Goal: Task Accomplishment & Management: Manage account settings

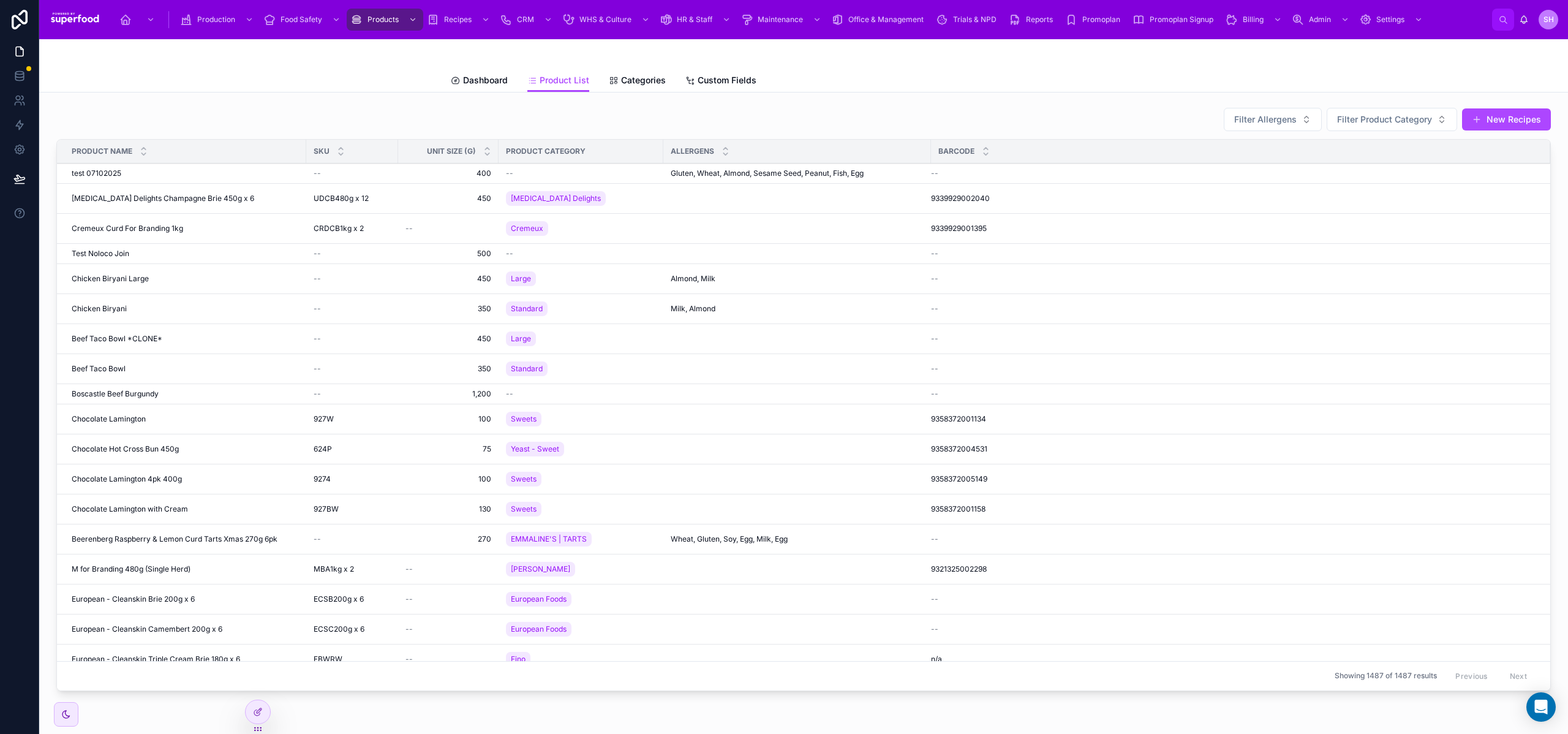
click at [481, 82] on span "Dashboard" at bounding box center [486, 80] width 45 height 12
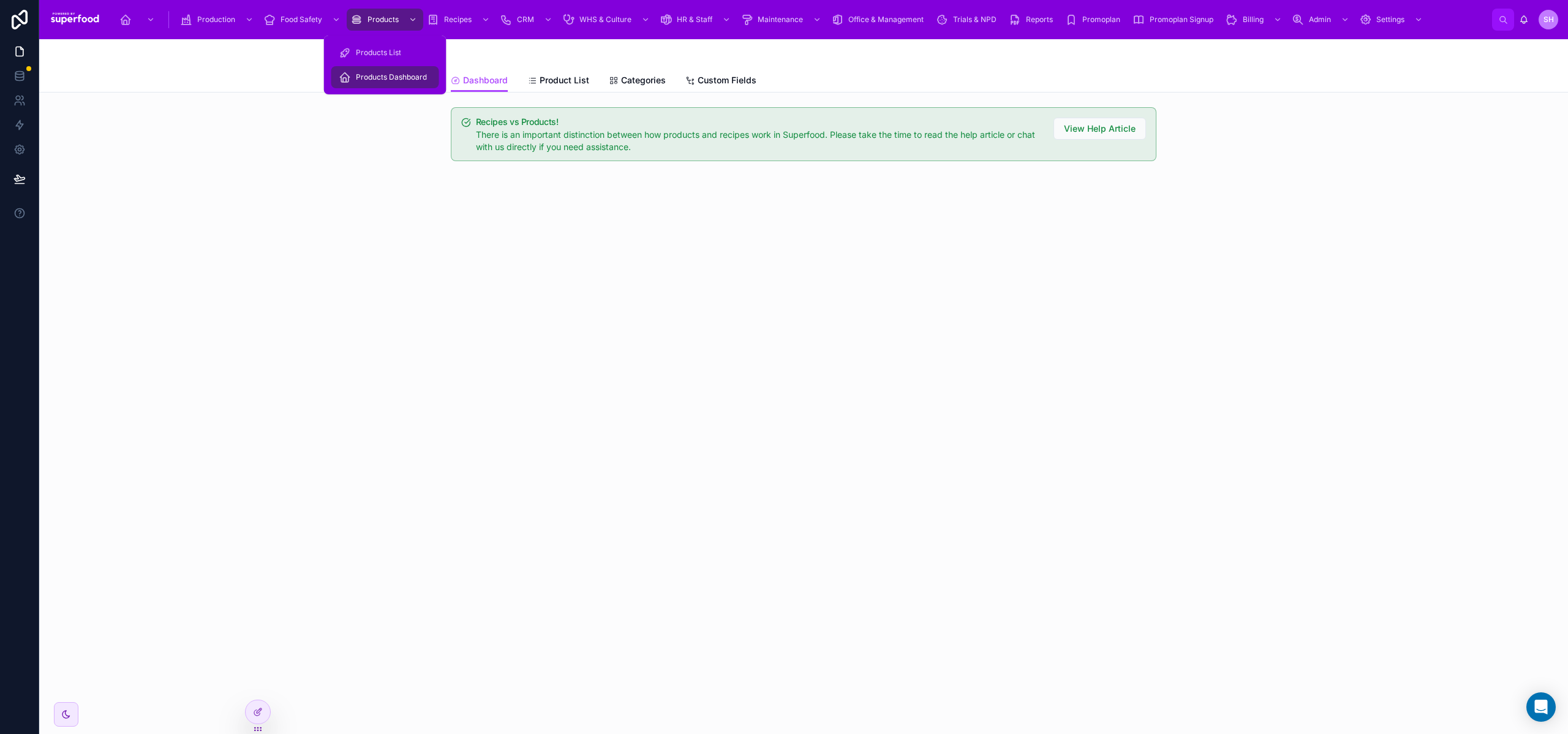
click at [394, 21] on span "Products" at bounding box center [383, 20] width 31 height 10
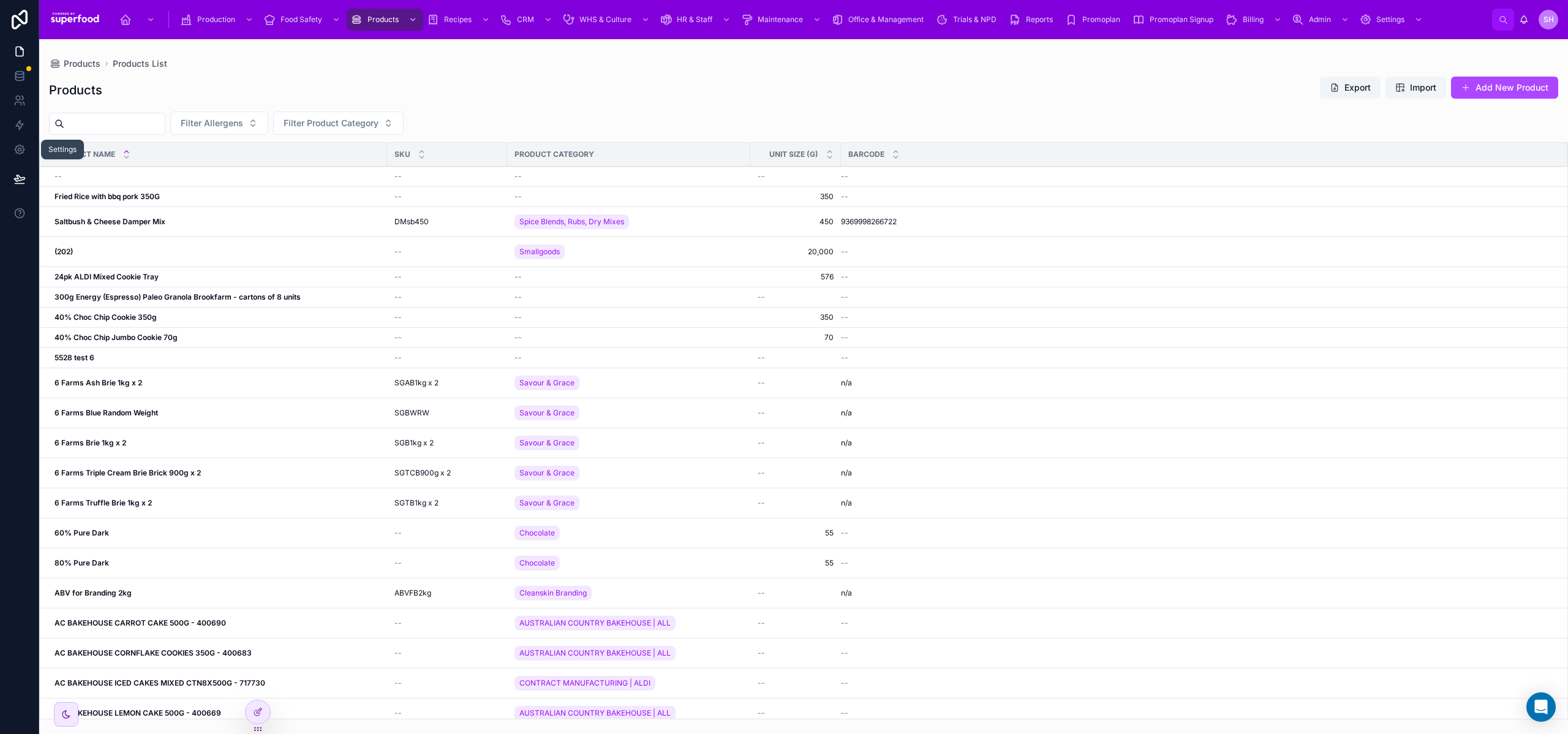
click at [20, 151] on icon at bounding box center [19, 150] width 3 height 3
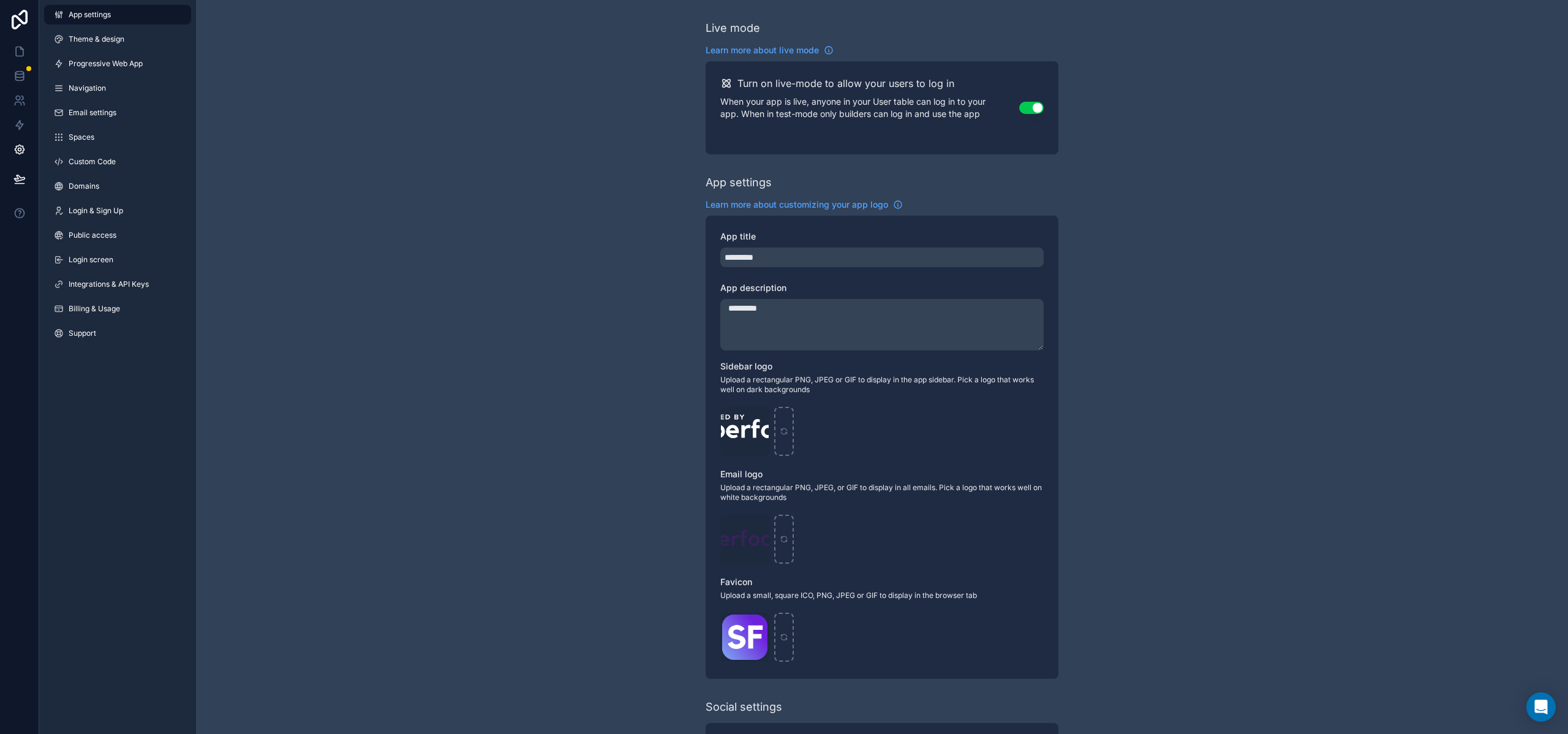
click at [67, 161] on link "Custom Code" at bounding box center [118, 162] width 147 height 20
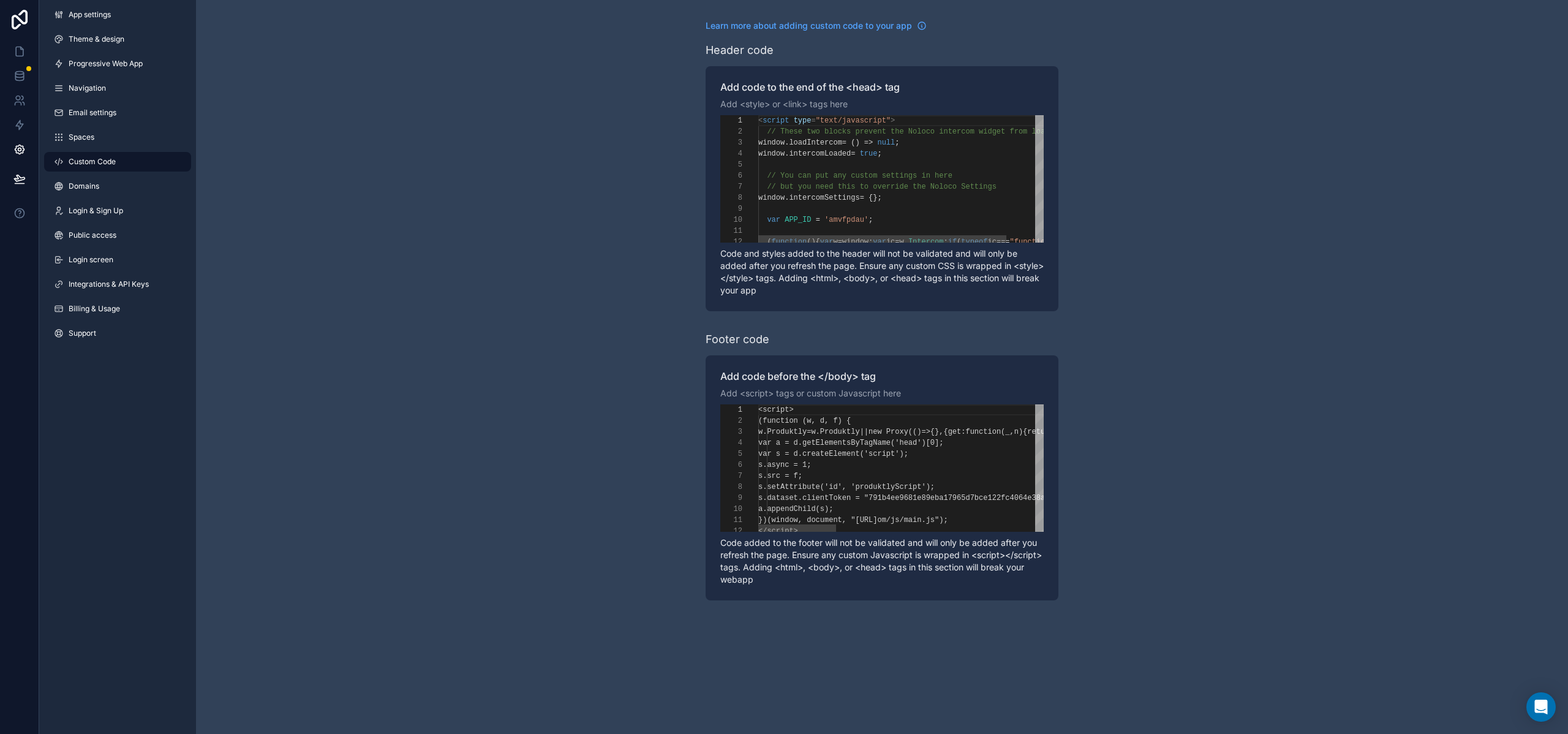
scroll to position [88, 0]
type textarea "**********"
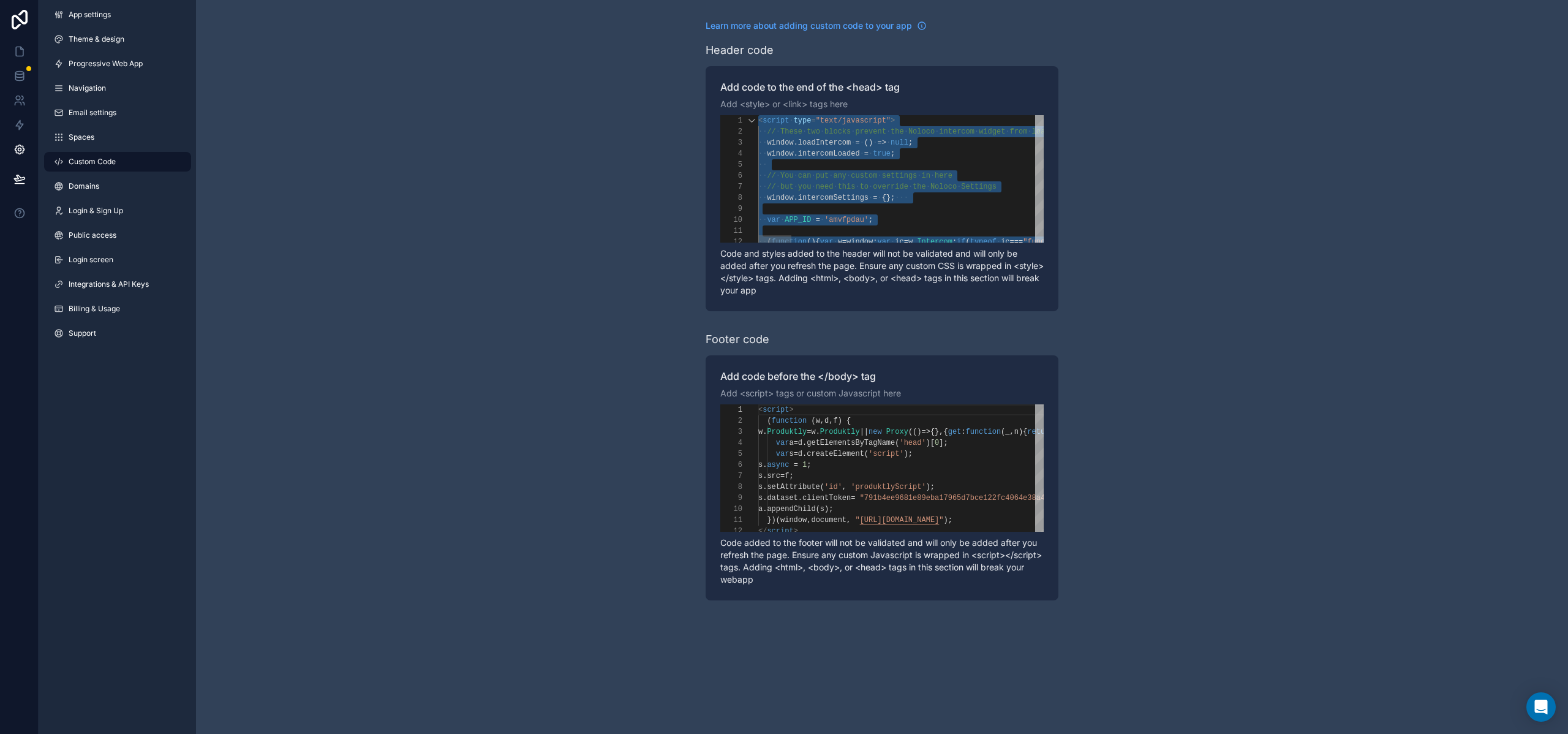
scroll to position [0, 0]
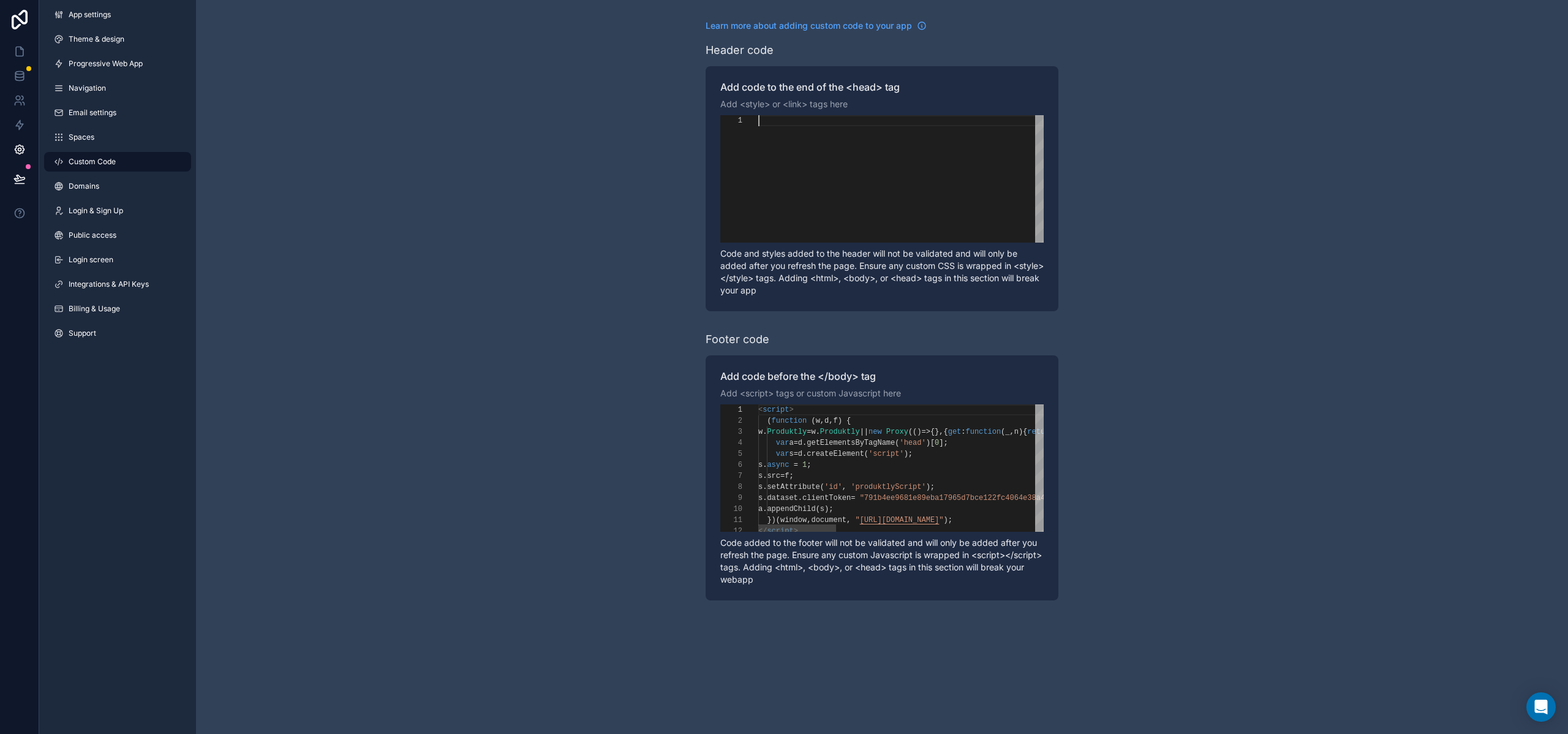
click at [842, 483] on span "'id'" at bounding box center [833, 487] width 18 height 8
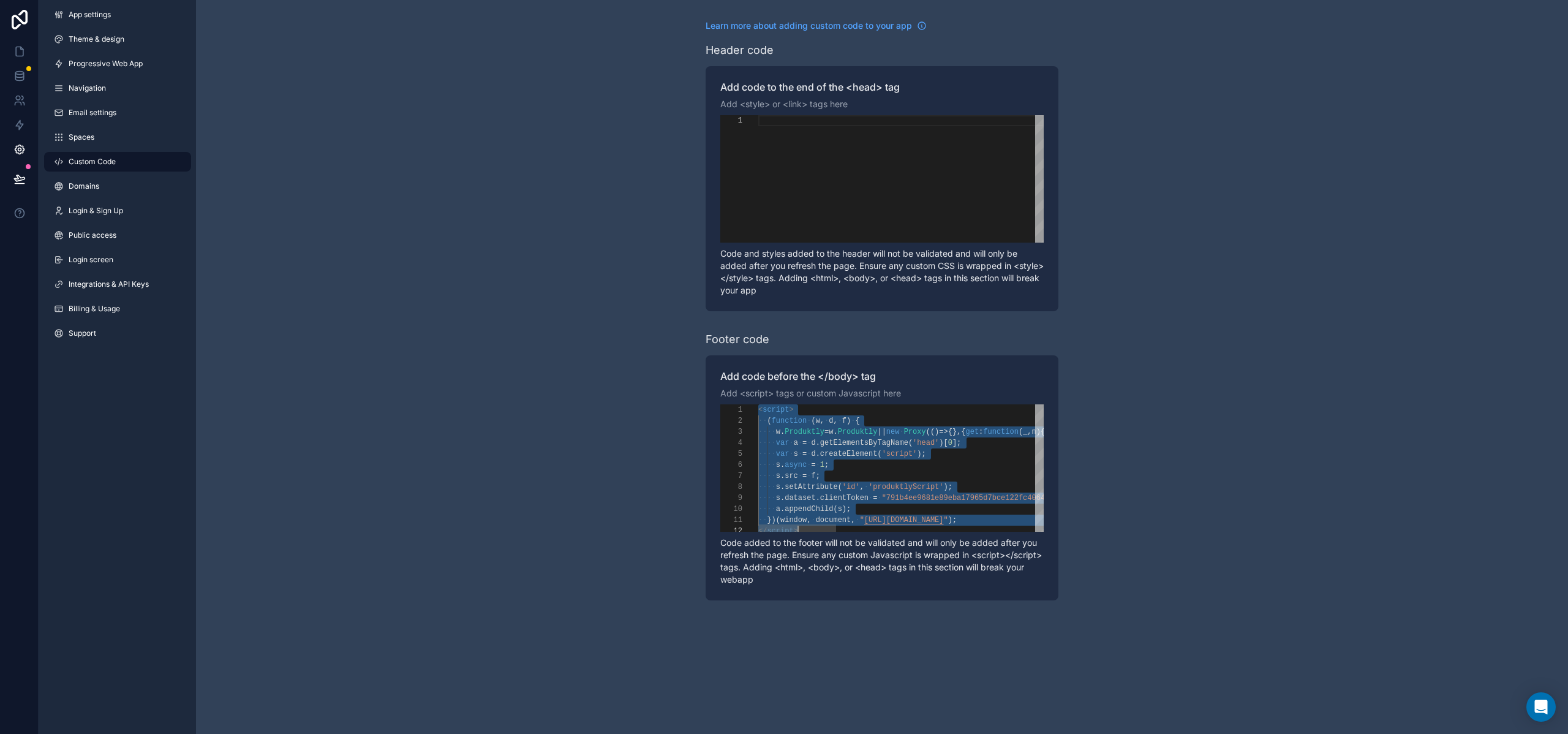
paste textarea "**********"
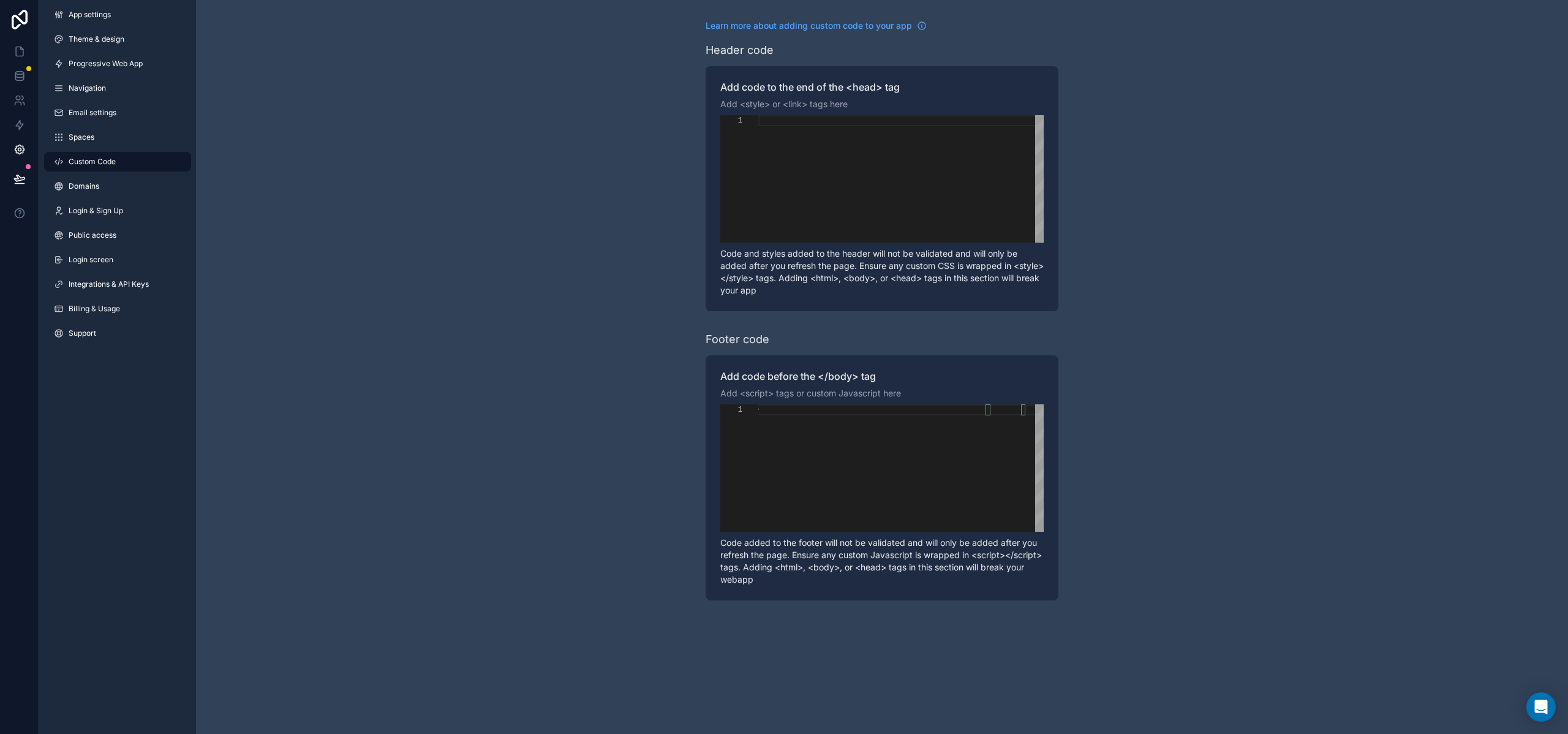
click at [618, 414] on div "Learn more about adding custom code to your app Header code Add code to the end…" at bounding box center [883, 310] width 1372 height 620
click at [12, 179] on button at bounding box center [20, 179] width 27 height 34
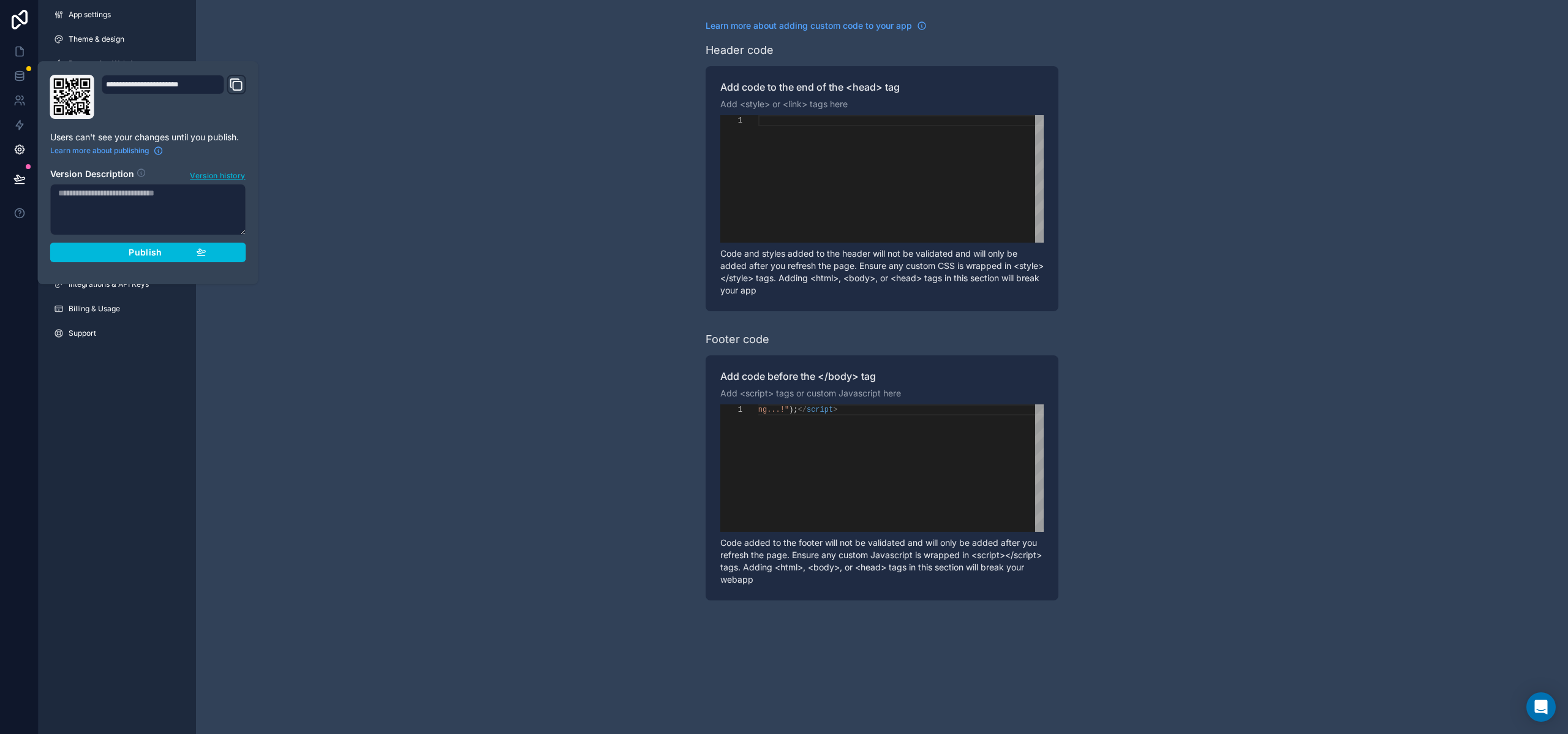
click at [110, 258] on div "Publish" at bounding box center [148, 253] width 116 height 11
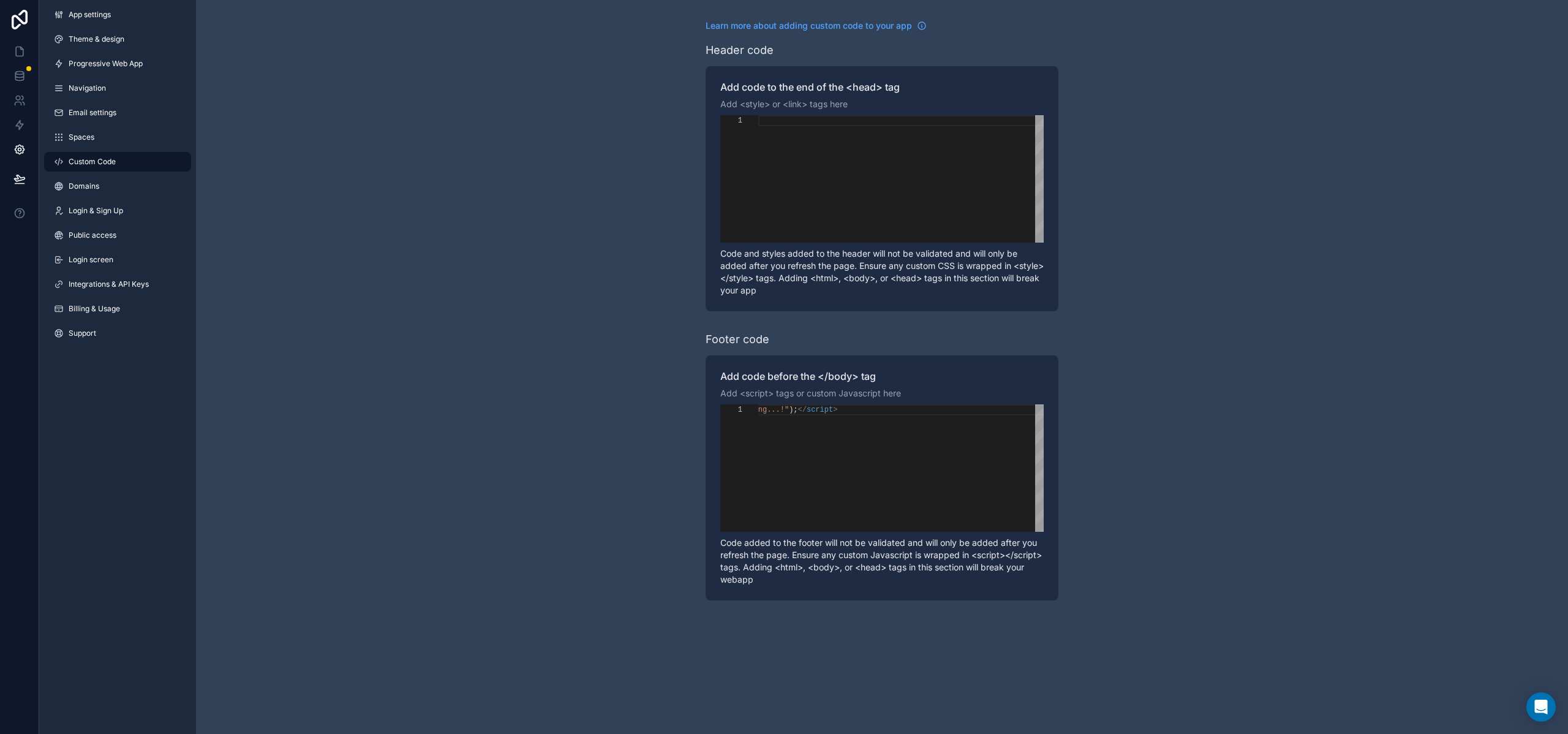
click at [534, 222] on div "Learn more about adding custom code to your app Header code Add code to the end…" at bounding box center [883, 310] width 1372 height 620
type textarea "**********"
click at [81, 37] on span "Theme & design" at bounding box center [96, 39] width 56 height 10
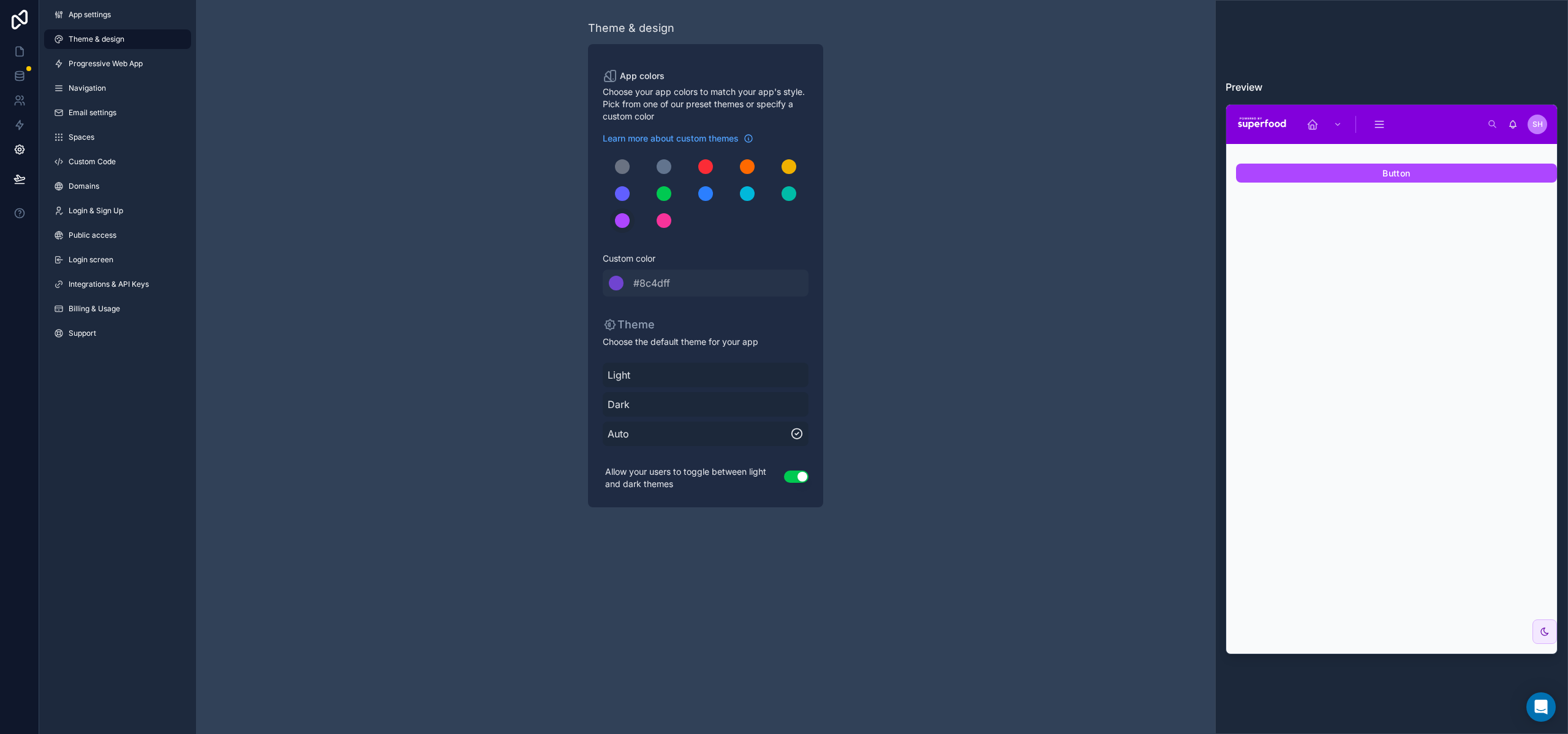
click at [669, 281] on span "#8c4dff" at bounding box center [652, 283] width 37 height 15
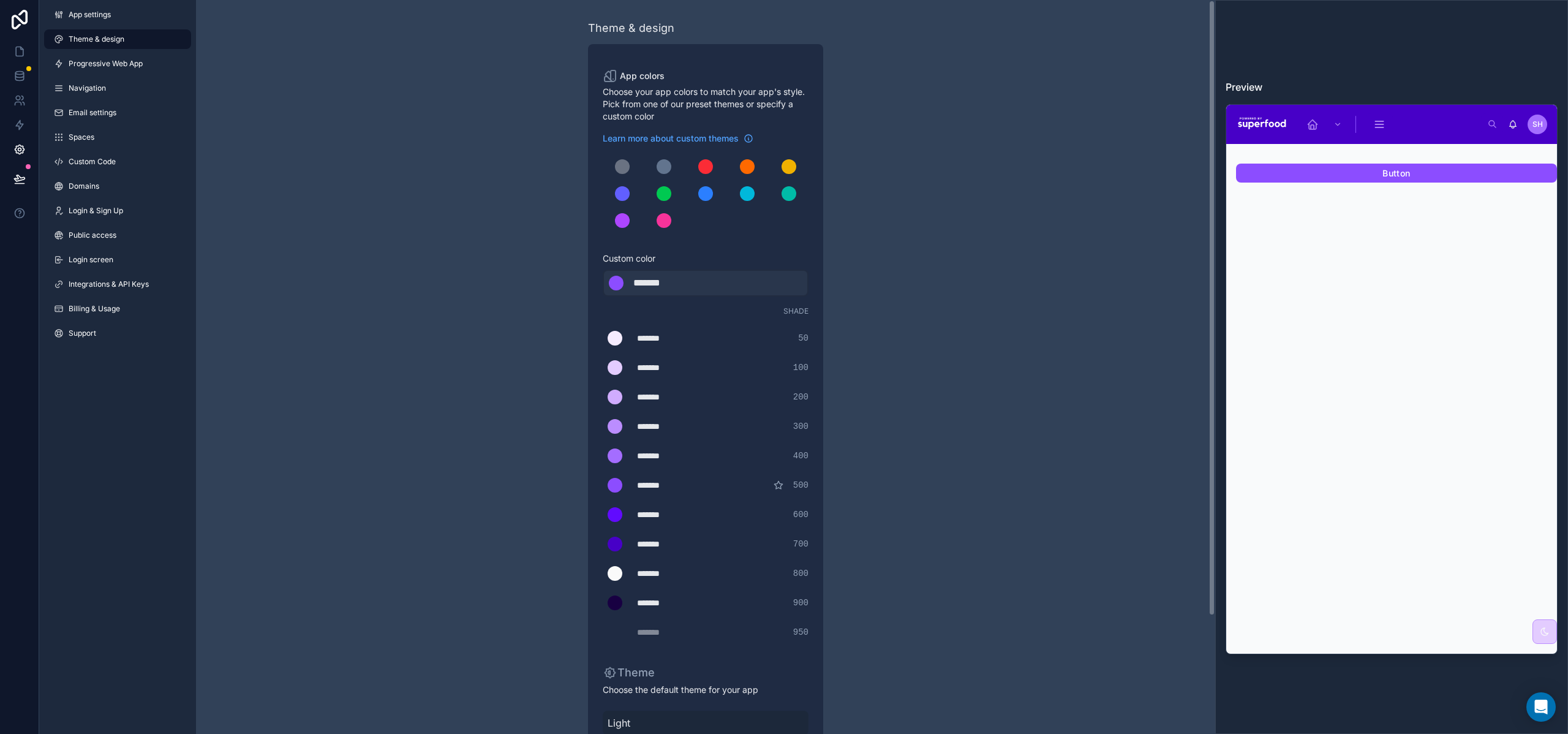
click at [667, 280] on div "*******" at bounding box center [664, 283] width 61 height 15
type div "*******"
copy div "*******"
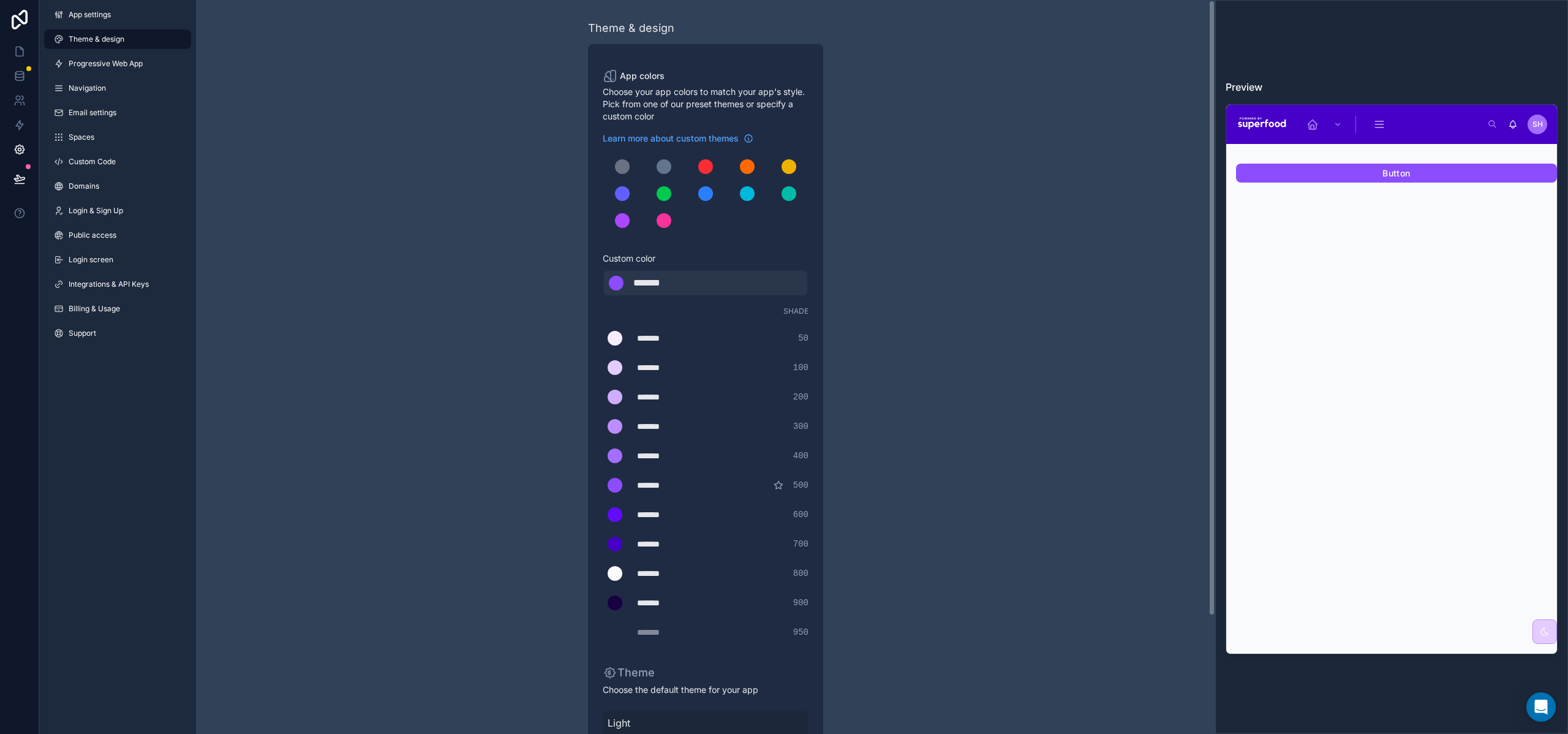
click at [1111, 143] on div "Theme & design App colors Choose your app colors to match your app's style. Pic…" at bounding box center [706, 437] width 1019 height 875
click at [521, 204] on div "Theme & design App colors Choose your app colors to match your app's style. Pic…" at bounding box center [706, 437] width 1019 height 875
click at [26, 53] on link at bounding box center [19, 51] width 39 height 25
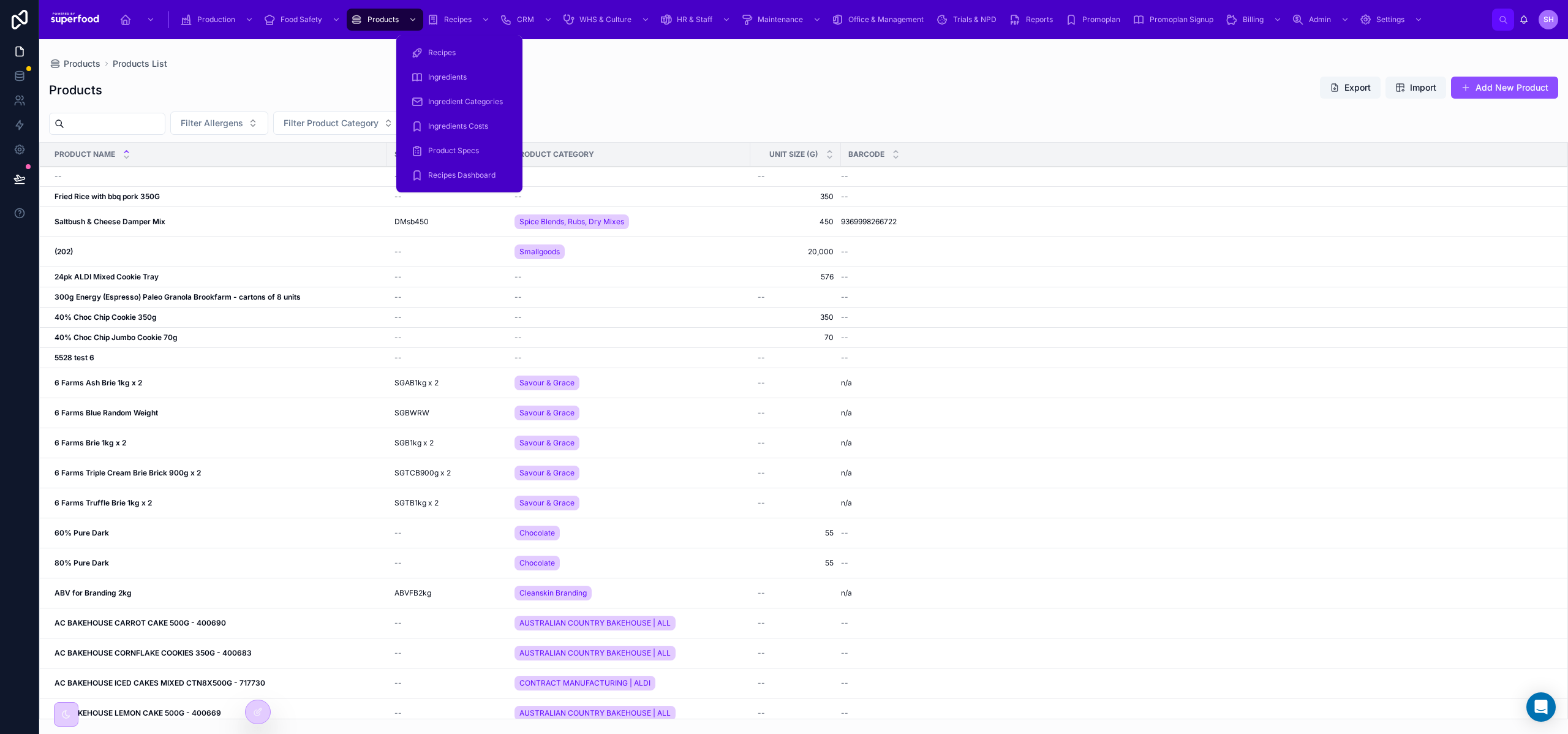
click at [659, 99] on div "Products Export Import Add New Product" at bounding box center [804, 90] width 1510 height 28
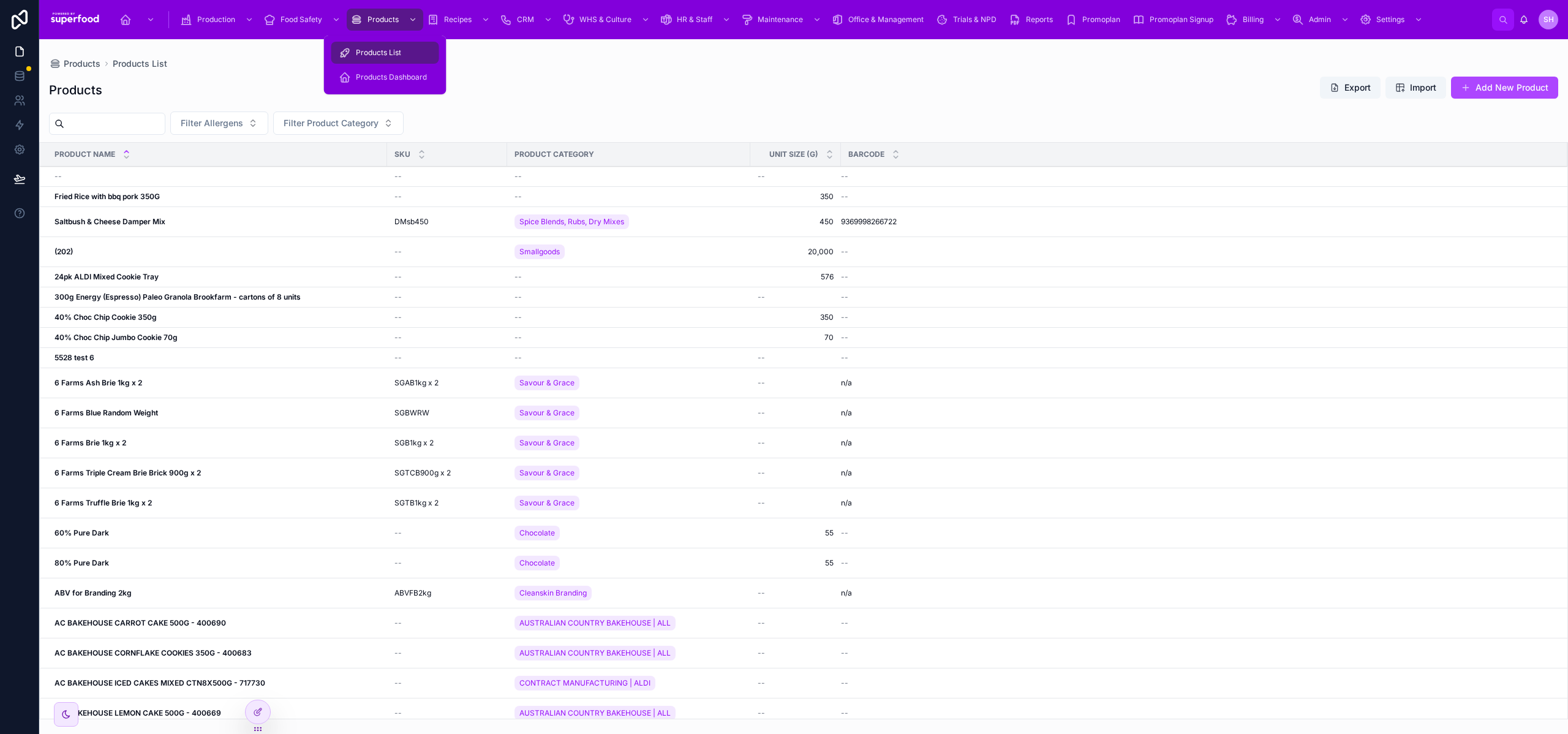
click at [386, 73] on span "Products Dashboard" at bounding box center [391, 77] width 71 height 10
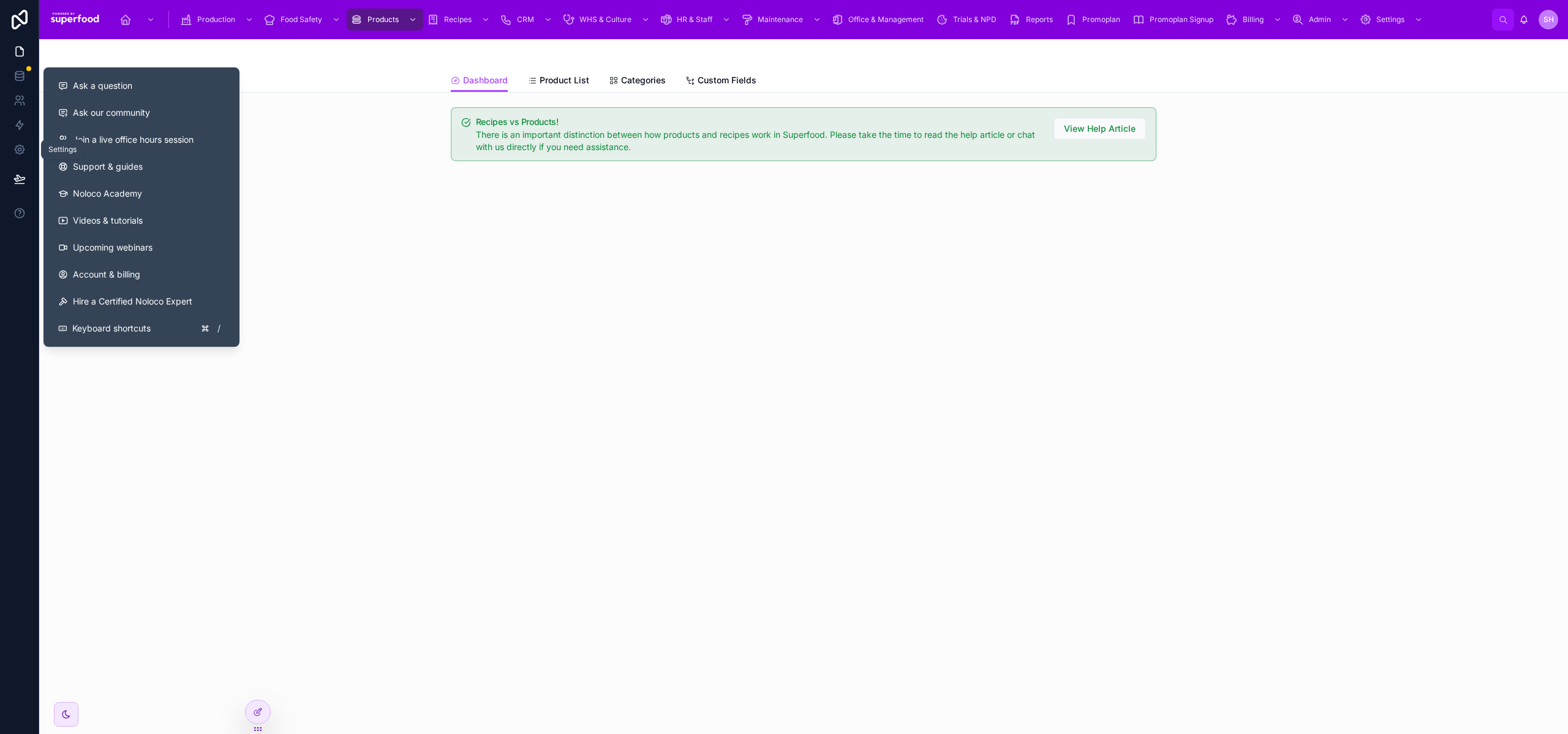
click at [17, 151] on icon at bounding box center [19, 149] width 12 height 12
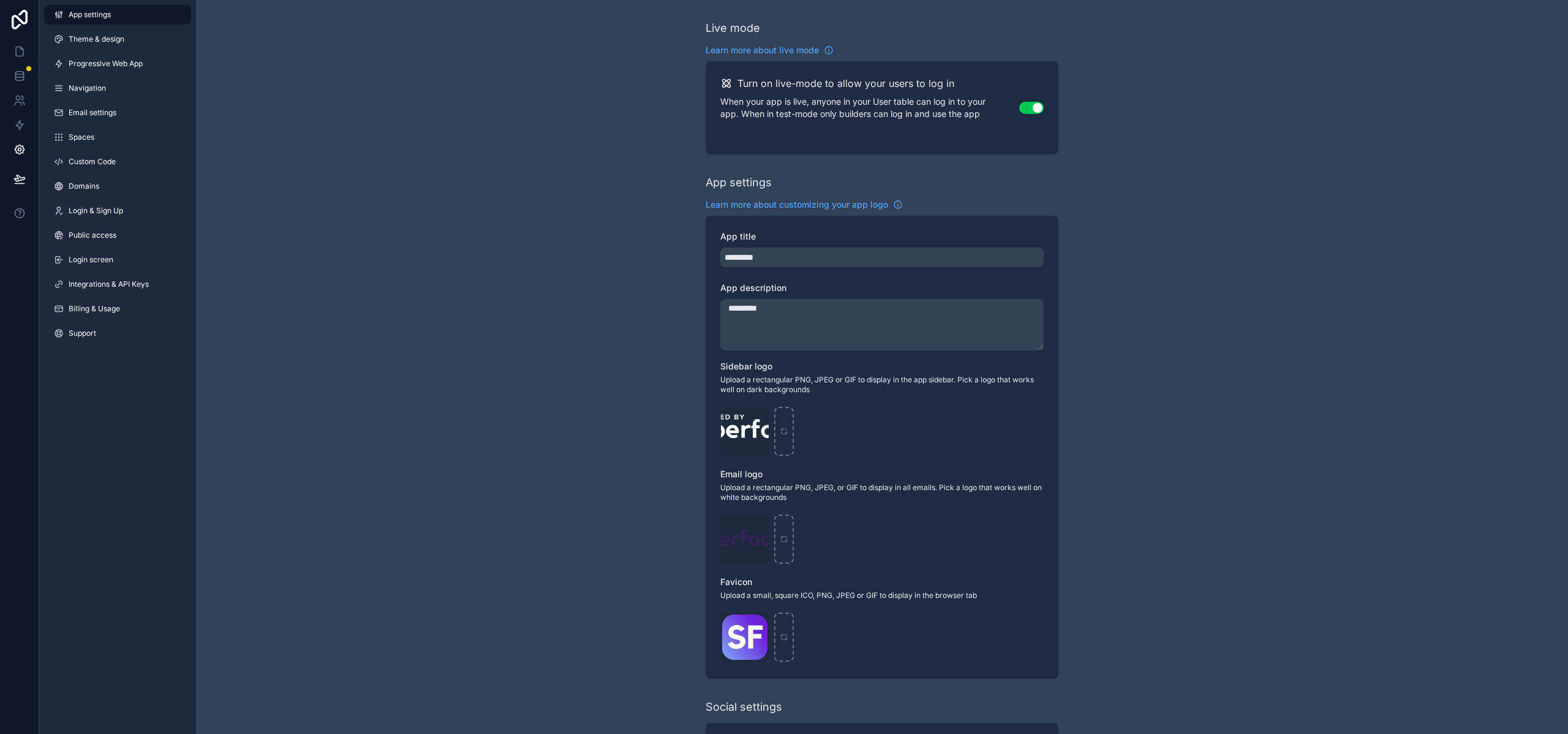
click at [92, 189] on span "Domains" at bounding box center [84, 186] width 31 height 10
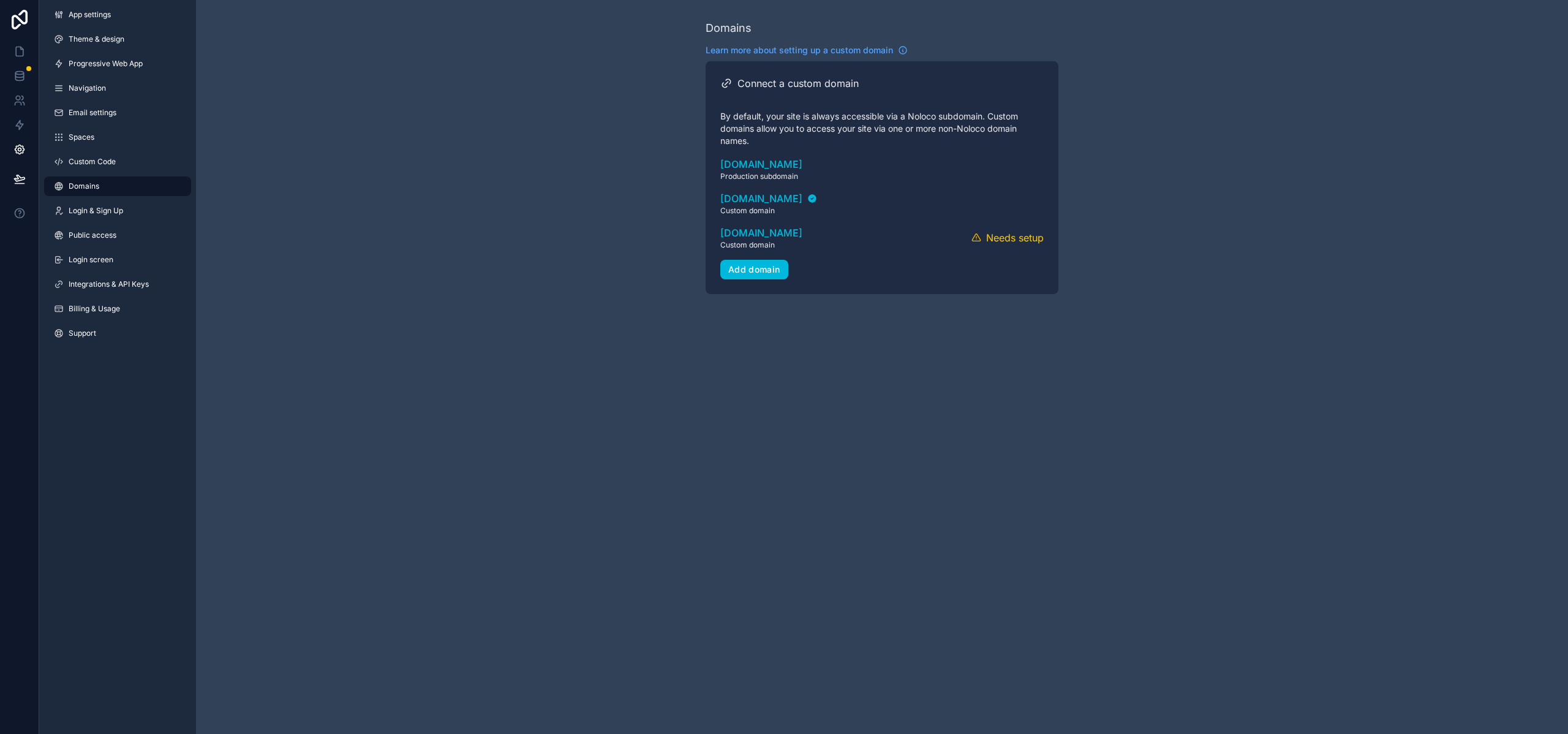
click at [87, 163] on span "Custom Code" at bounding box center [91, 162] width 47 height 10
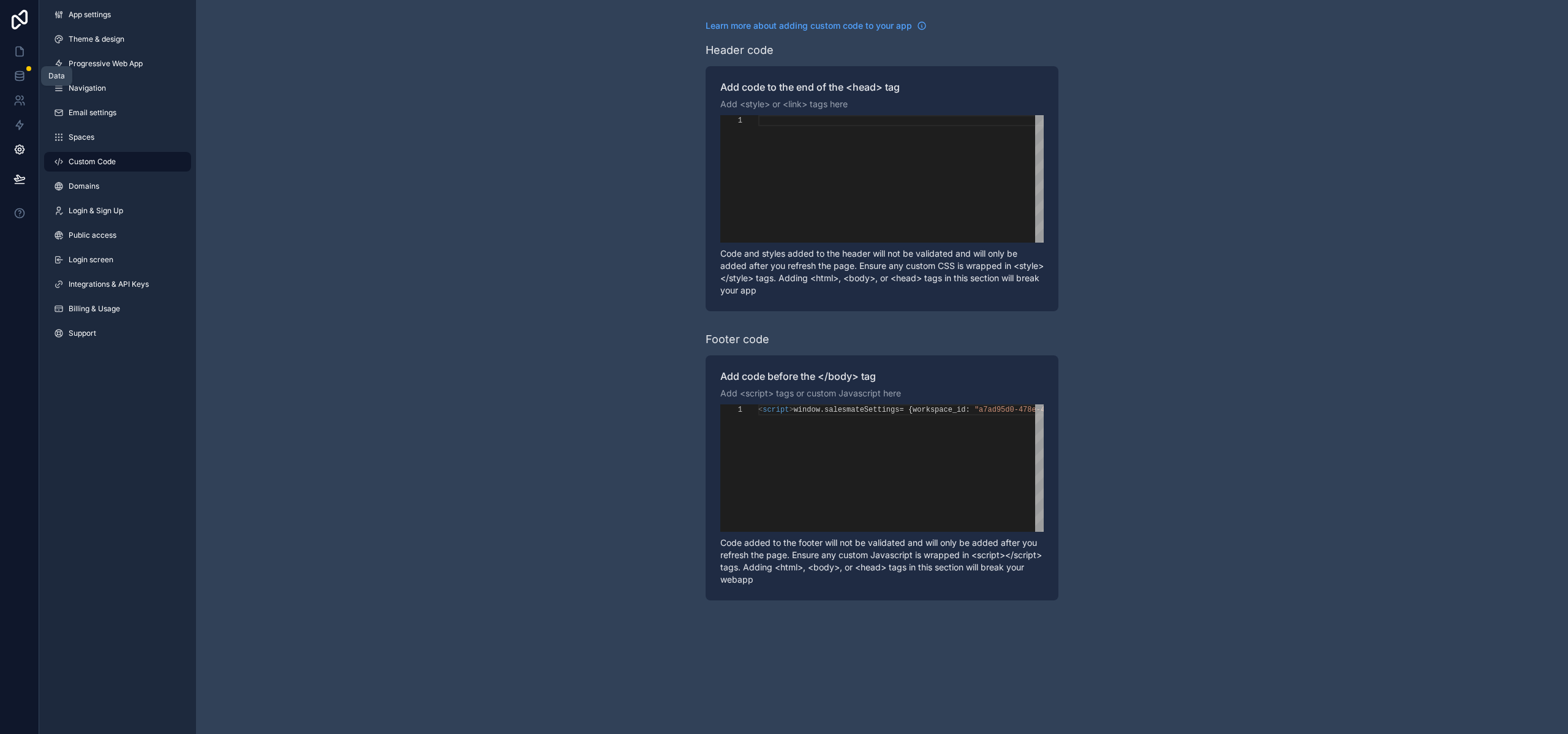
click at [21, 70] on icon at bounding box center [19, 75] width 12 height 12
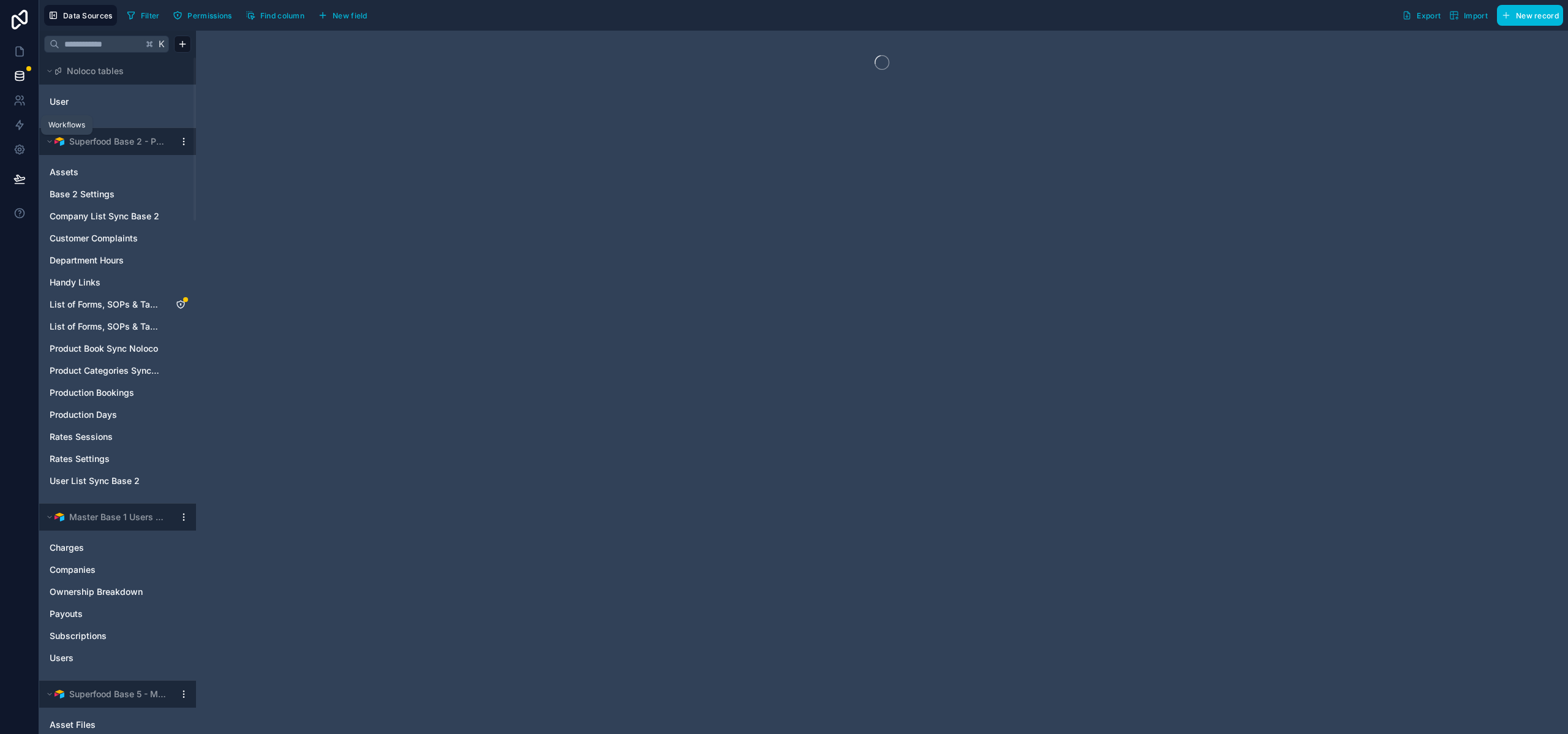
click at [21, 122] on icon at bounding box center [19, 125] width 12 height 12
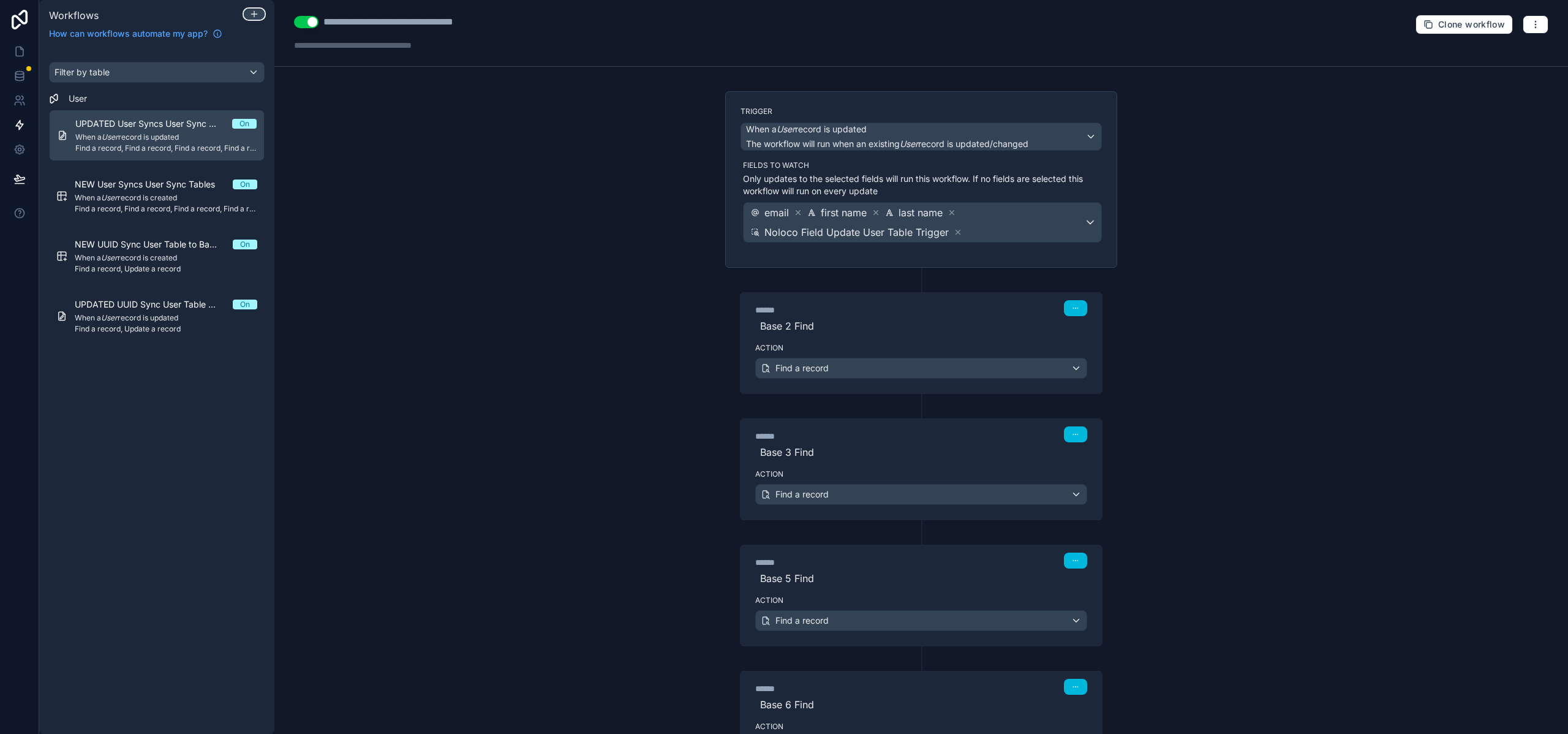
click at [246, 15] on div at bounding box center [254, 14] width 20 height 10
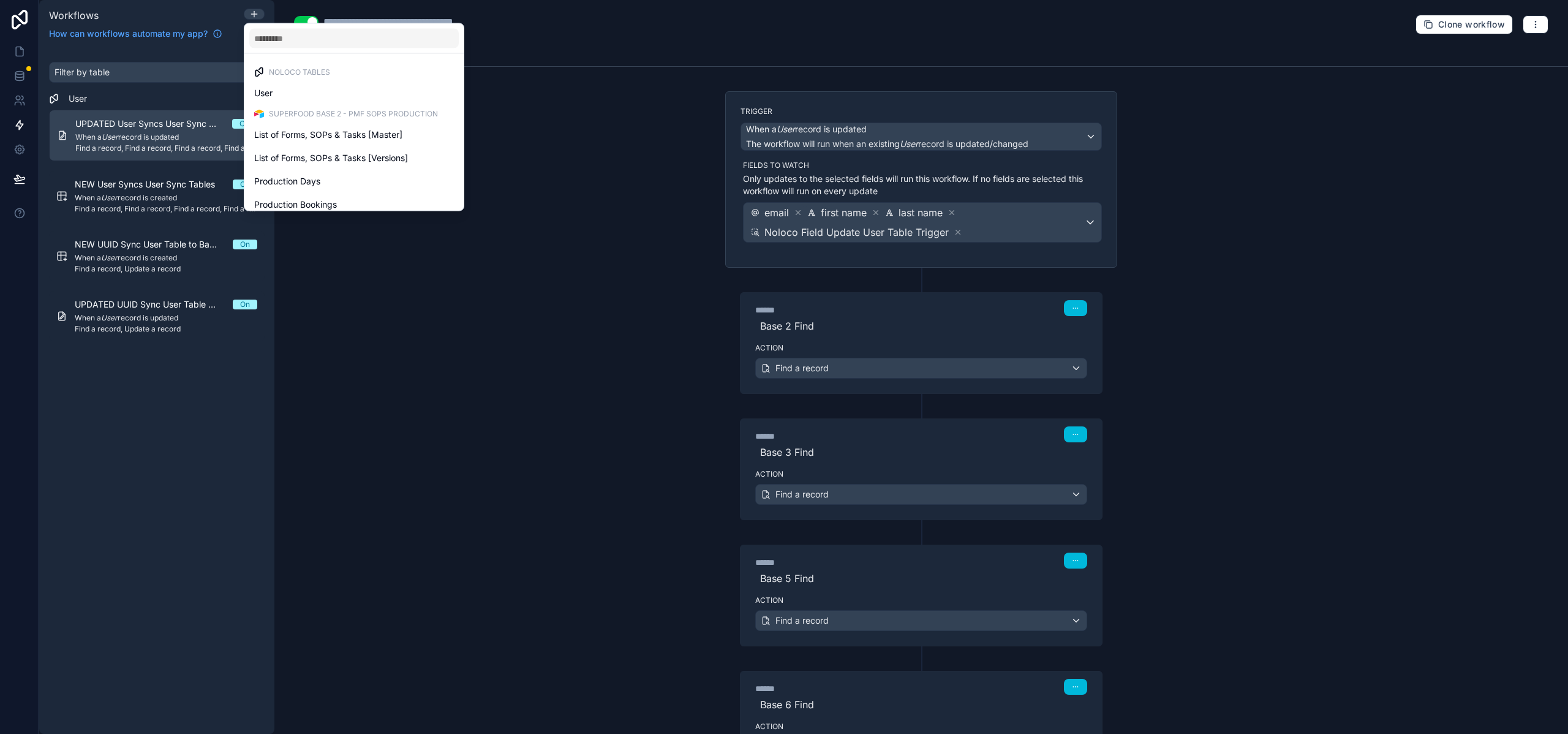
click at [246, 15] on div at bounding box center [784, 367] width 1568 height 734
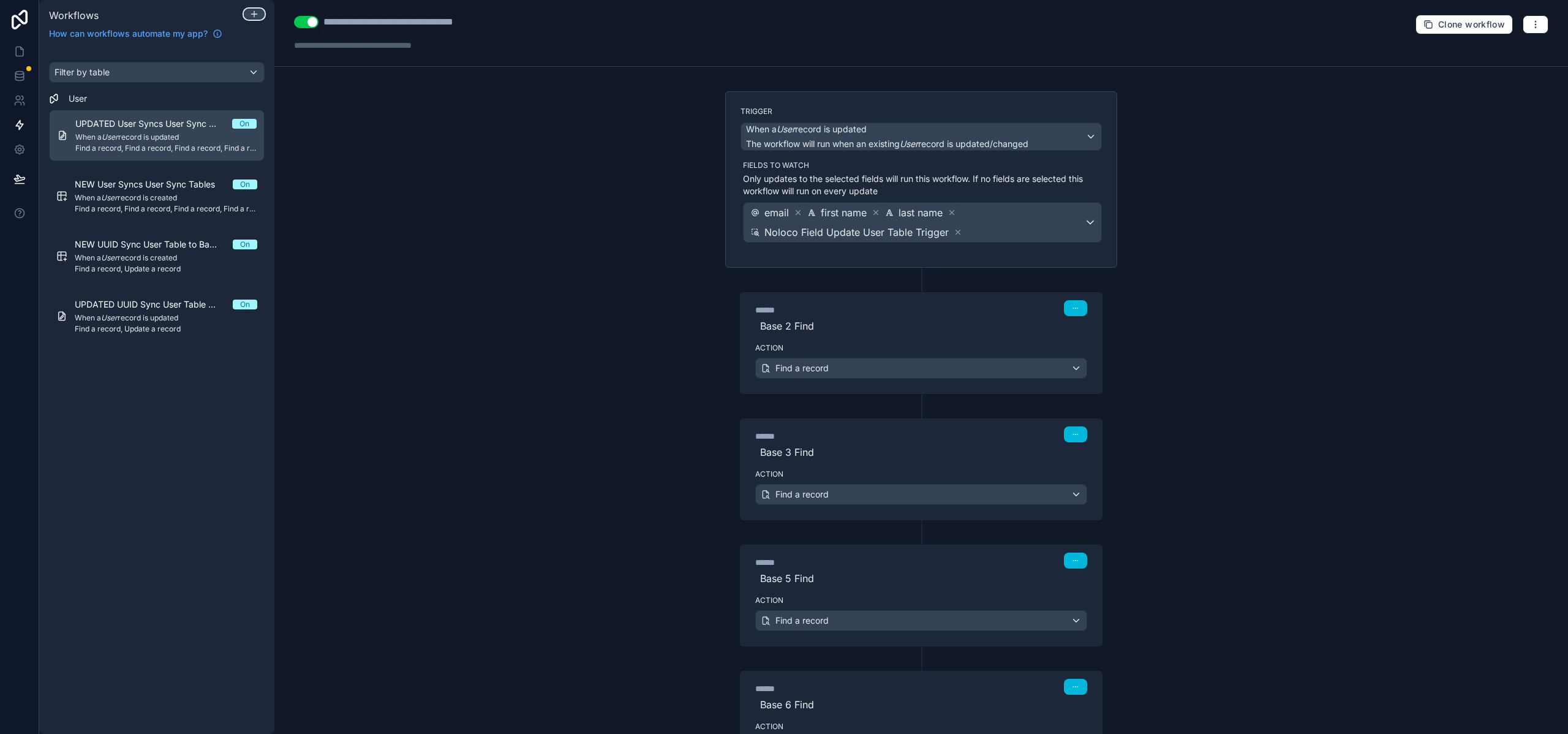
click at [248, 13] on div at bounding box center [254, 14] width 20 height 10
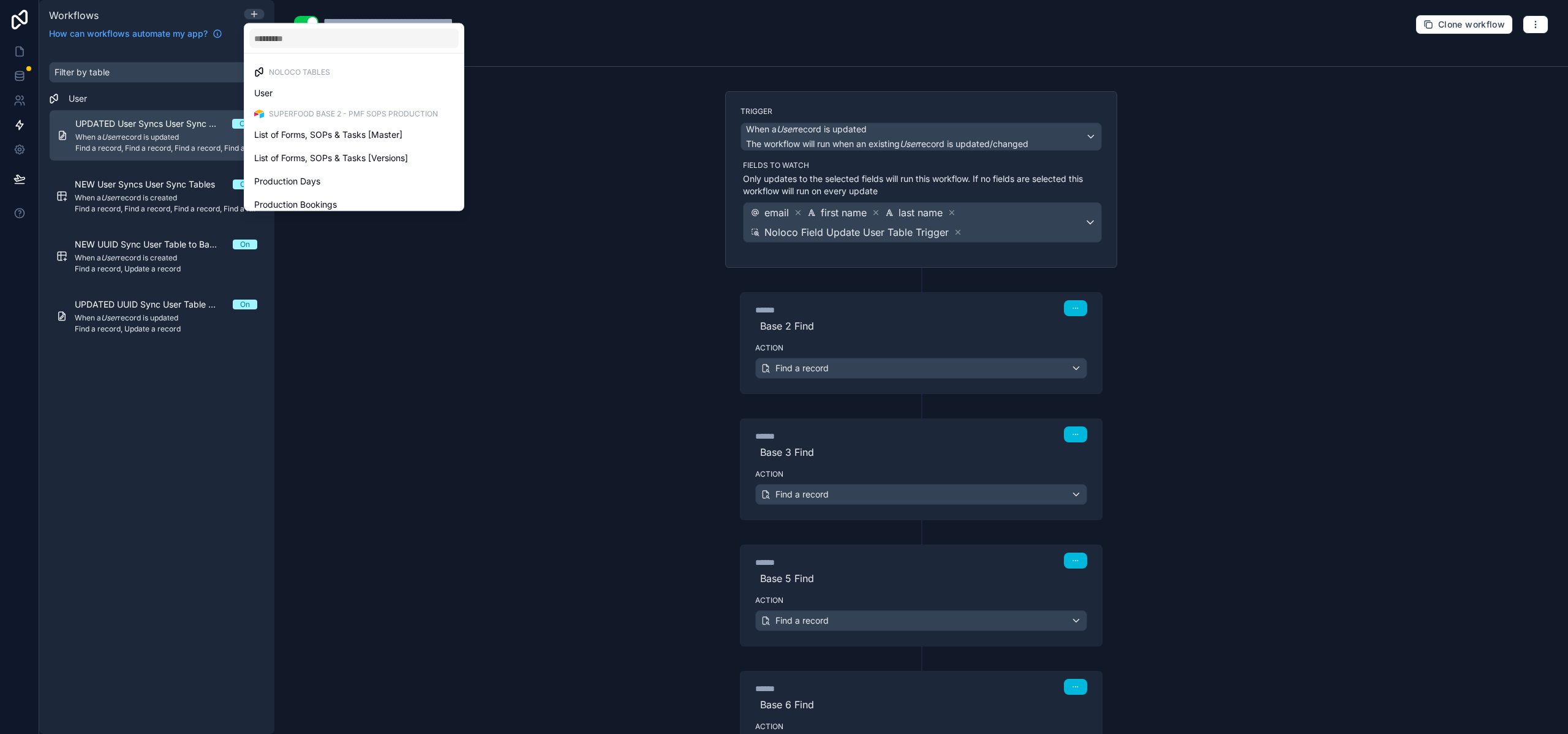
click at [284, 83] on div "User" at bounding box center [354, 93] width 215 height 22
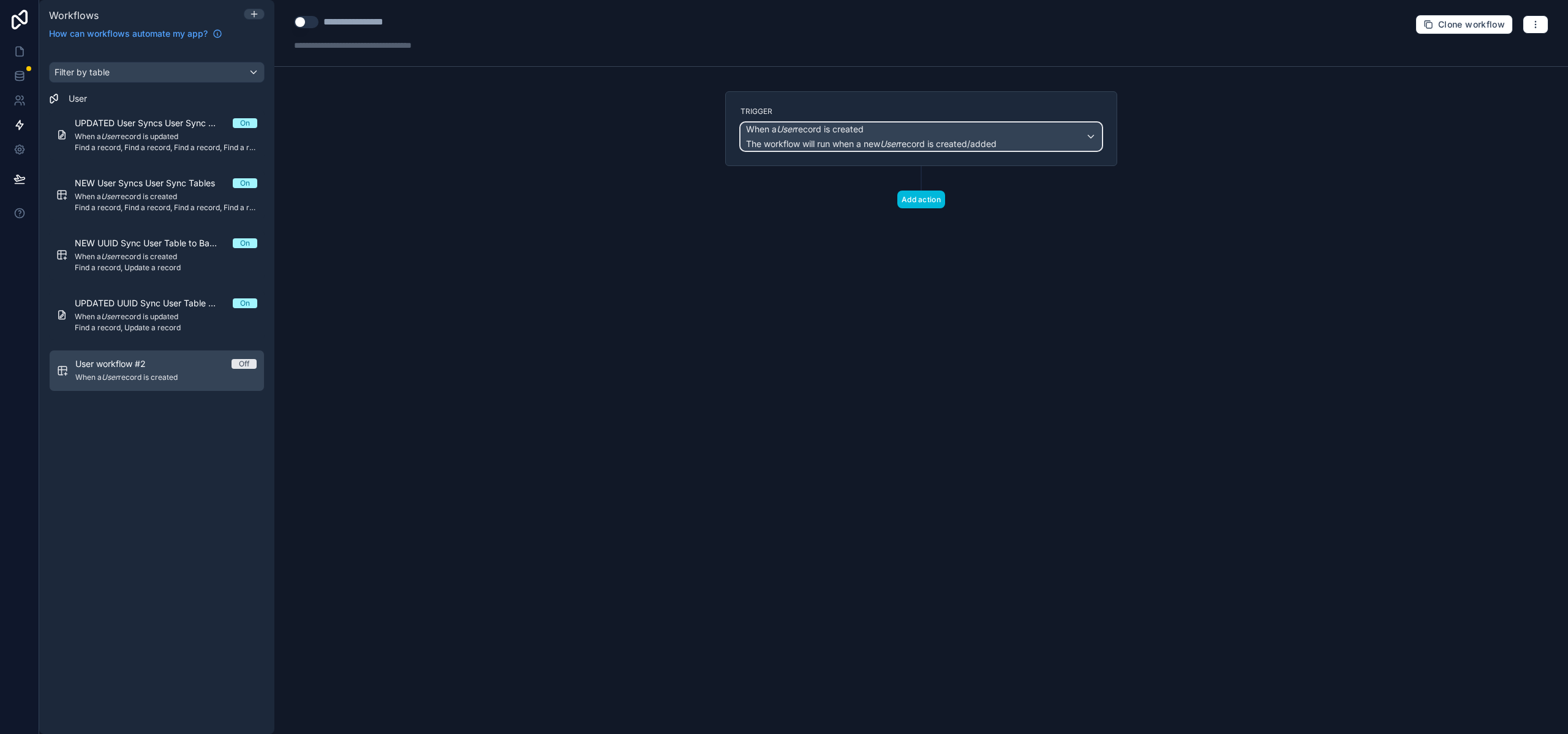
click at [830, 130] on span "When a User record is created" at bounding box center [804, 129] width 118 height 12
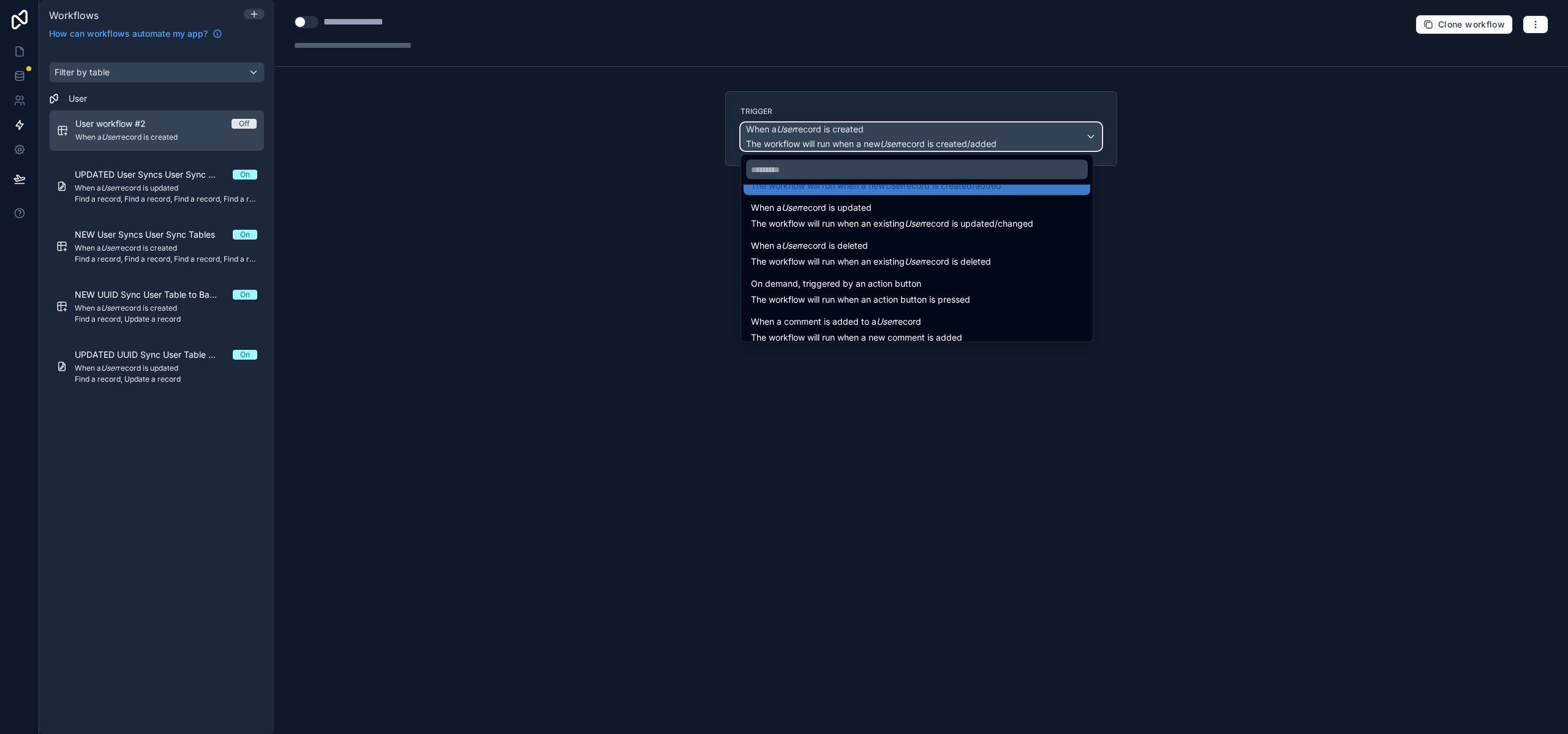
scroll to position [44, 0]
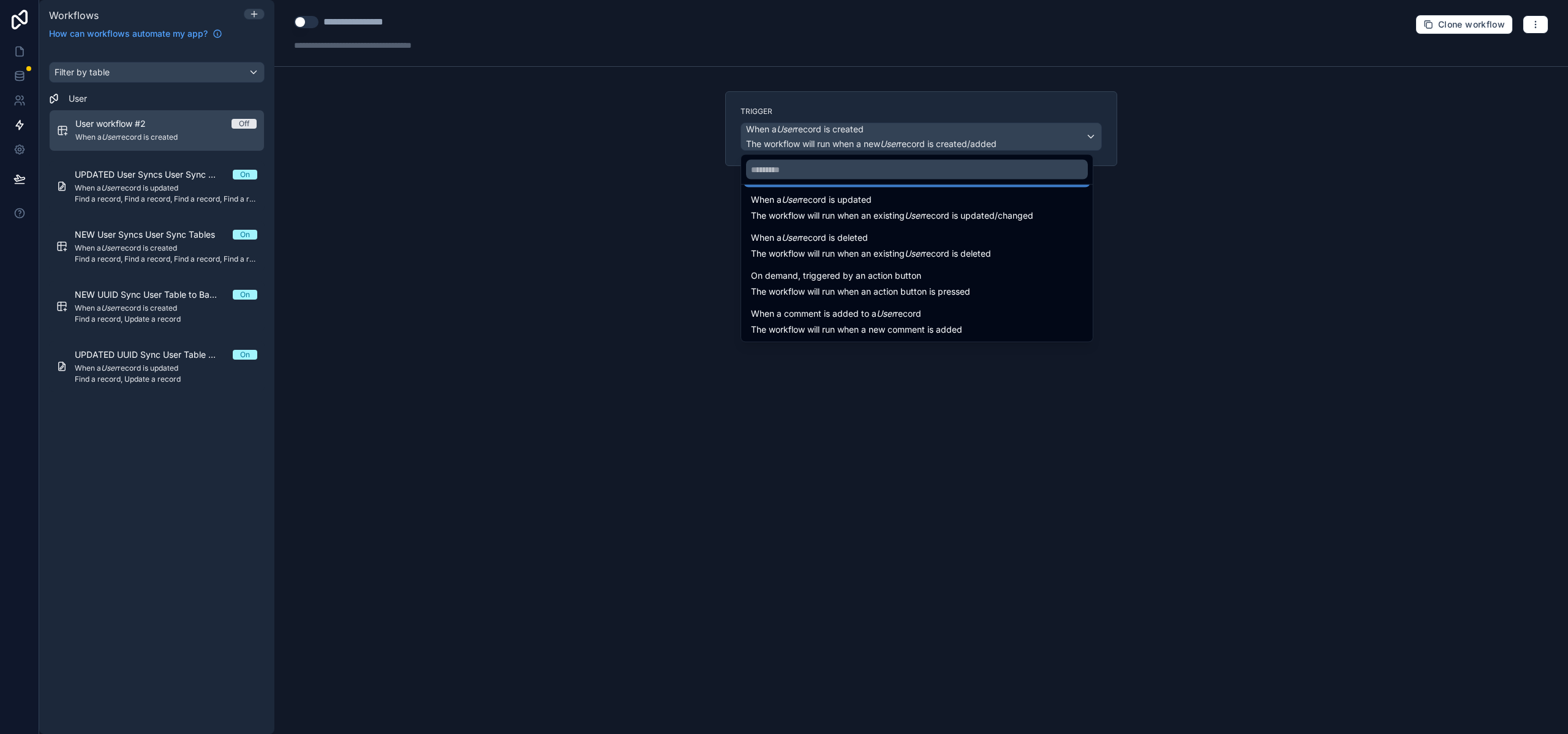
click at [863, 282] on div "On demand, triggered by an action button The workflow will run when an action b…" at bounding box center [861, 283] width 220 height 30
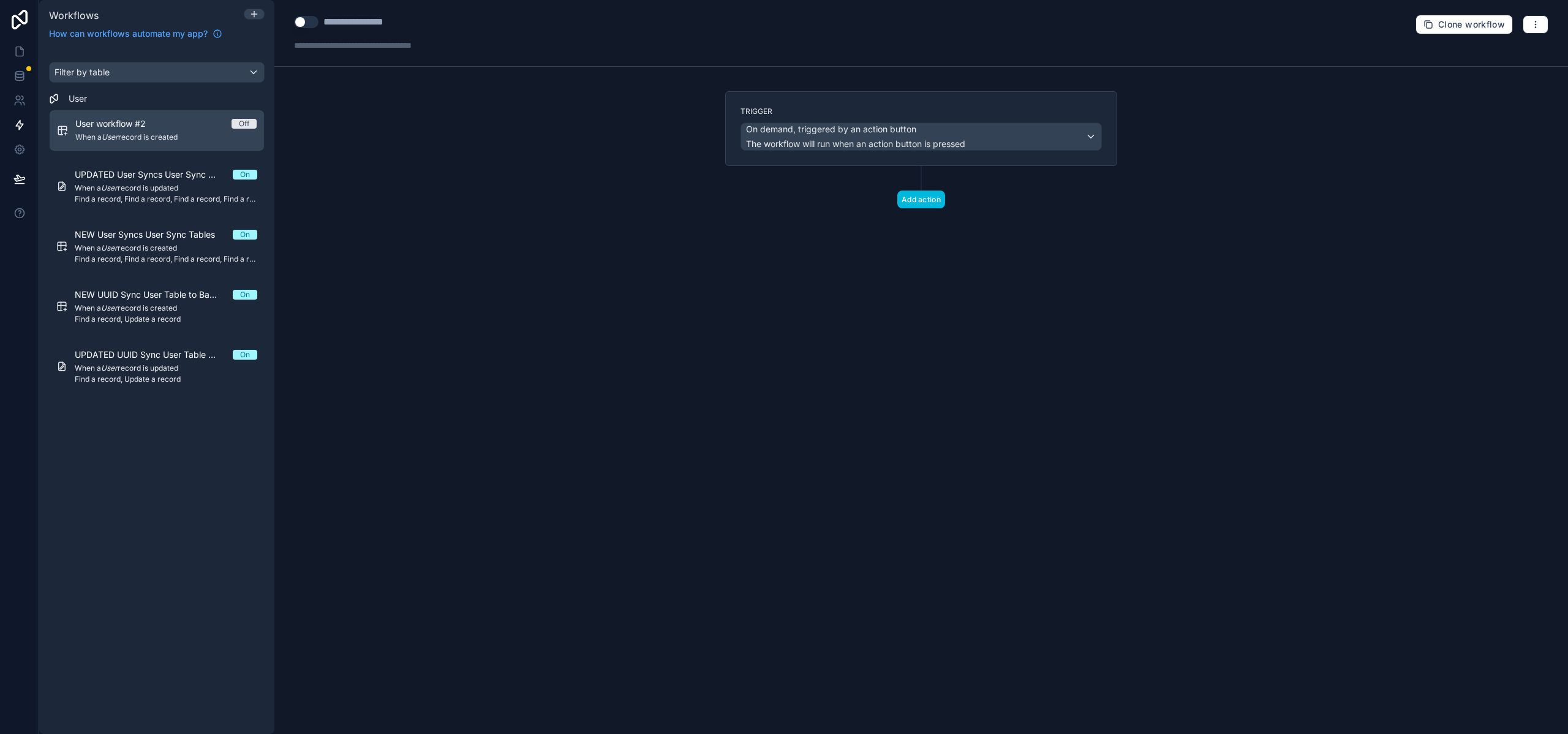
click at [909, 205] on button "Add action" at bounding box center [921, 199] width 48 height 18
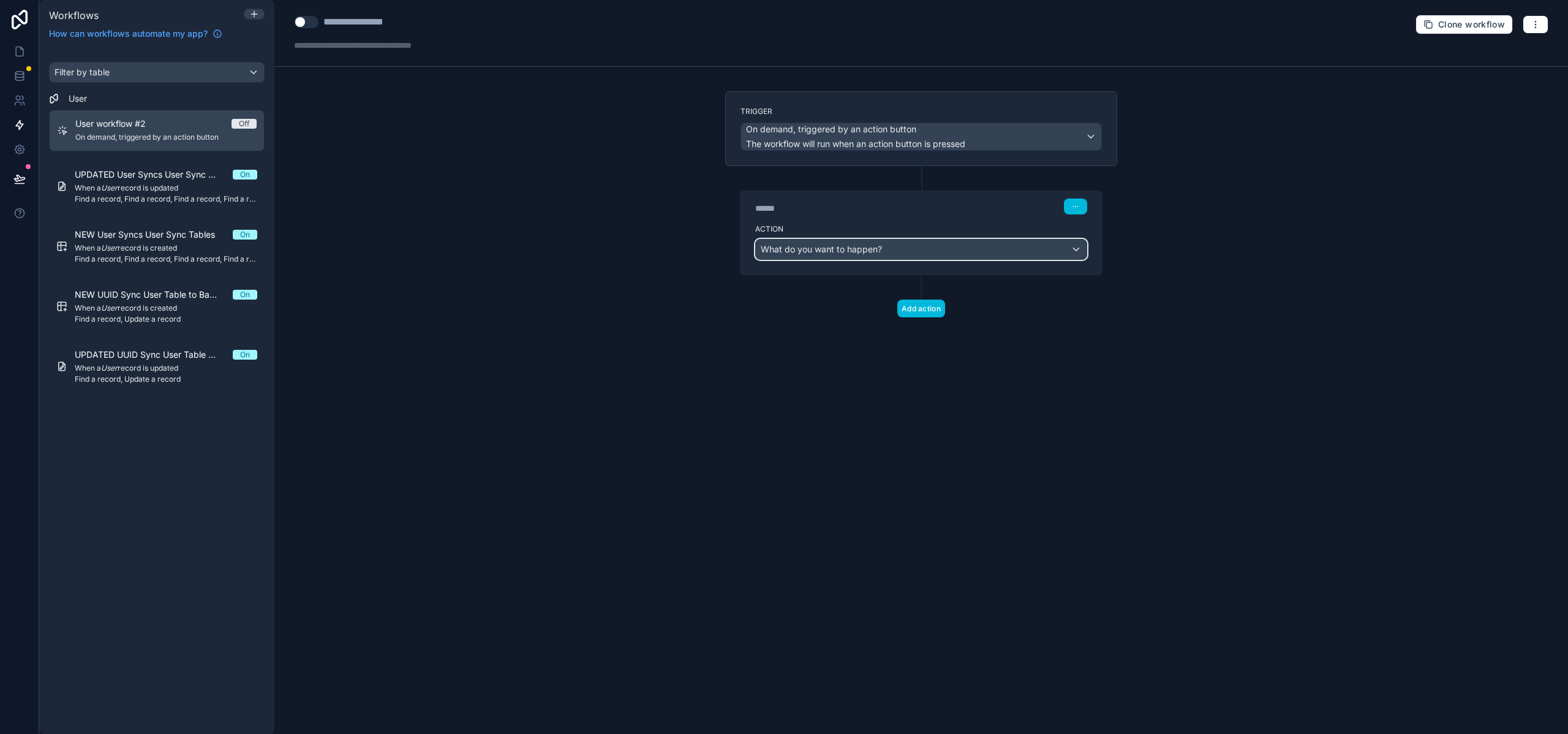
click at [915, 245] on div "What do you want to happen?" at bounding box center [921, 249] width 331 height 20
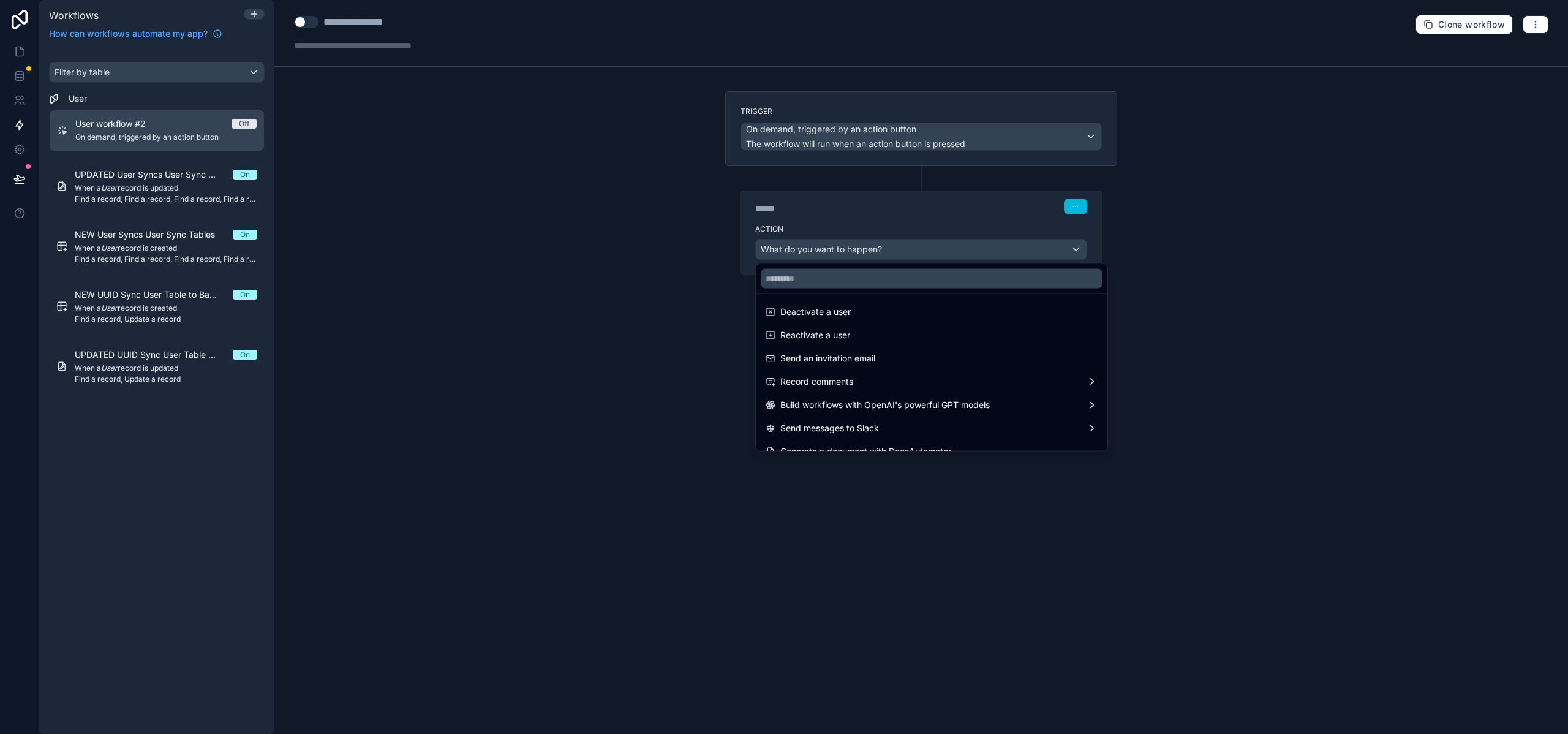
scroll to position [227, 0]
click at [648, 327] on div at bounding box center [784, 367] width 1568 height 734
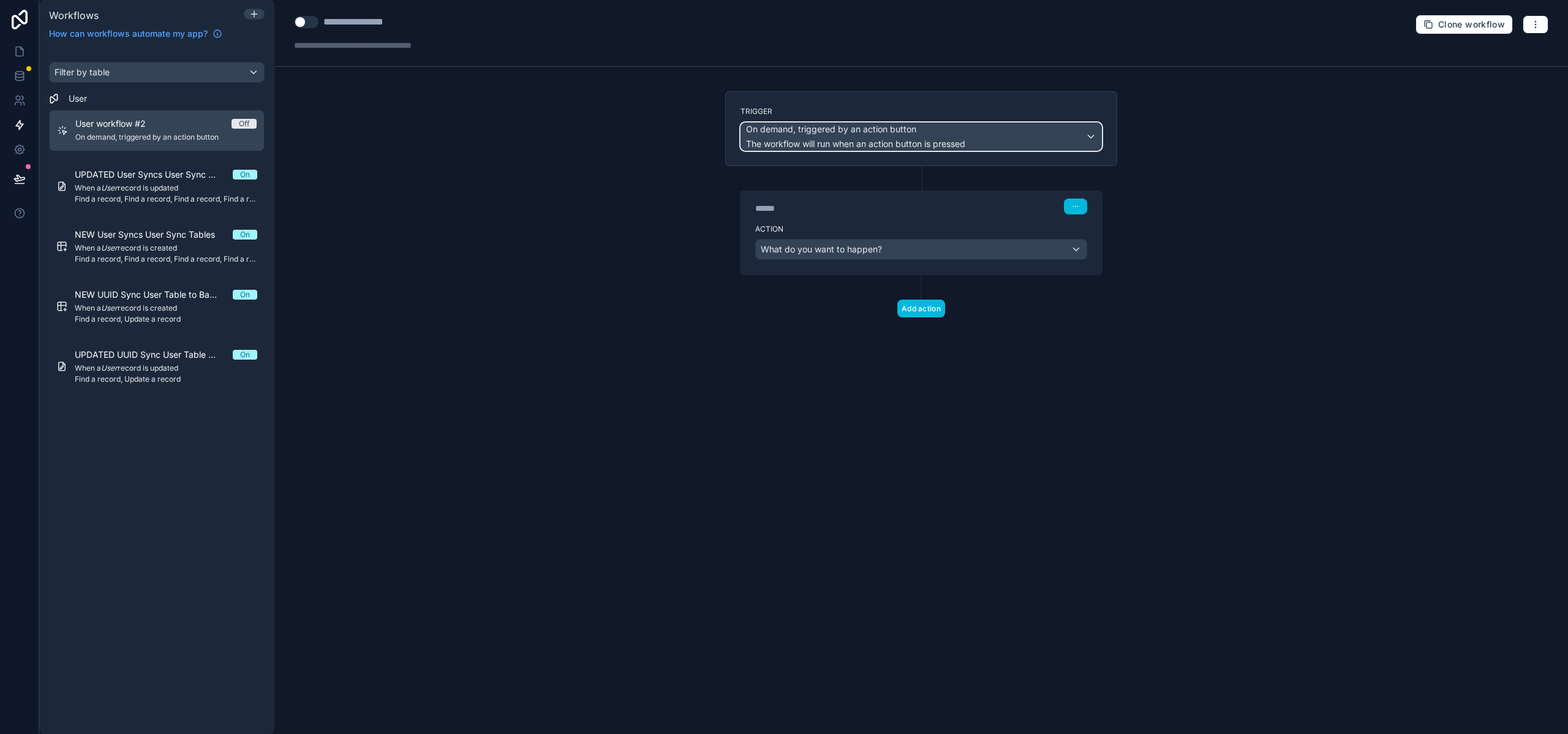
click at [1089, 132] on div "On demand, triggered by an action button The workflow will run when an action b…" at bounding box center [921, 137] width 360 height 27
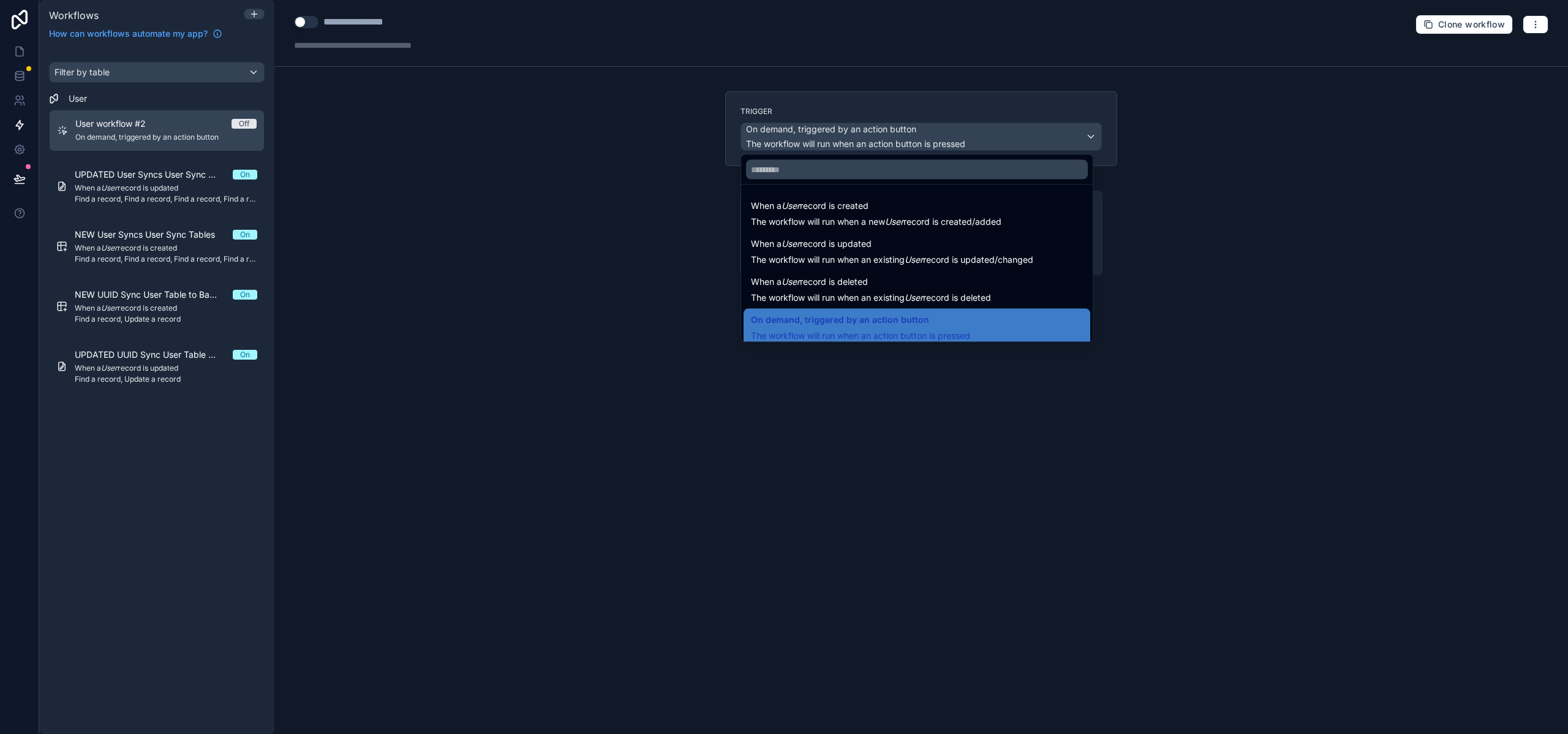
click at [872, 245] on span "When a User record is updated" at bounding box center [811, 243] width 120 height 15
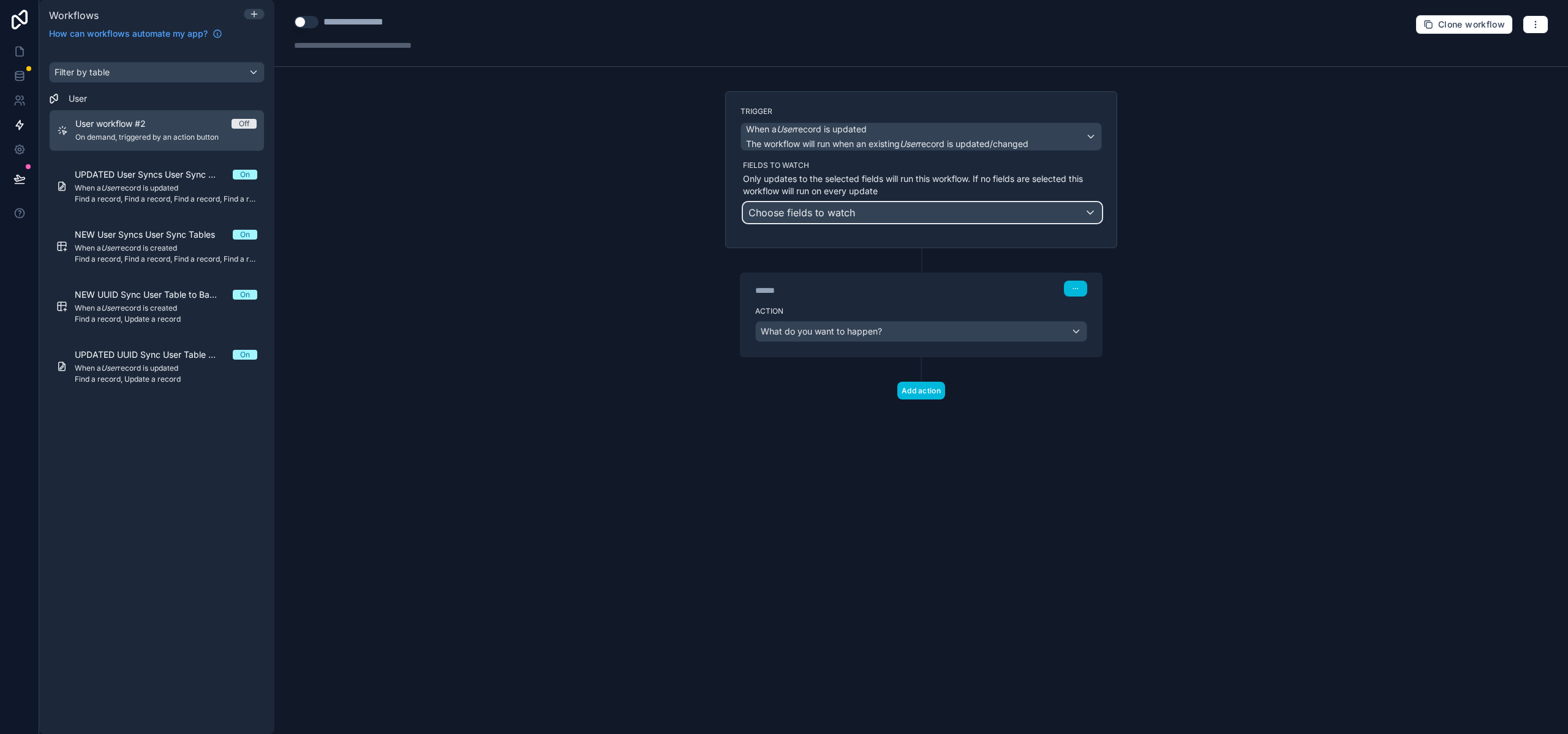
click at [836, 215] on span "Choose fields to watch" at bounding box center [802, 212] width 106 height 12
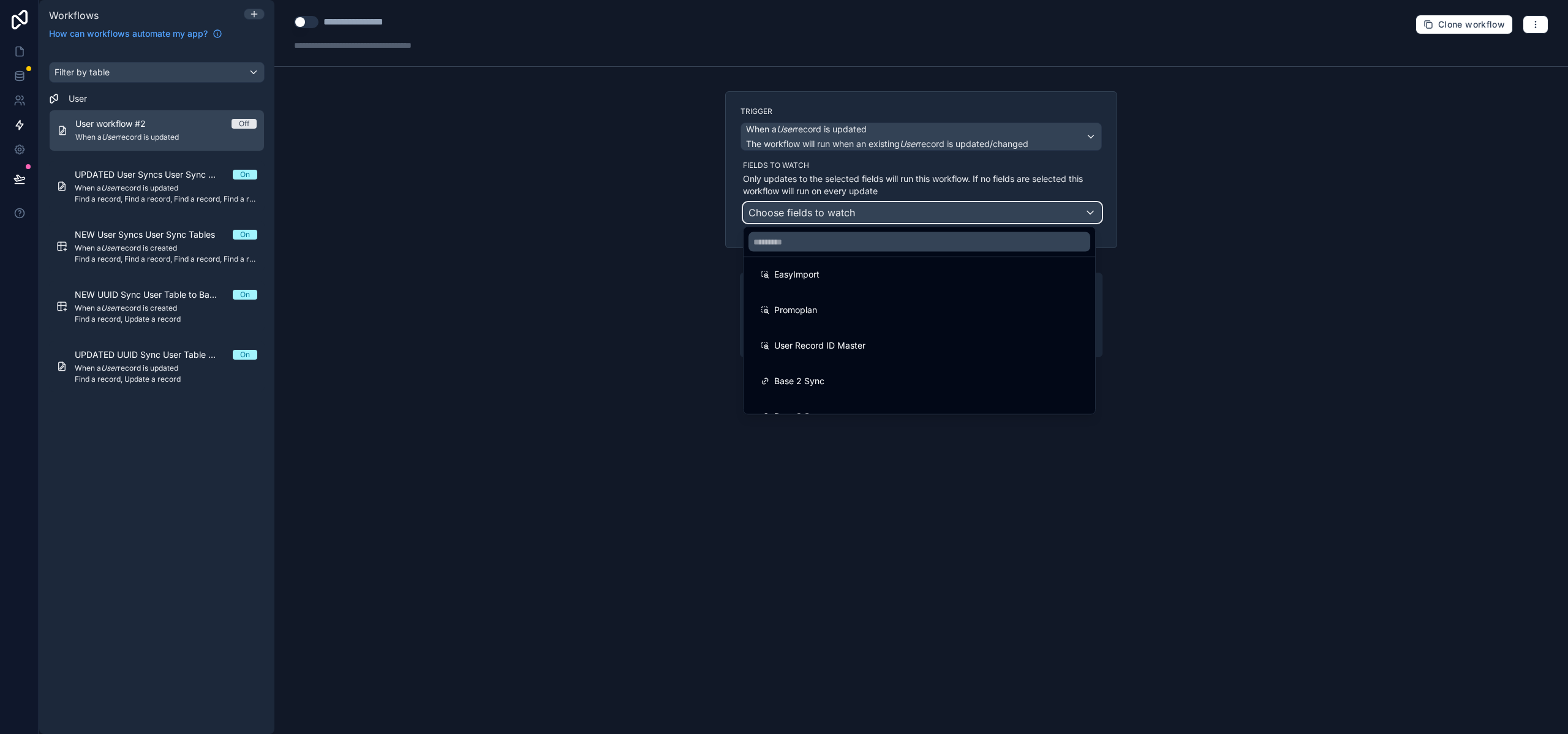
scroll to position [436, 0]
click at [703, 308] on div at bounding box center [784, 367] width 1568 height 734
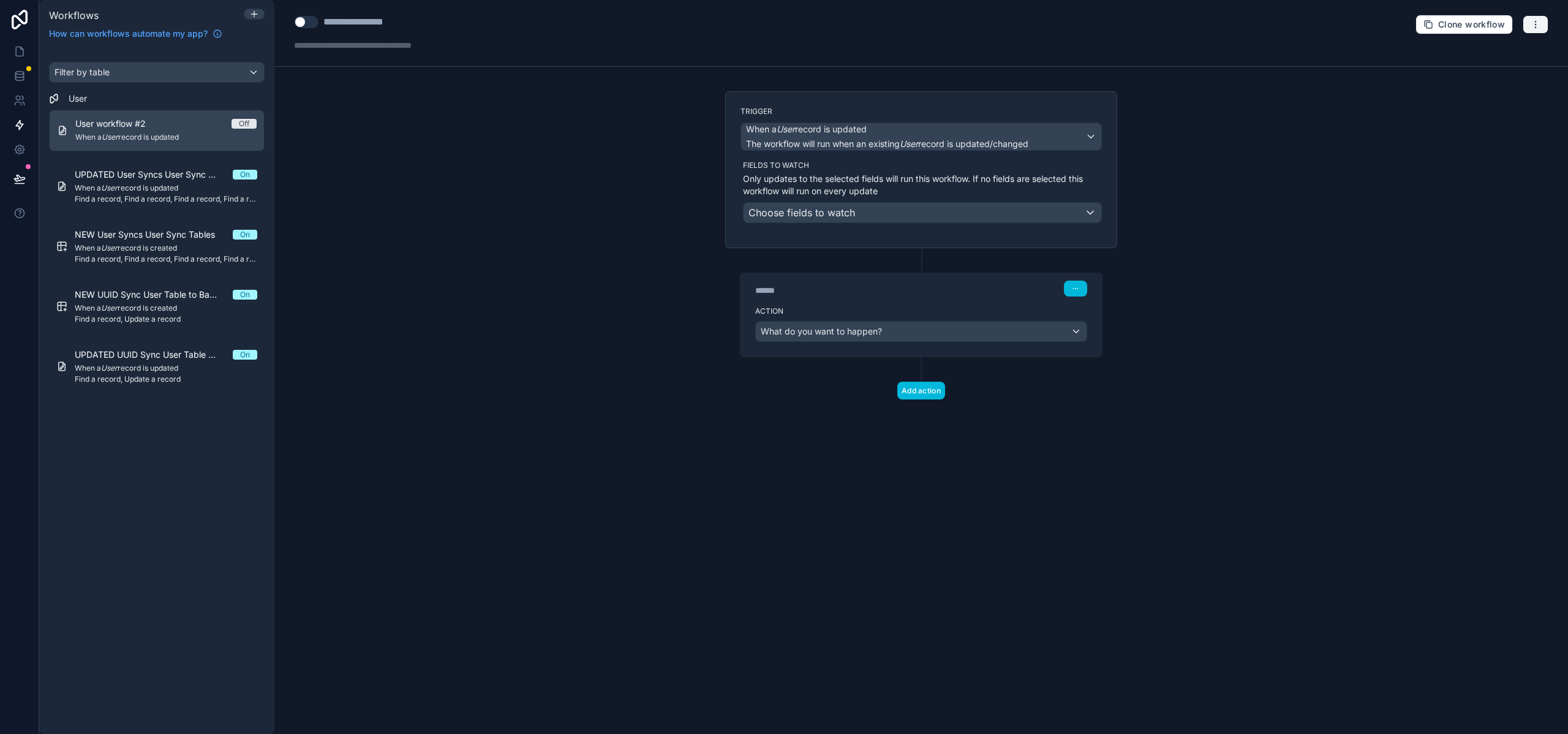
click at [1535, 24] on icon "button" at bounding box center [1535, 24] width 1 height 1
click at [1472, 96] on button "Delete workflow" at bounding box center [1493, 93] width 88 height 20
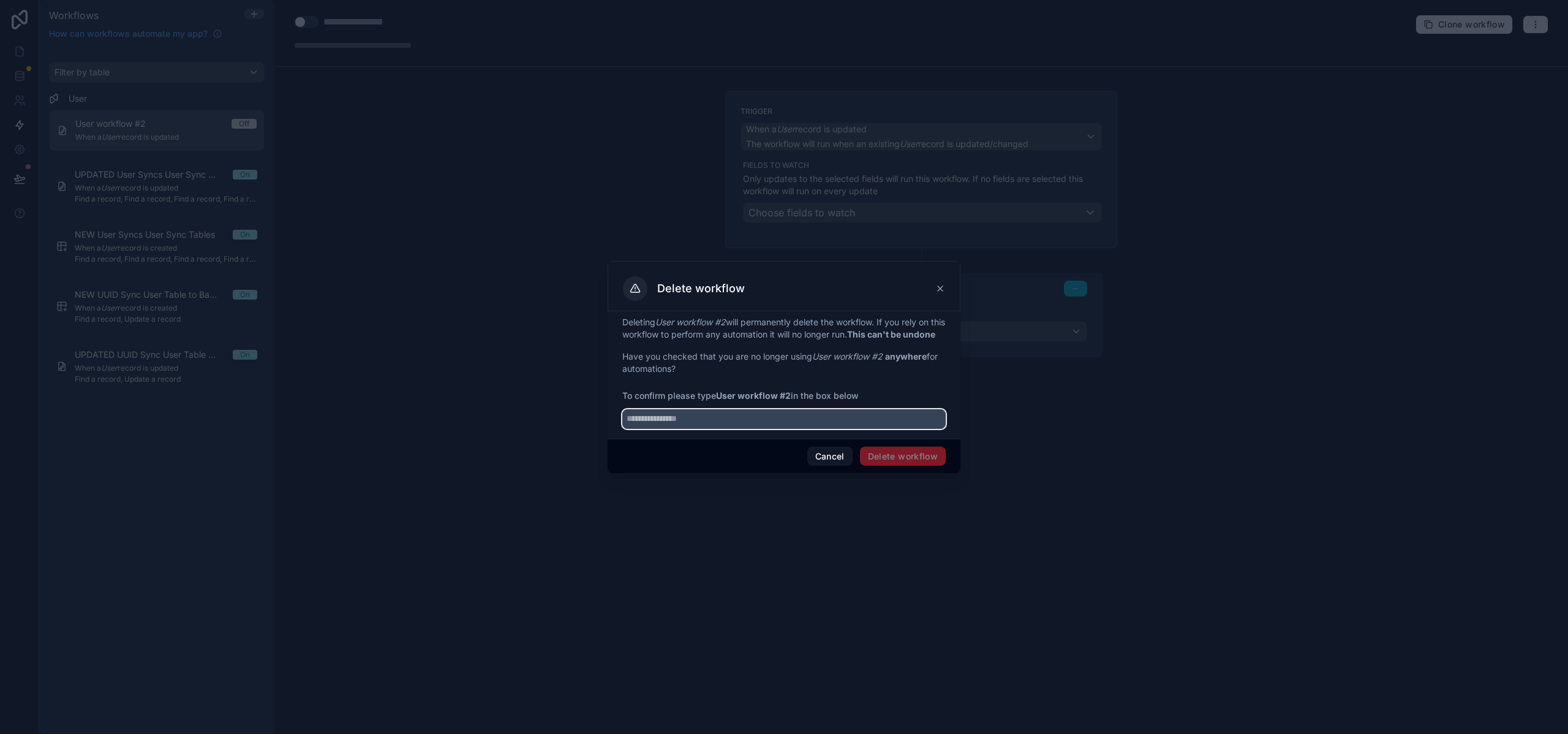
click at [747, 429] on input "text" at bounding box center [784, 419] width 324 height 20
drag, startPoint x: 719, startPoint y: 403, endPoint x: 792, endPoint y: 400, distance: 73.1
click at [791, 400] on strong "User workflow #2" at bounding box center [754, 395] width 75 height 11
copy strong "User workflow #2"
click at [750, 429] on input "text" at bounding box center [784, 419] width 324 height 20
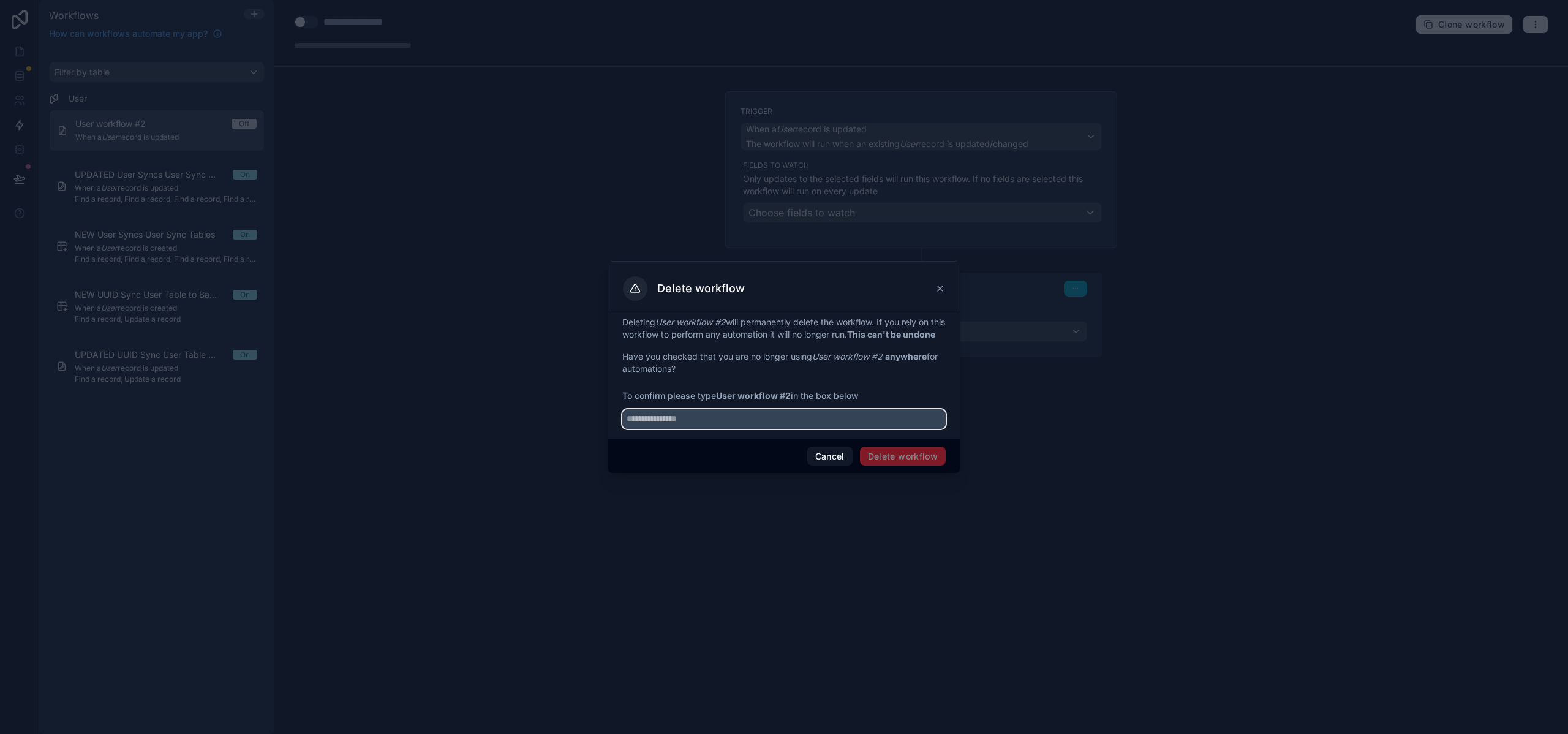
paste input "**********"
type input "**********"
click at [902, 472] on div "Cancel Delete workflow" at bounding box center [784, 456] width 353 height 35
click at [904, 464] on button "Delete workflow" at bounding box center [903, 457] width 86 height 20
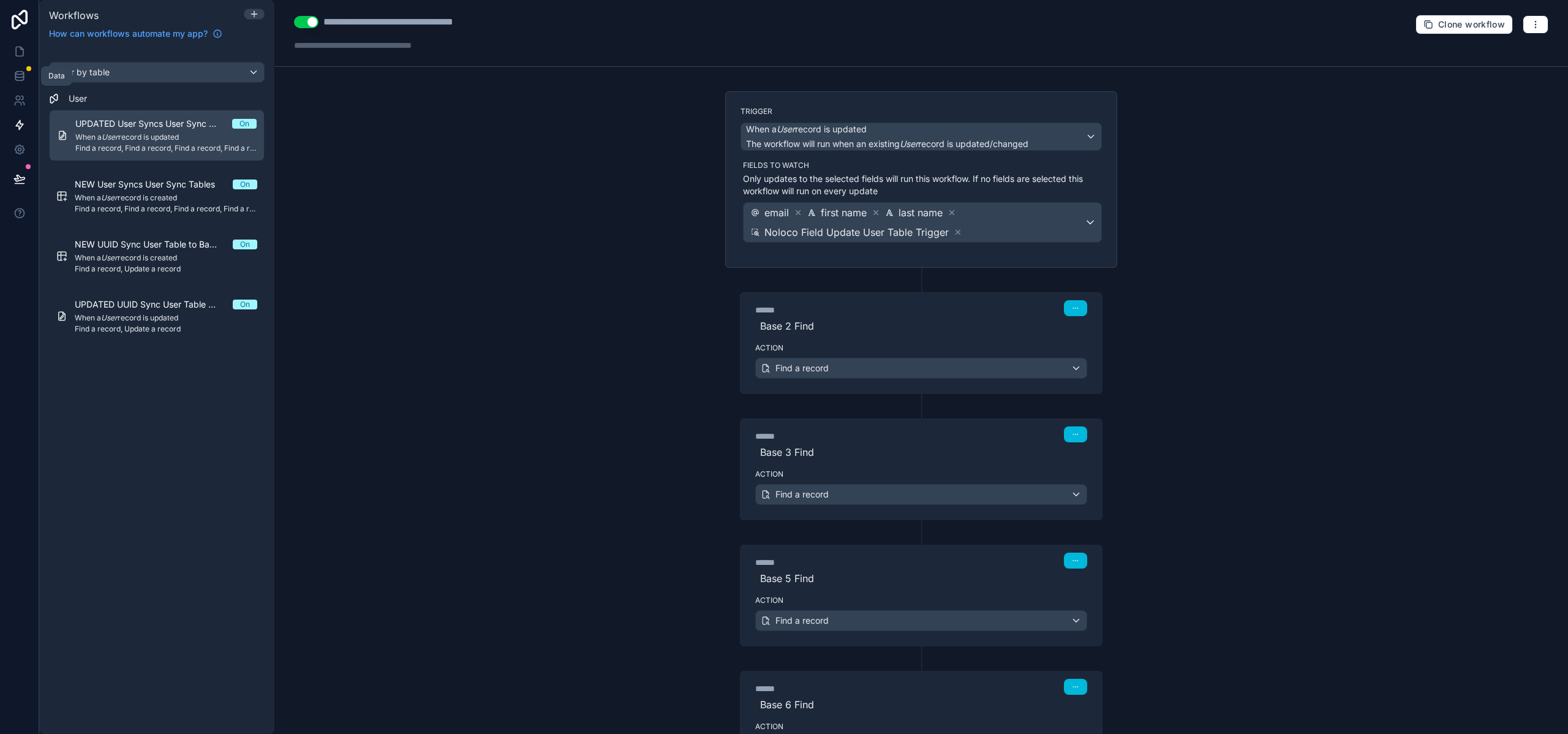
click at [12, 72] on link at bounding box center [19, 76] width 39 height 25
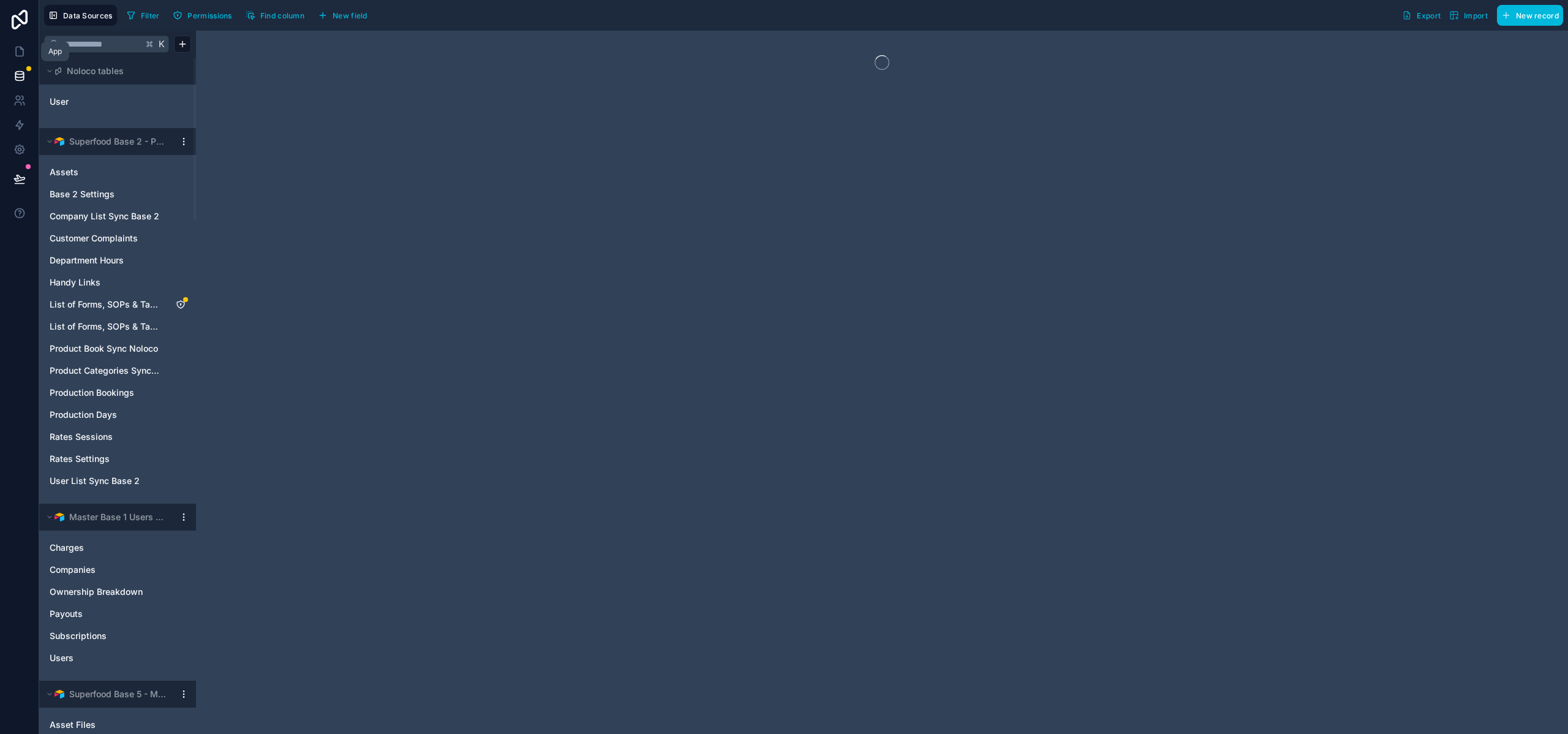
click at [20, 54] on icon at bounding box center [19, 51] width 12 height 12
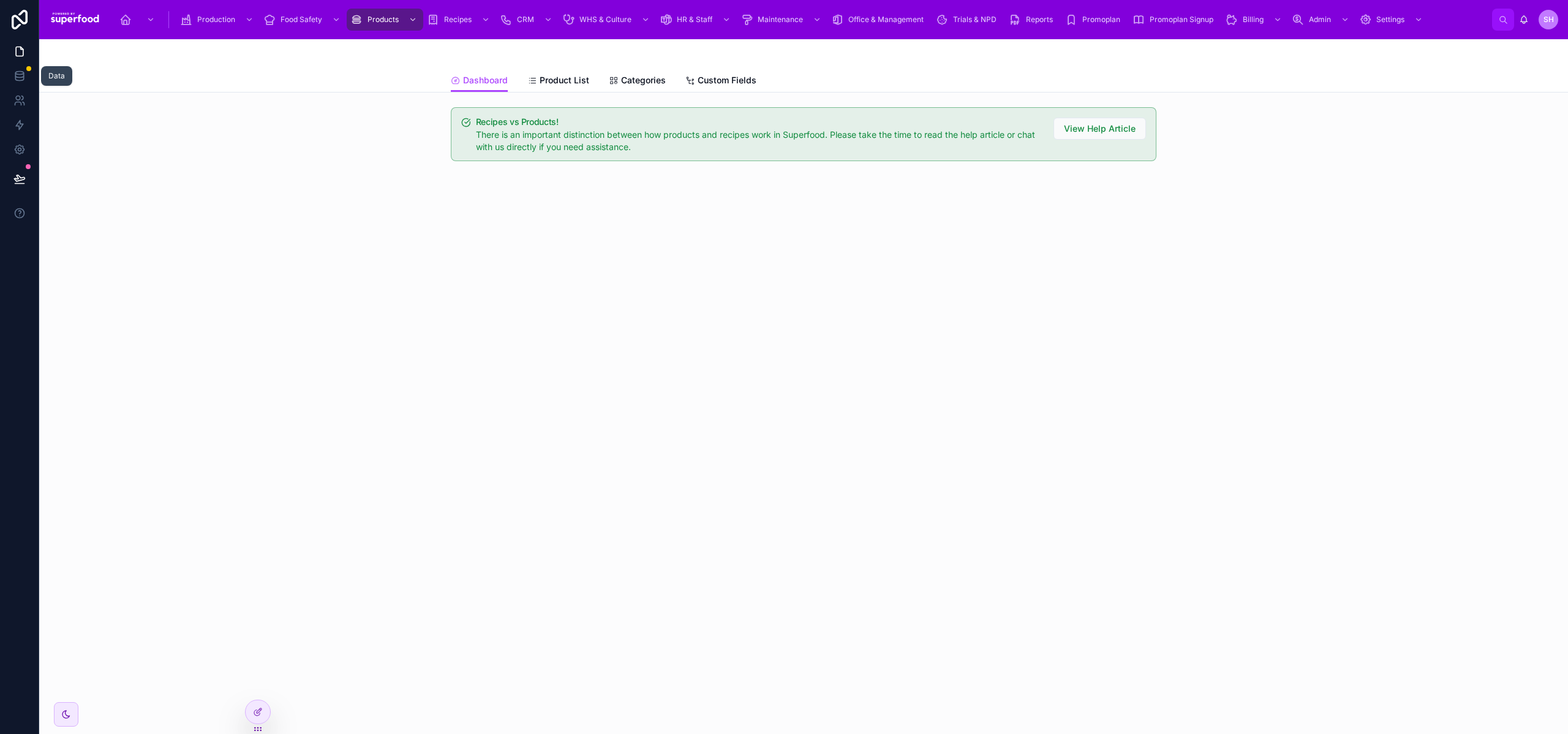
click at [21, 72] on icon at bounding box center [19, 73] width 8 height 3
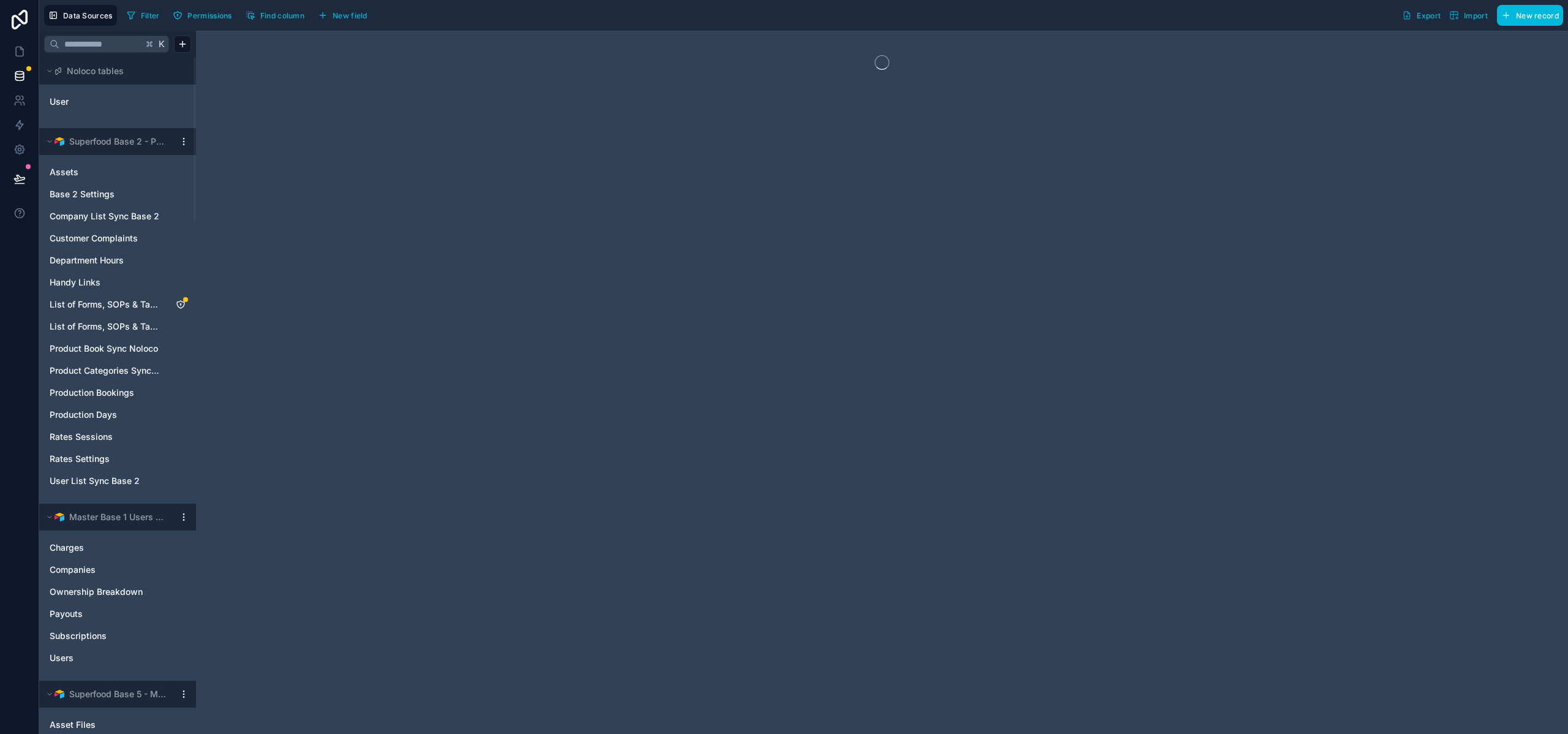
click at [65, 101] on span "User" at bounding box center [59, 101] width 19 height 12
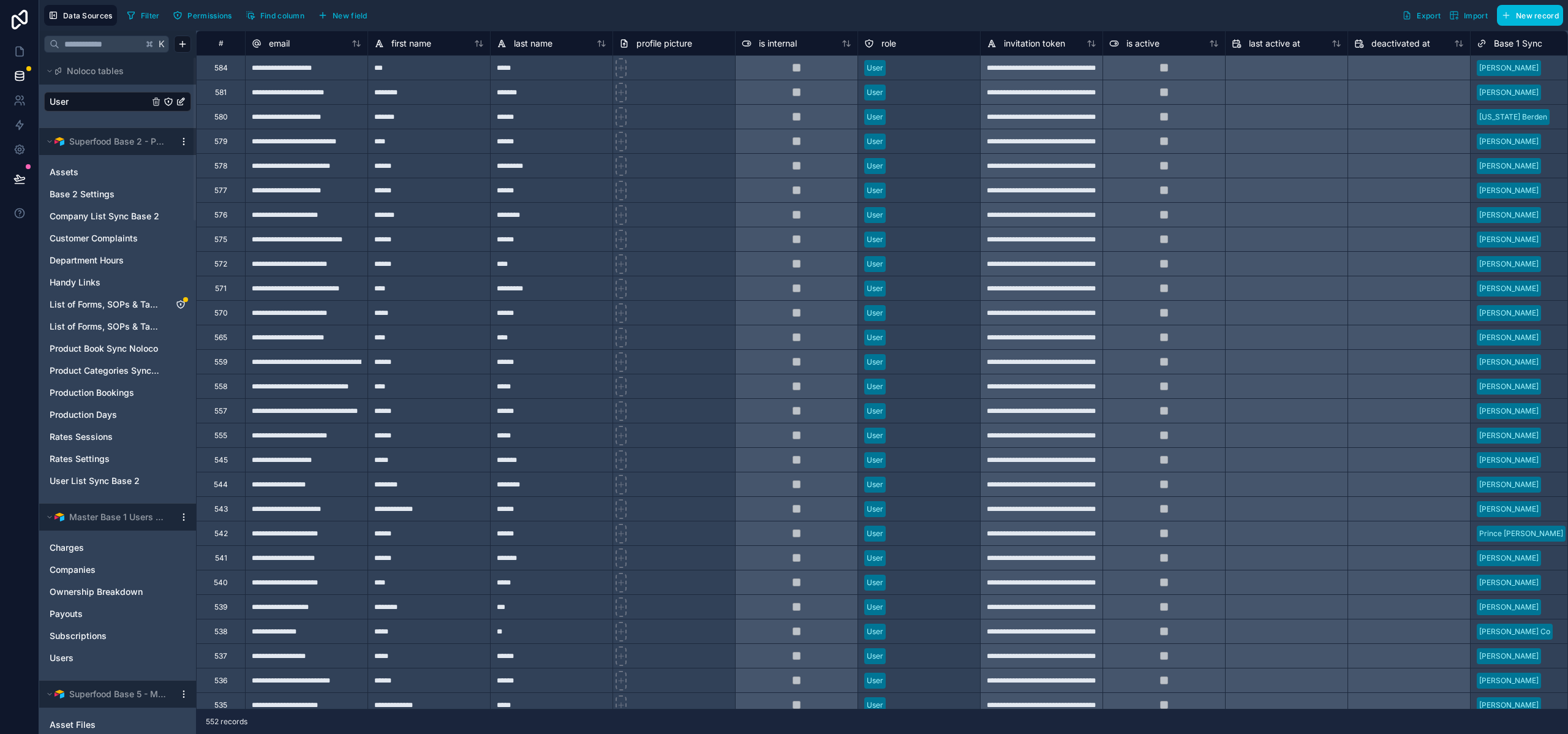
click at [355, 14] on span "New field" at bounding box center [350, 15] width 35 height 9
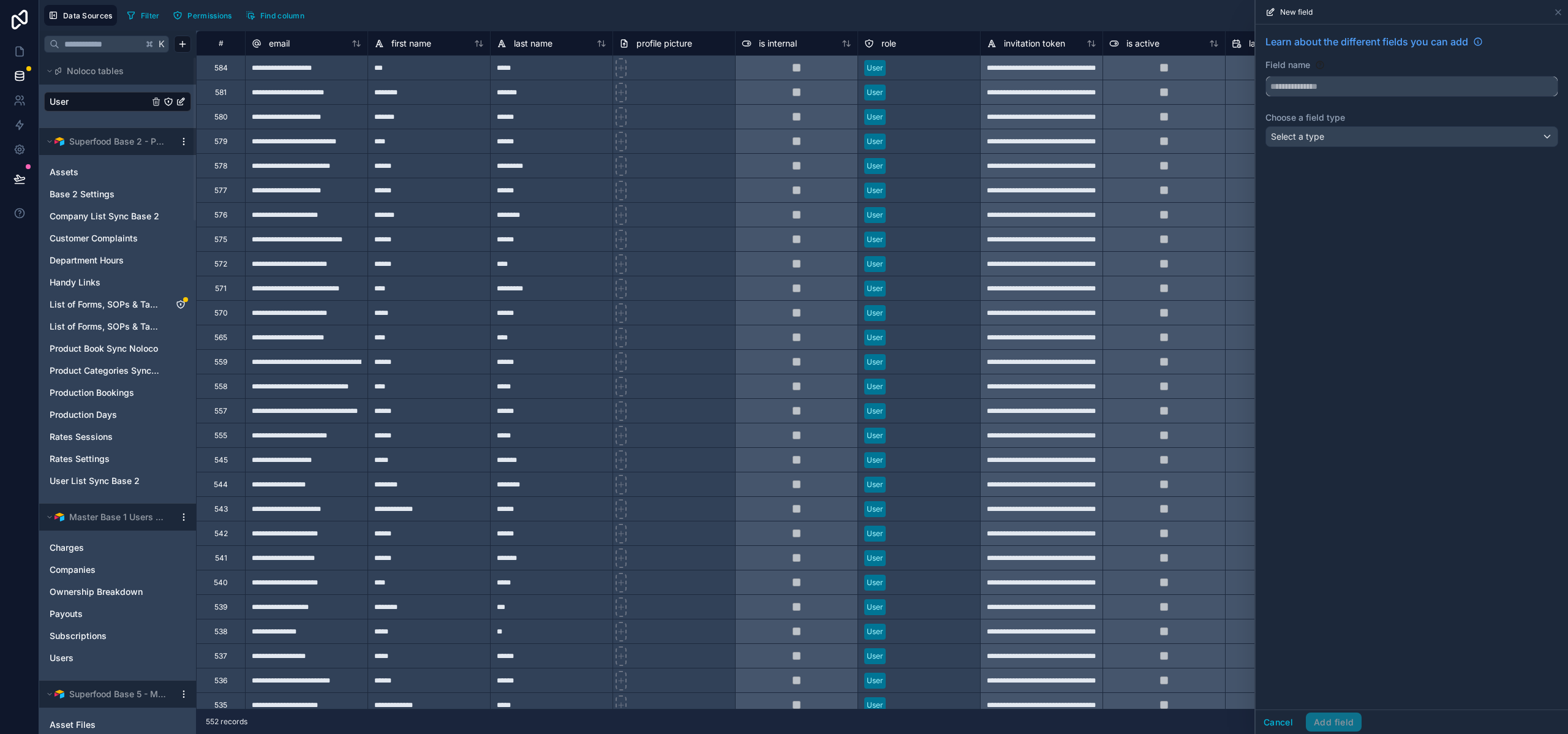
click at [1365, 84] on input "text" at bounding box center [1412, 87] width 291 height 20
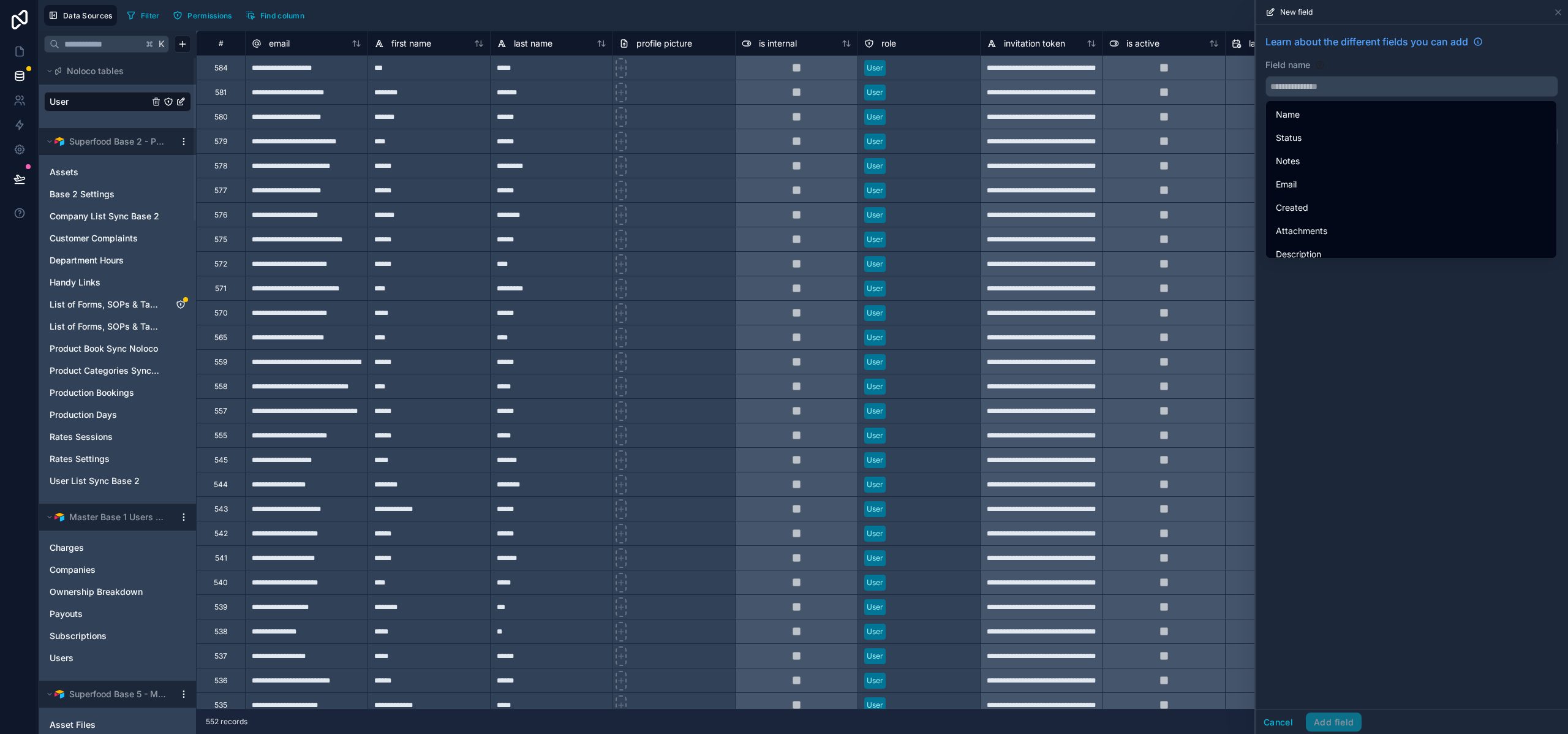
click at [1373, 64] on div "Field name" at bounding box center [1412, 65] width 293 height 12
click at [1386, 334] on div "Learn about the different fields you can add Field name Choose a field type Sel…" at bounding box center [1412, 367] width 312 height 685
click at [1319, 87] on input "text" at bounding box center [1412, 87] width 291 height 20
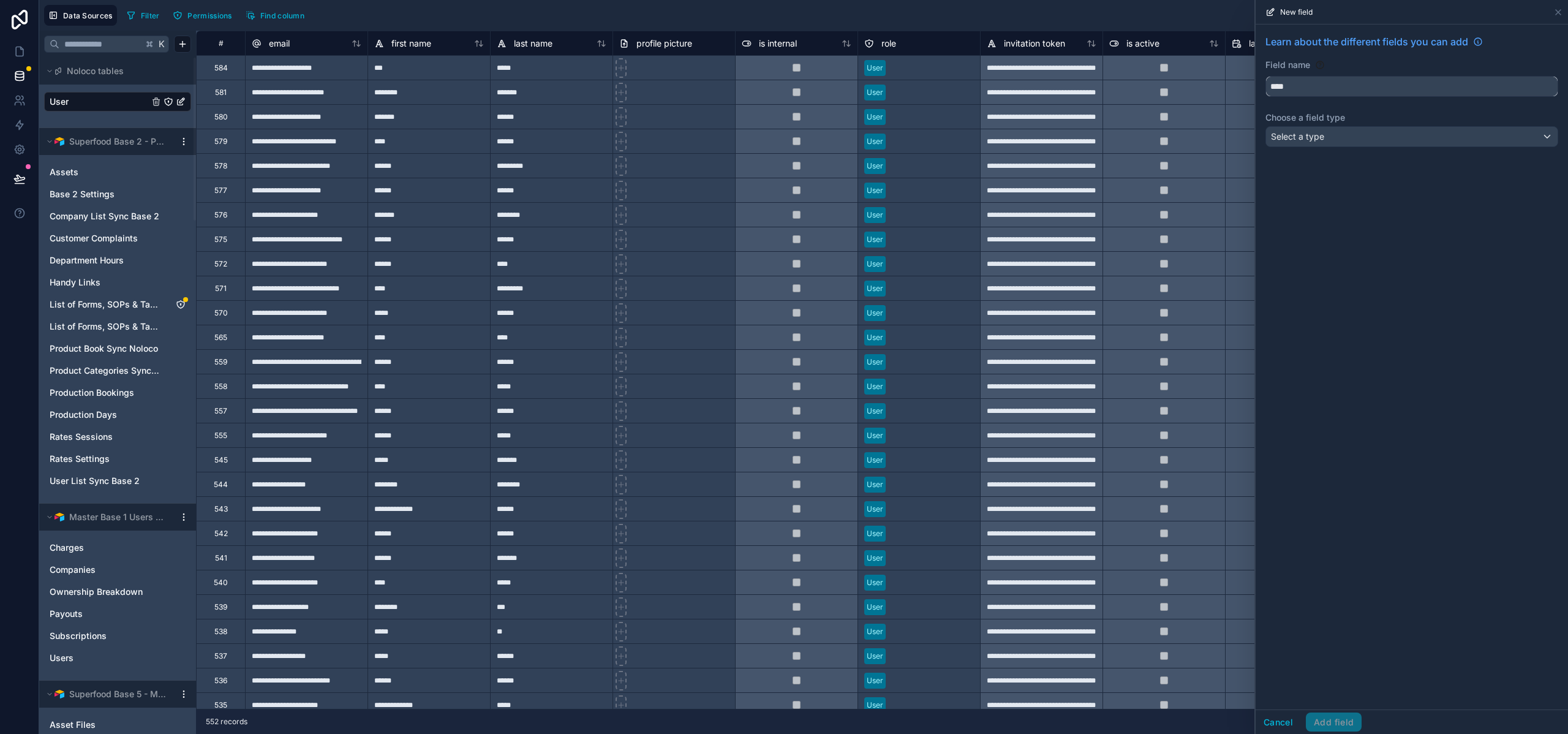
type input "****"
click at [1328, 130] on div "Select a type" at bounding box center [1412, 137] width 291 height 20
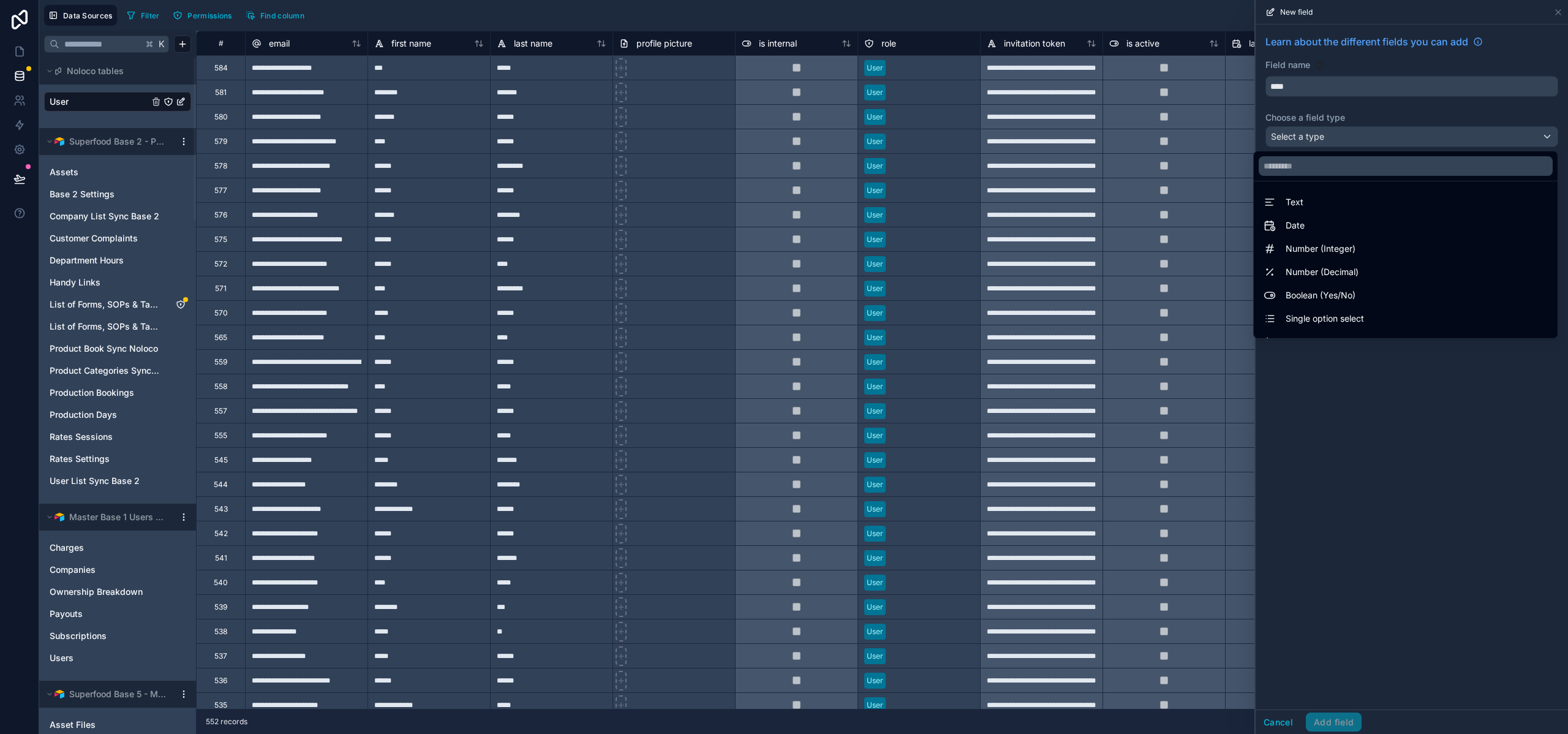
click at [1336, 196] on div "Text" at bounding box center [1406, 202] width 284 height 15
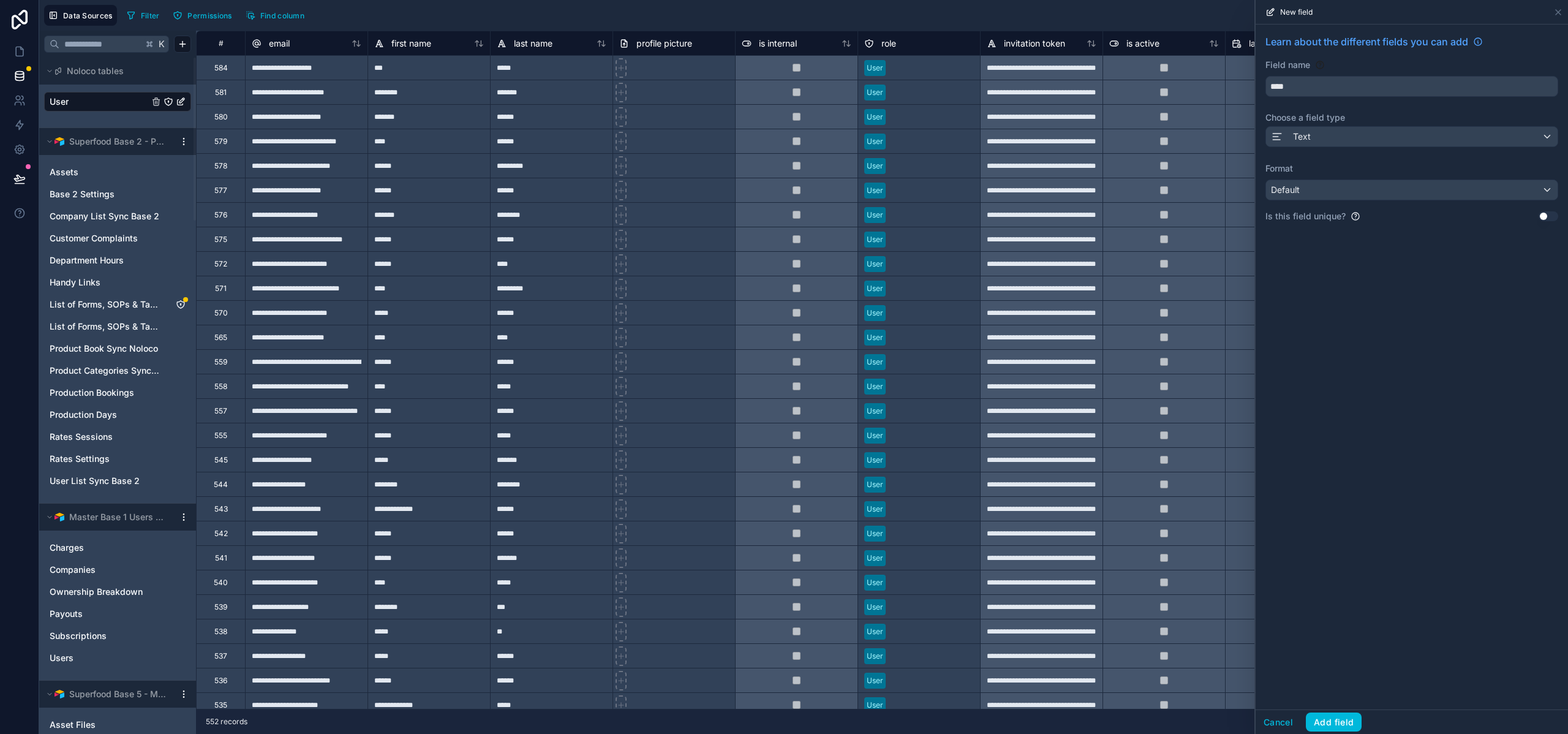
click at [1554, 216] on button "Use setting" at bounding box center [1549, 216] width 20 height 10
click at [1351, 715] on button "Add field" at bounding box center [1334, 722] width 56 height 20
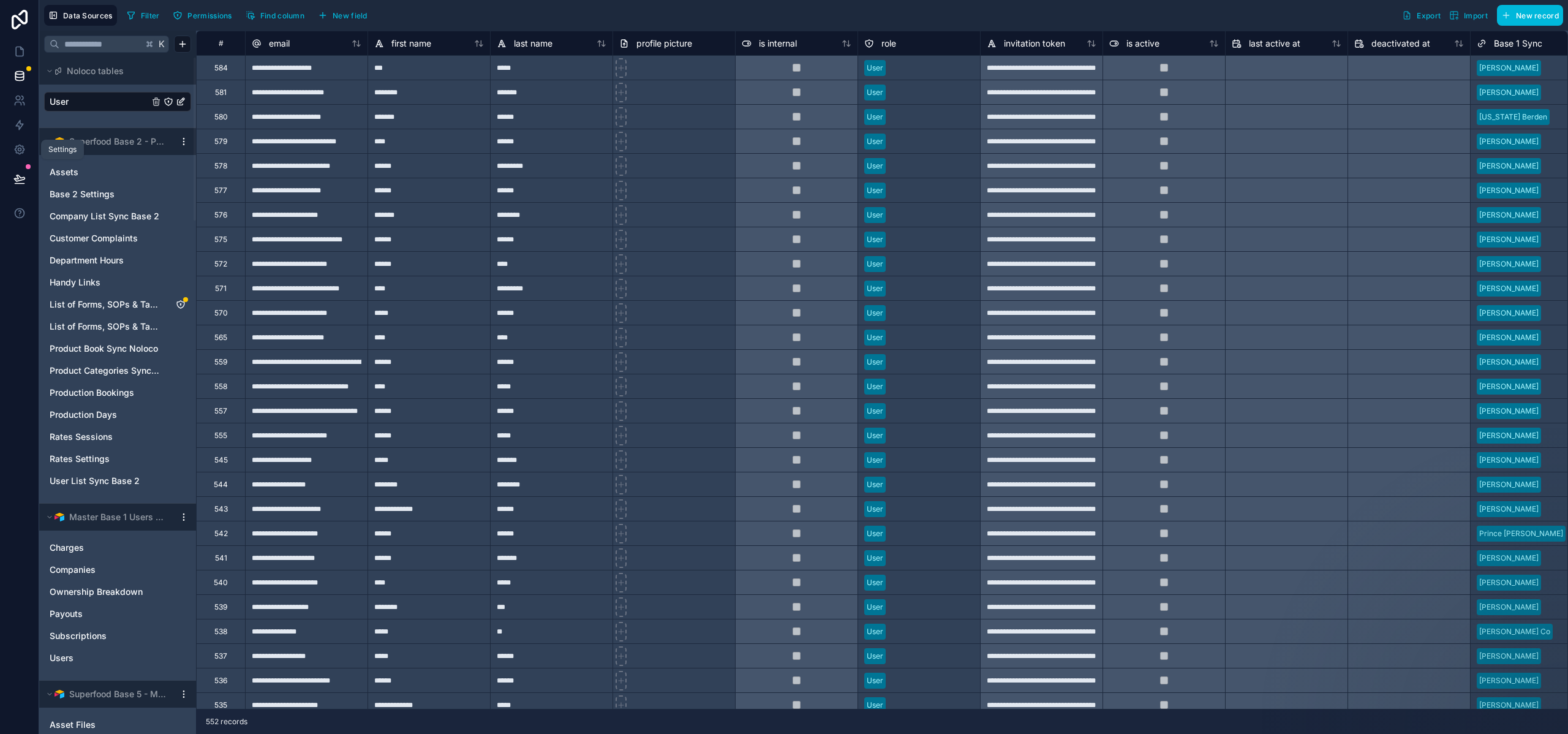
click at [25, 151] on icon at bounding box center [19, 149] width 12 height 12
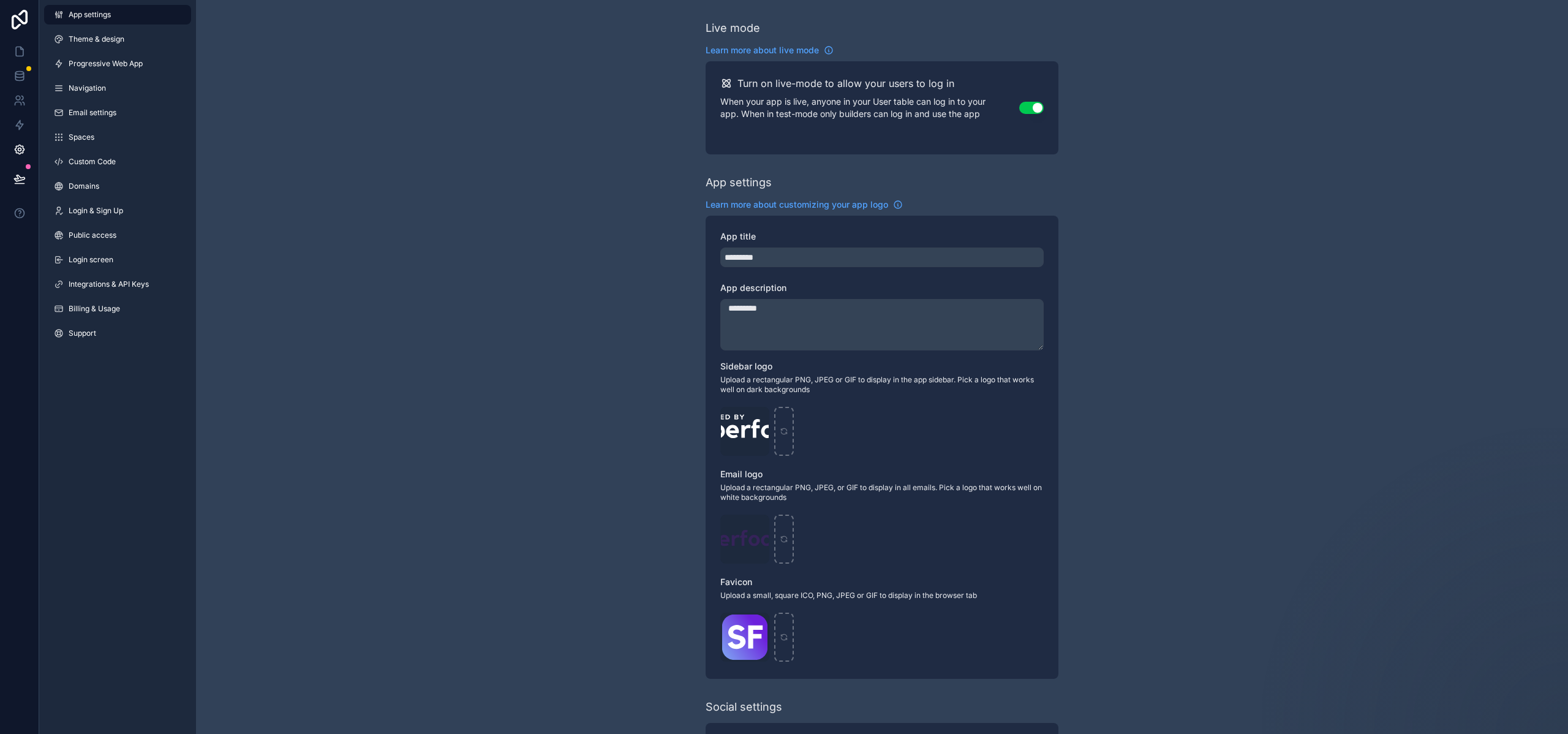
click at [97, 163] on span "Custom Code" at bounding box center [91, 162] width 47 height 10
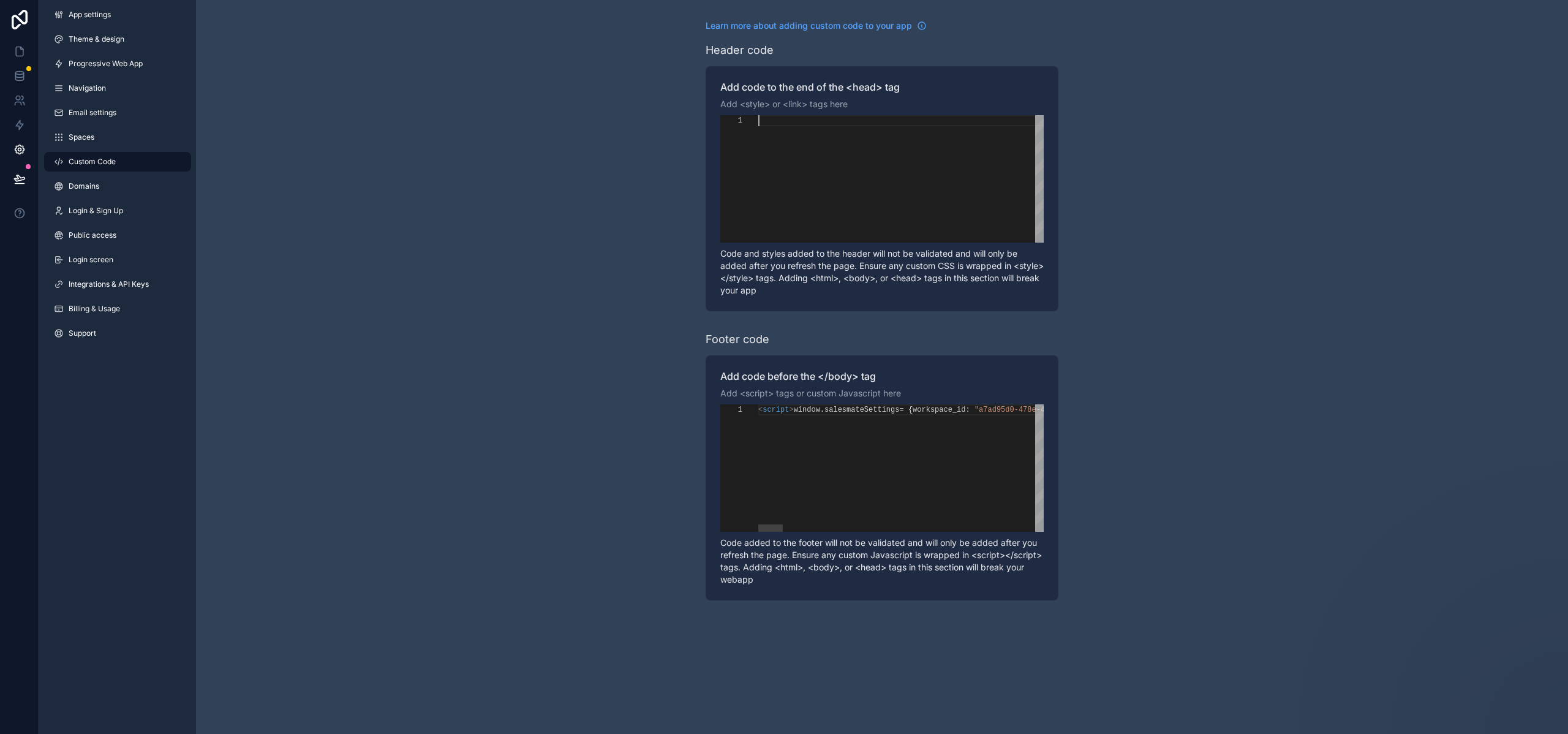
click at [846, 179] on div "scrollable content" at bounding box center [902, 179] width 286 height 127
click at [842, 411] on textarea "**********" at bounding box center [842, 410] width 1 height 11
type textarea "**********"
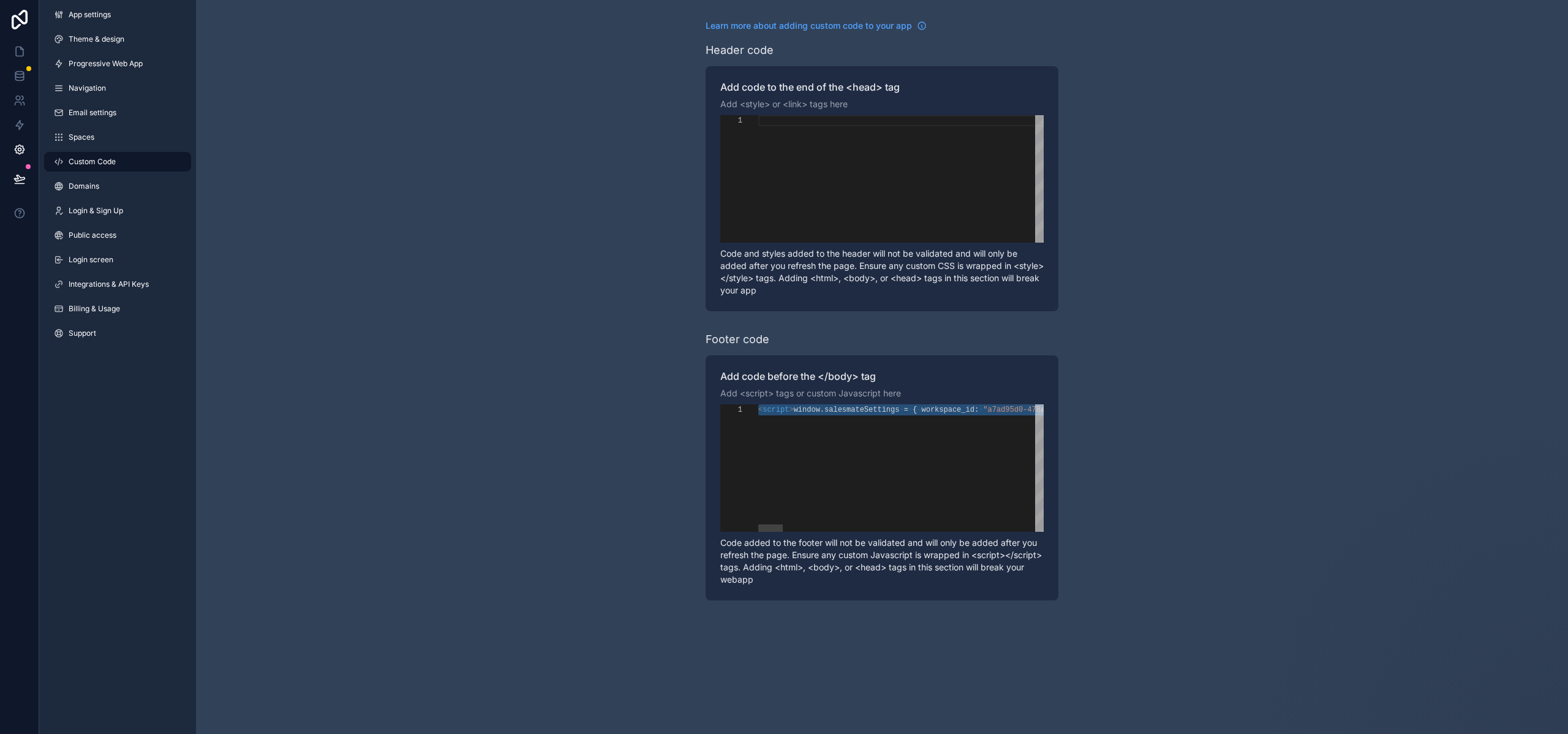
paste textarea "Editor content;Press Alt+F1 for Accessibility Options."
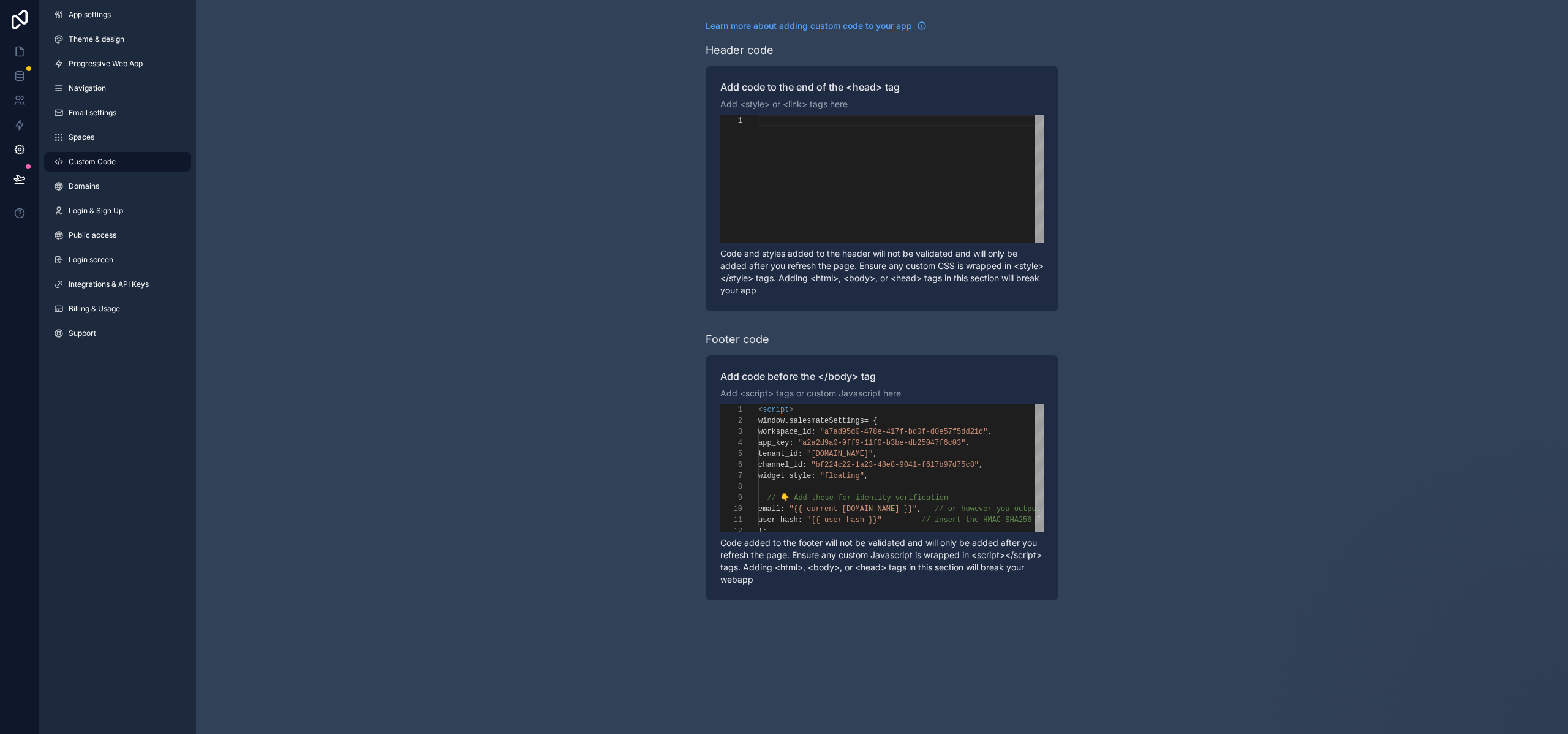
click at [312, 384] on div "Learn more about adding custom code to your app Header code Add code to the end…" at bounding box center [883, 310] width 1372 height 620
click at [22, 167] on button at bounding box center [20, 179] width 27 height 34
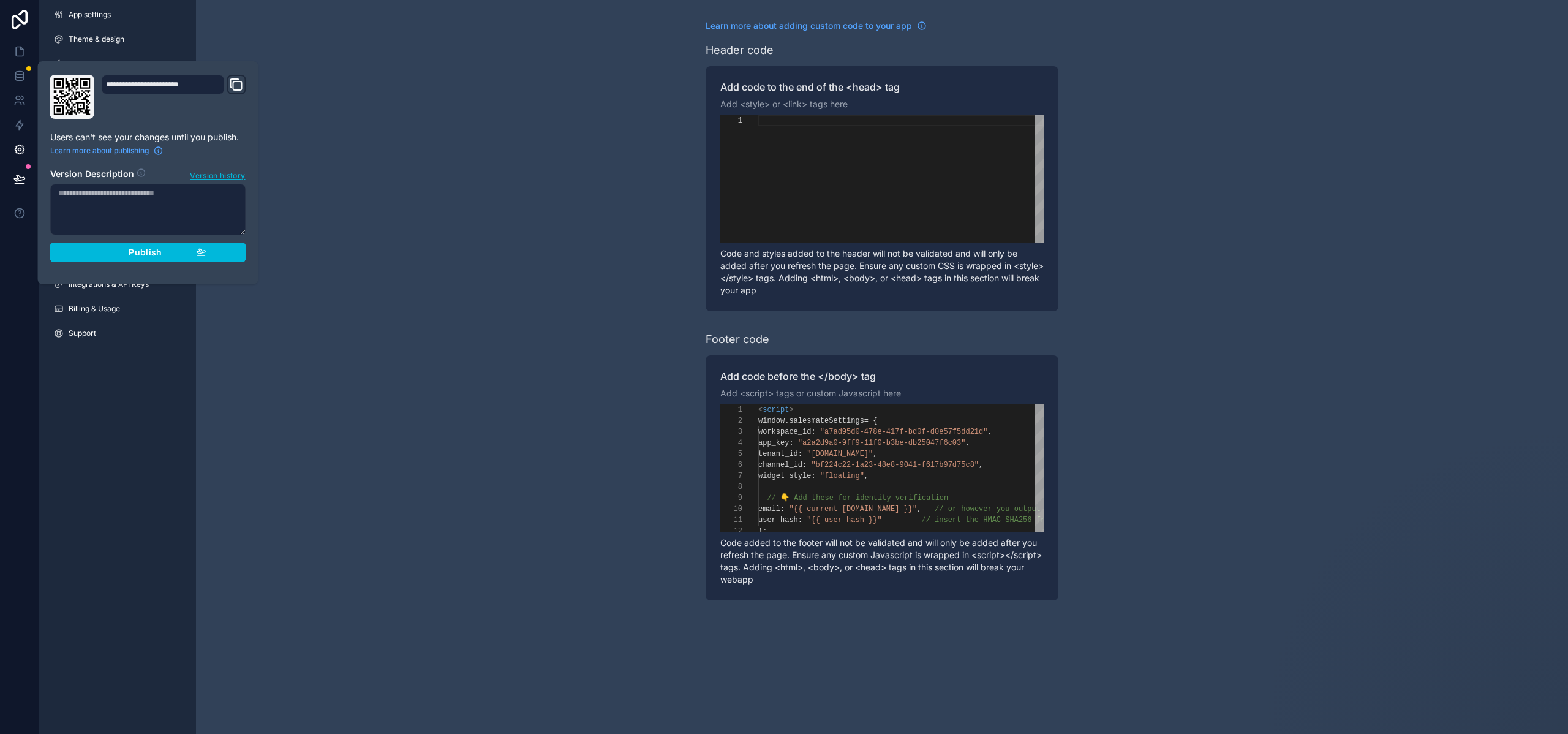
click at [145, 258] on button "Publish" at bounding box center [148, 253] width 196 height 20
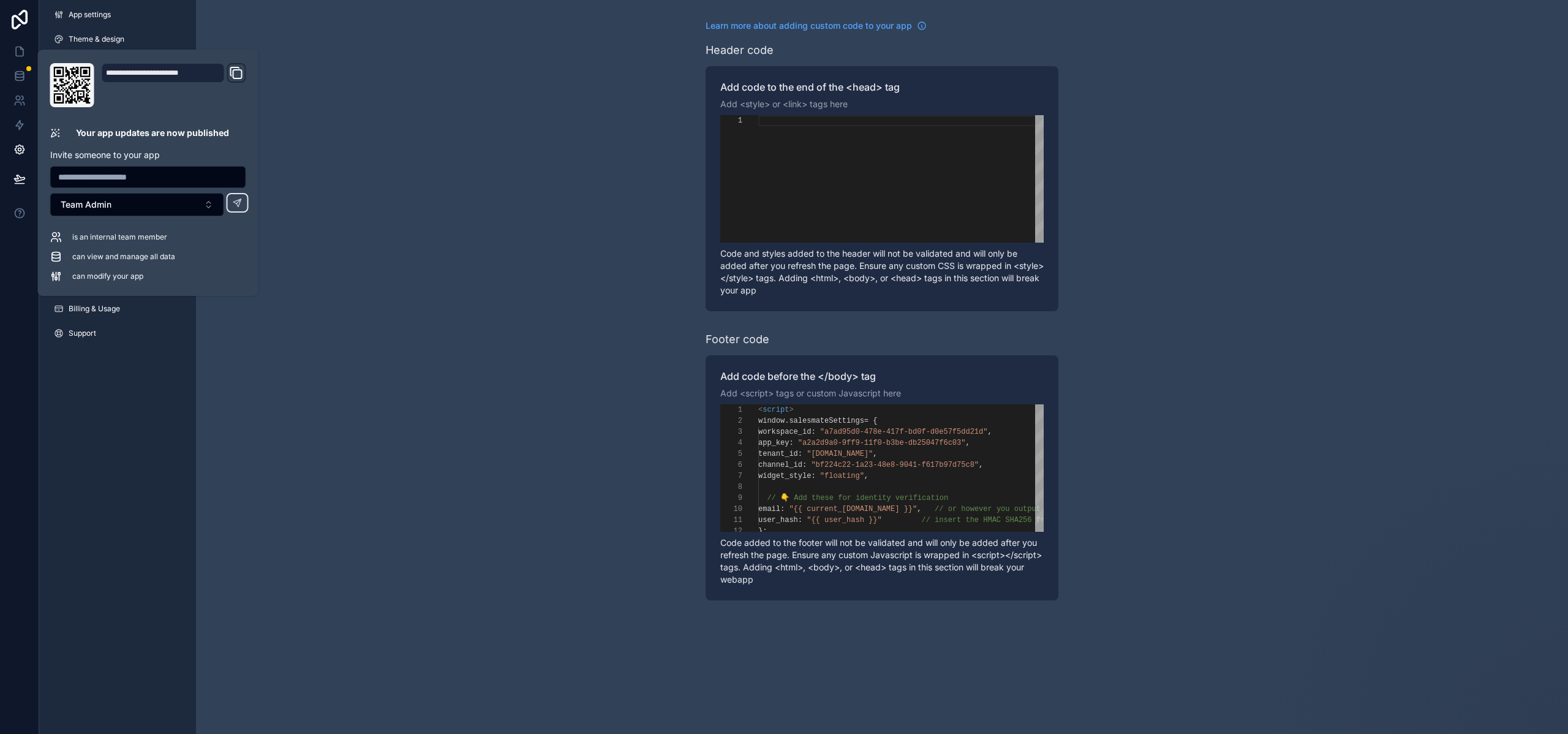
click at [479, 329] on div "Learn more about adding custom code to your app Header code Add code to the end…" at bounding box center [883, 310] width 1372 height 620
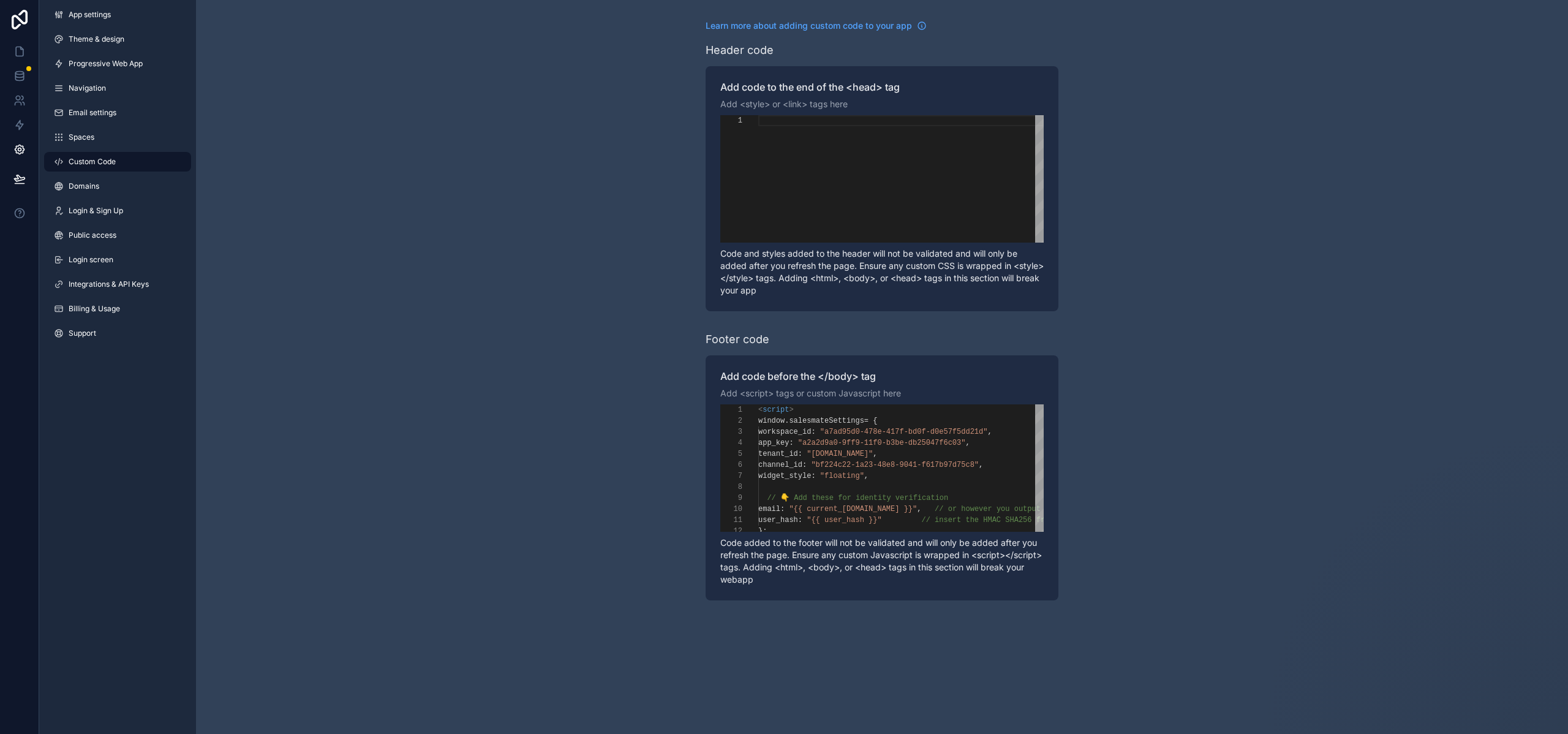
click at [546, 413] on div "Learn more about adding custom code to your app Header code Add code to the end…" at bounding box center [883, 310] width 1372 height 620
click at [19, 175] on icon at bounding box center [19, 178] width 12 height 12
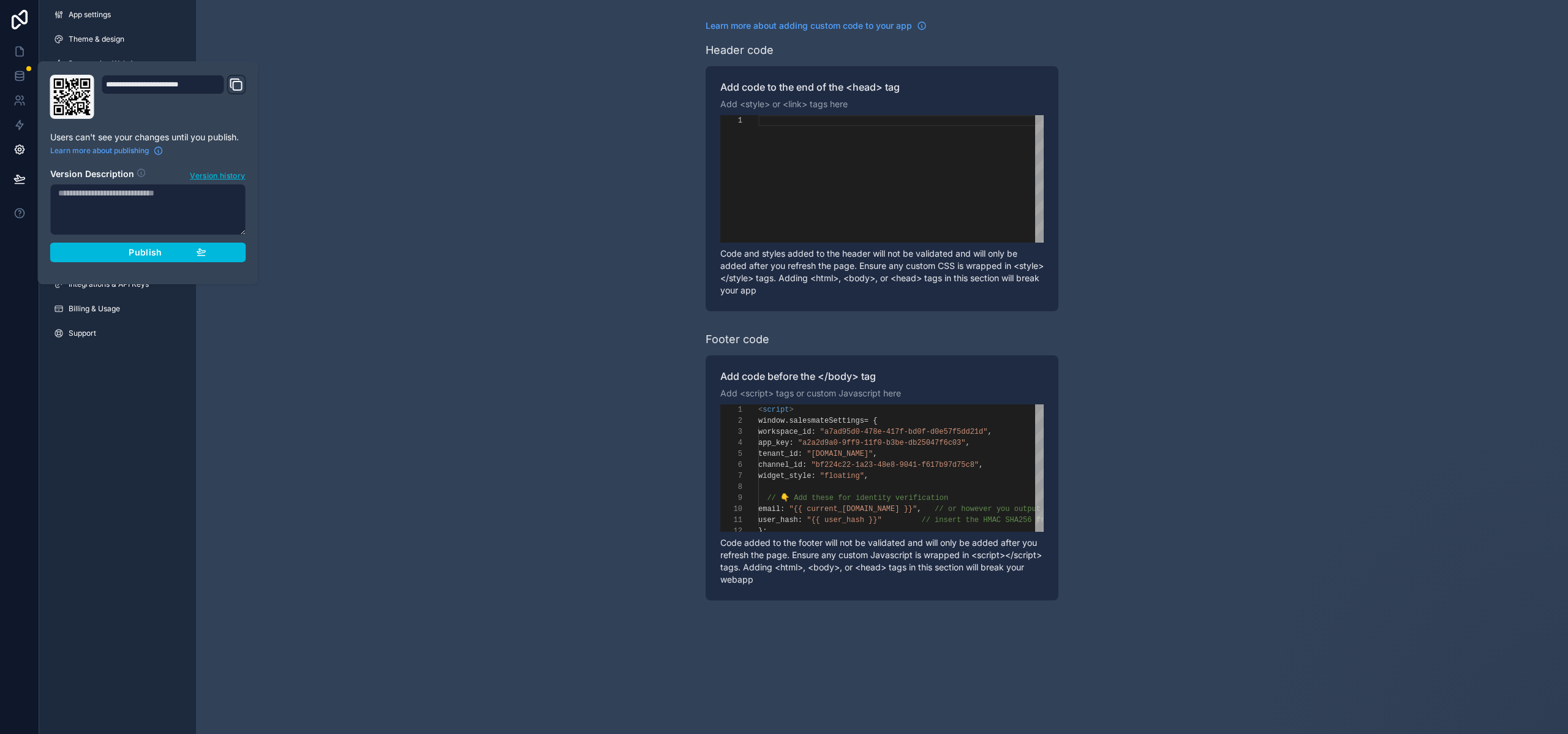
click at [99, 253] on div "Publish" at bounding box center [148, 253] width 116 height 11
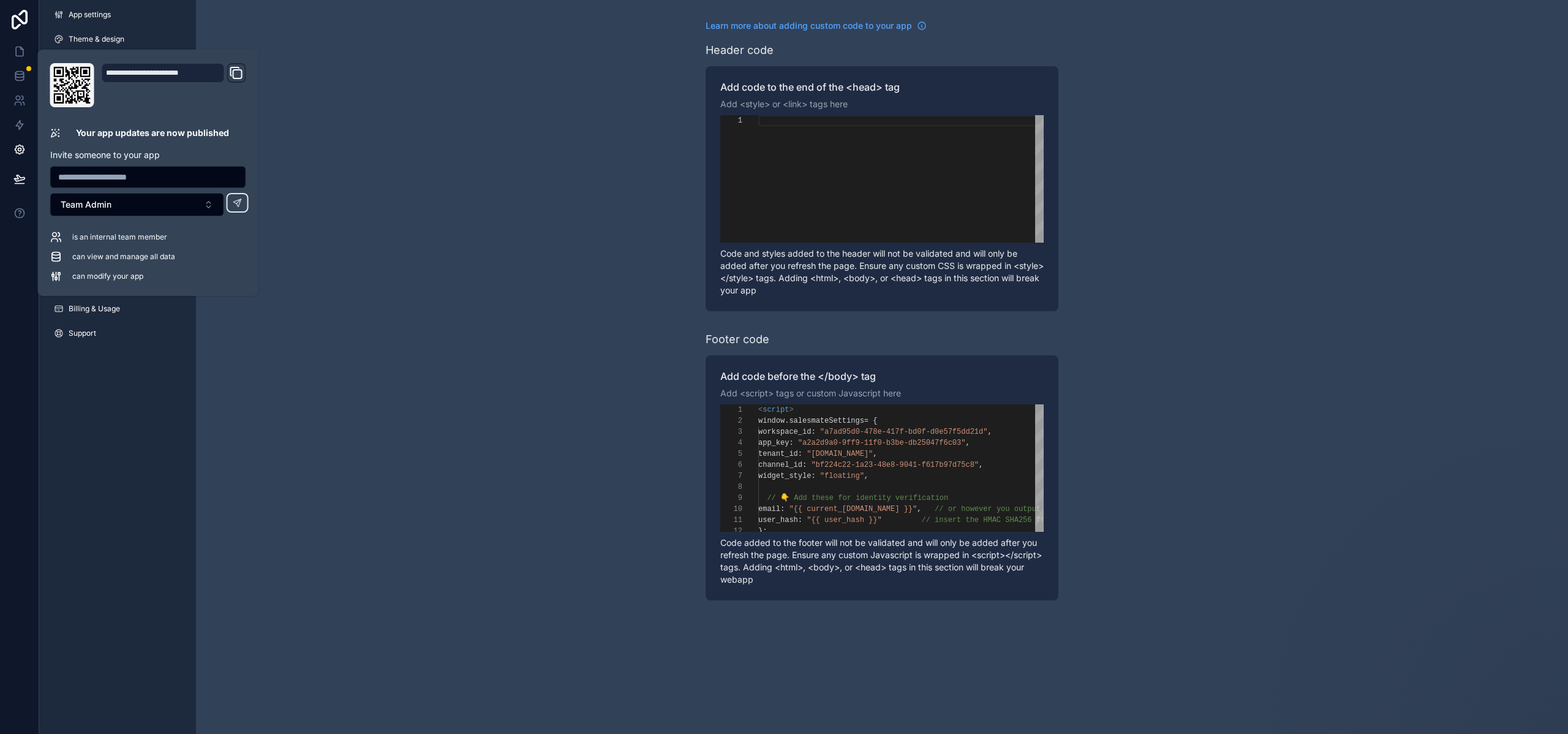
click at [381, 171] on div "Learn more about adding custom code to your app Header code Add code to the end…" at bounding box center [883, 310] width 1372 height 620
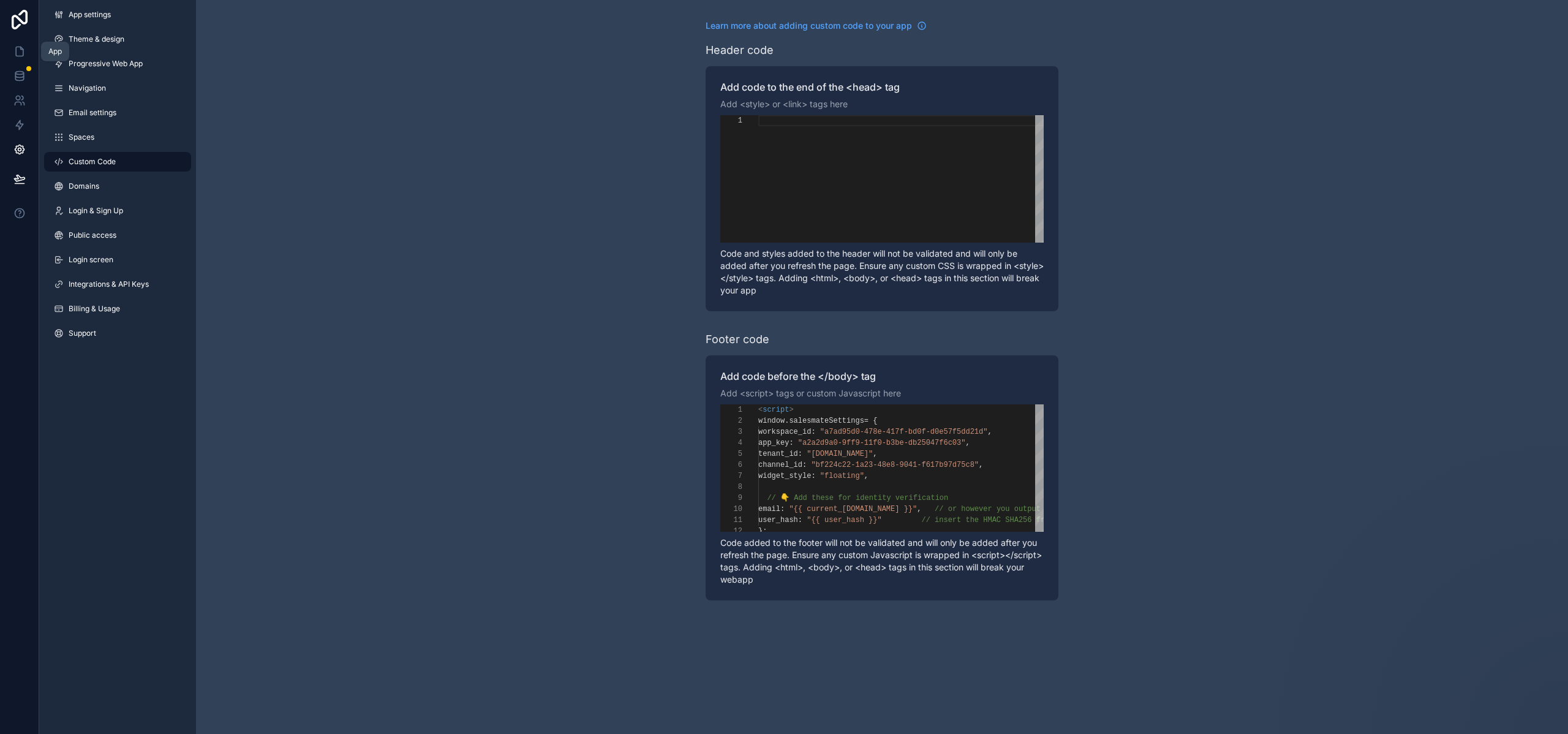
click at [18, 54] on icon at bounding box center [19, 51] width 12 height 12
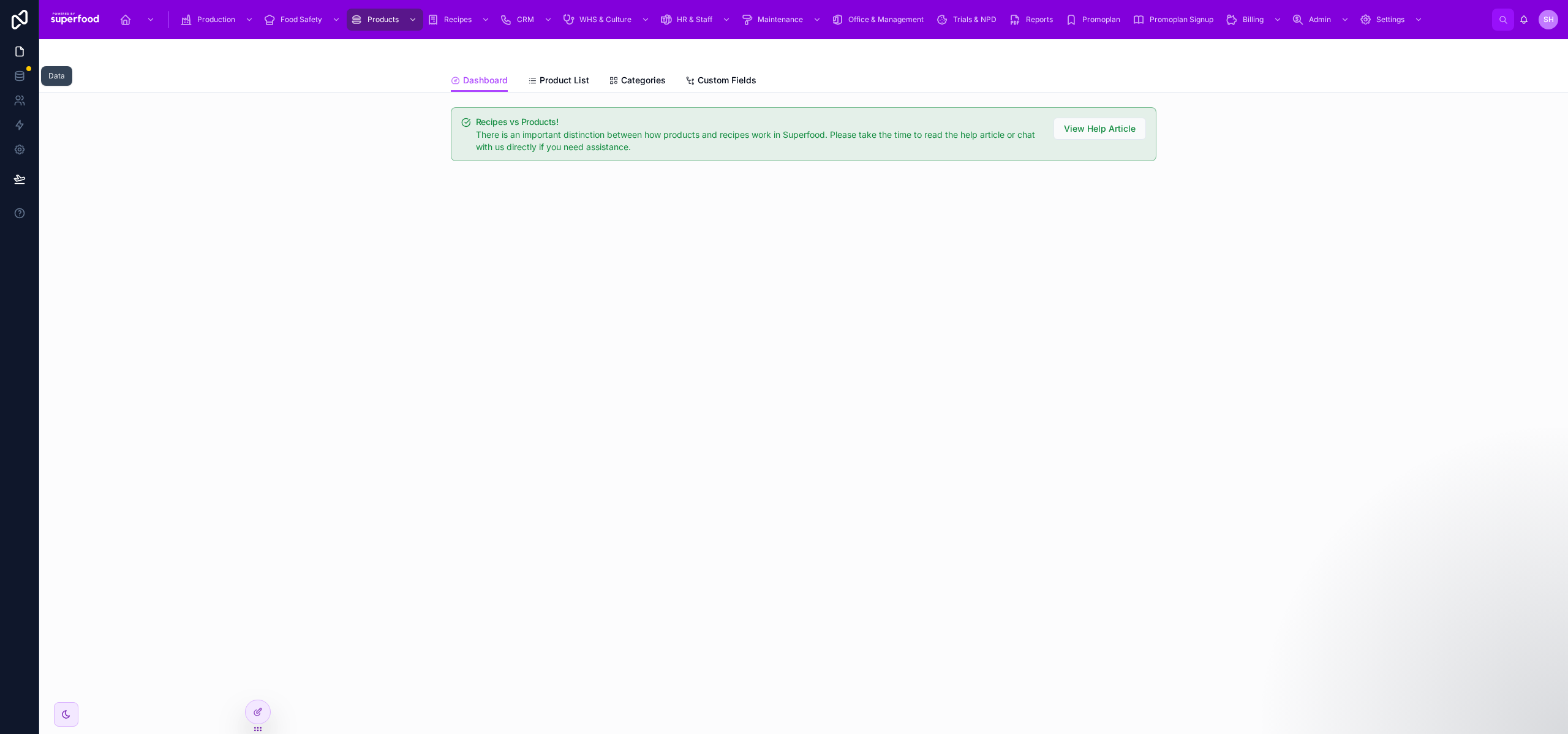
click at [20, 73] on icon at bounding box center [19, 75] width 12 height 12
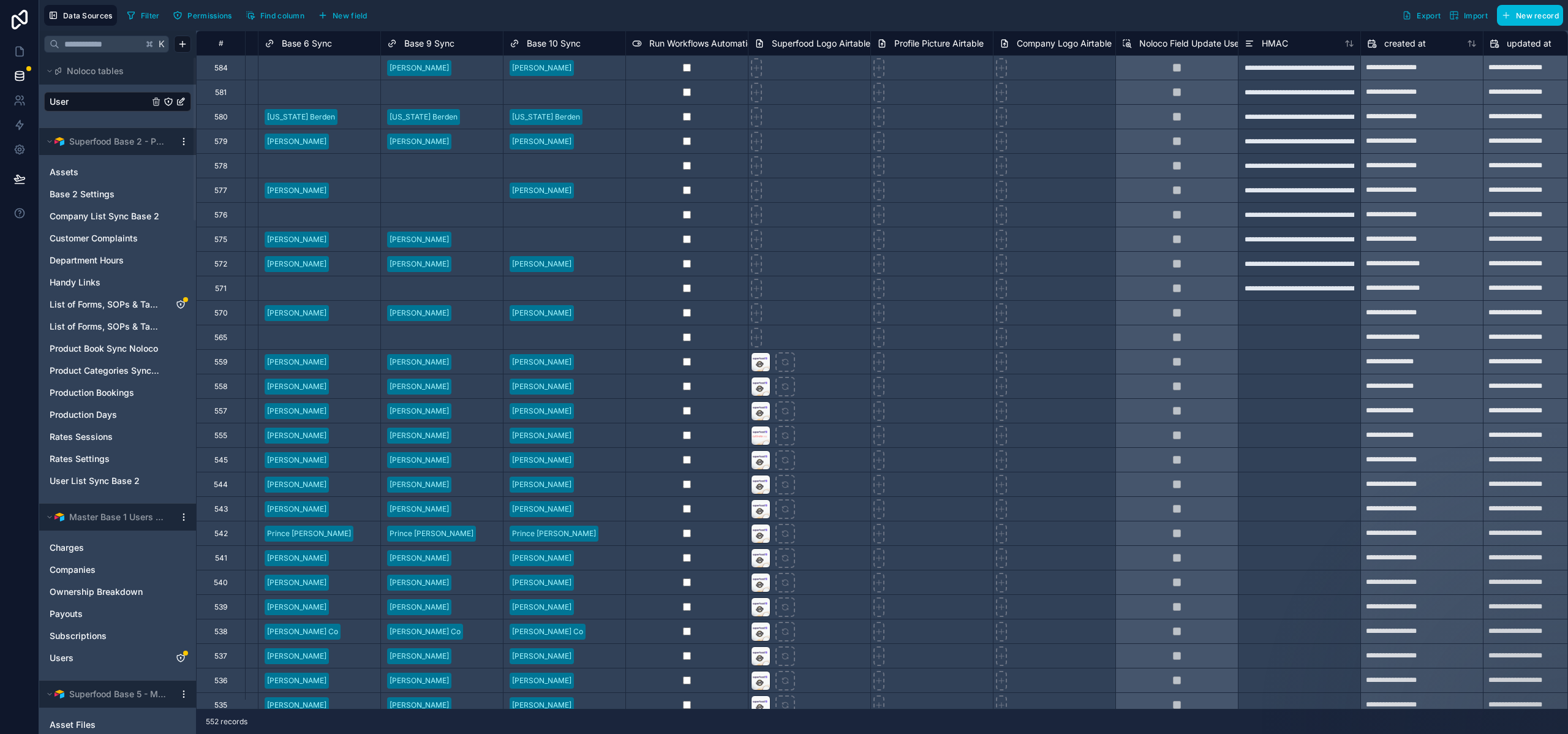
scroll to position [0, 2607]
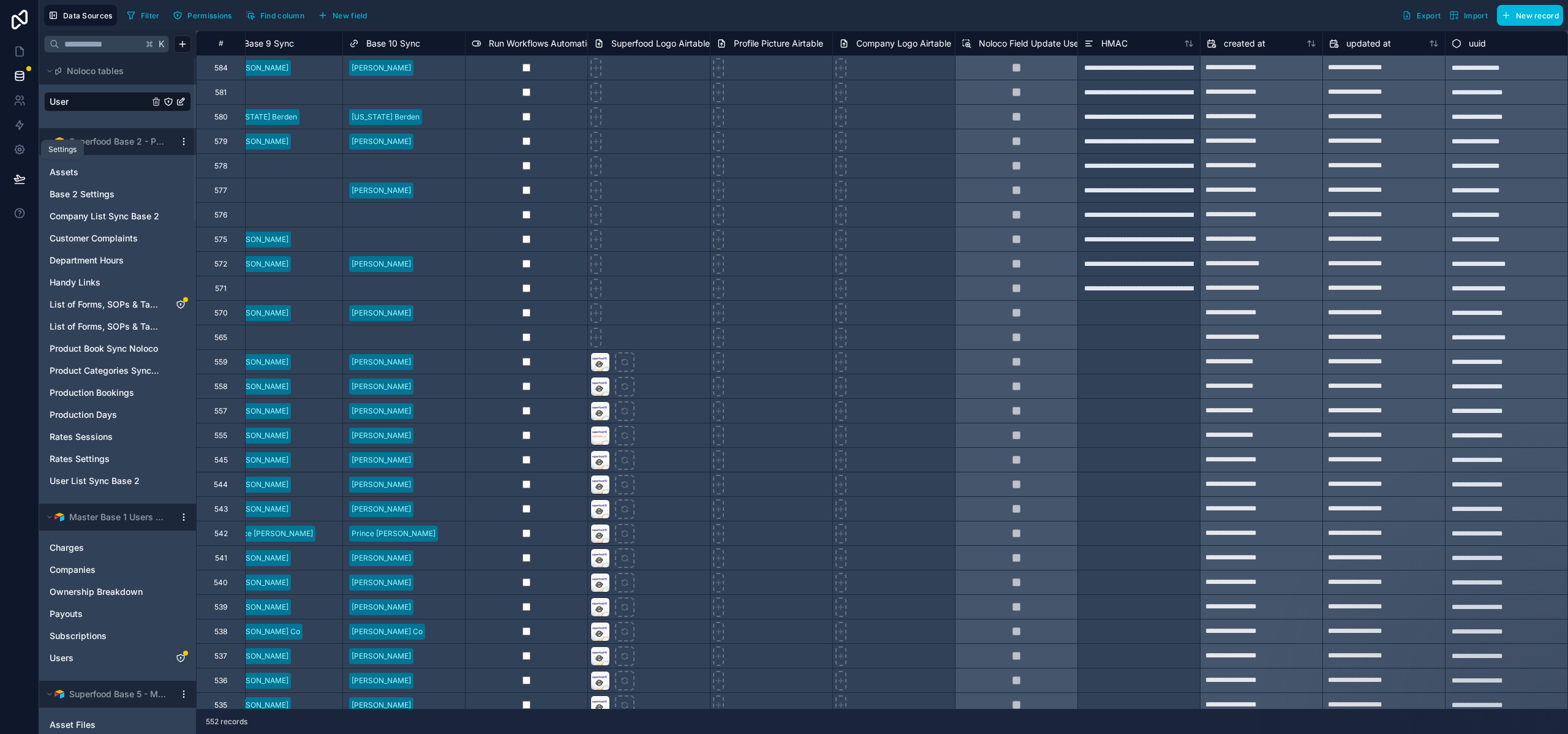
click at [18, 150] on icon at bounding box center [19, 150] width 3 height 3
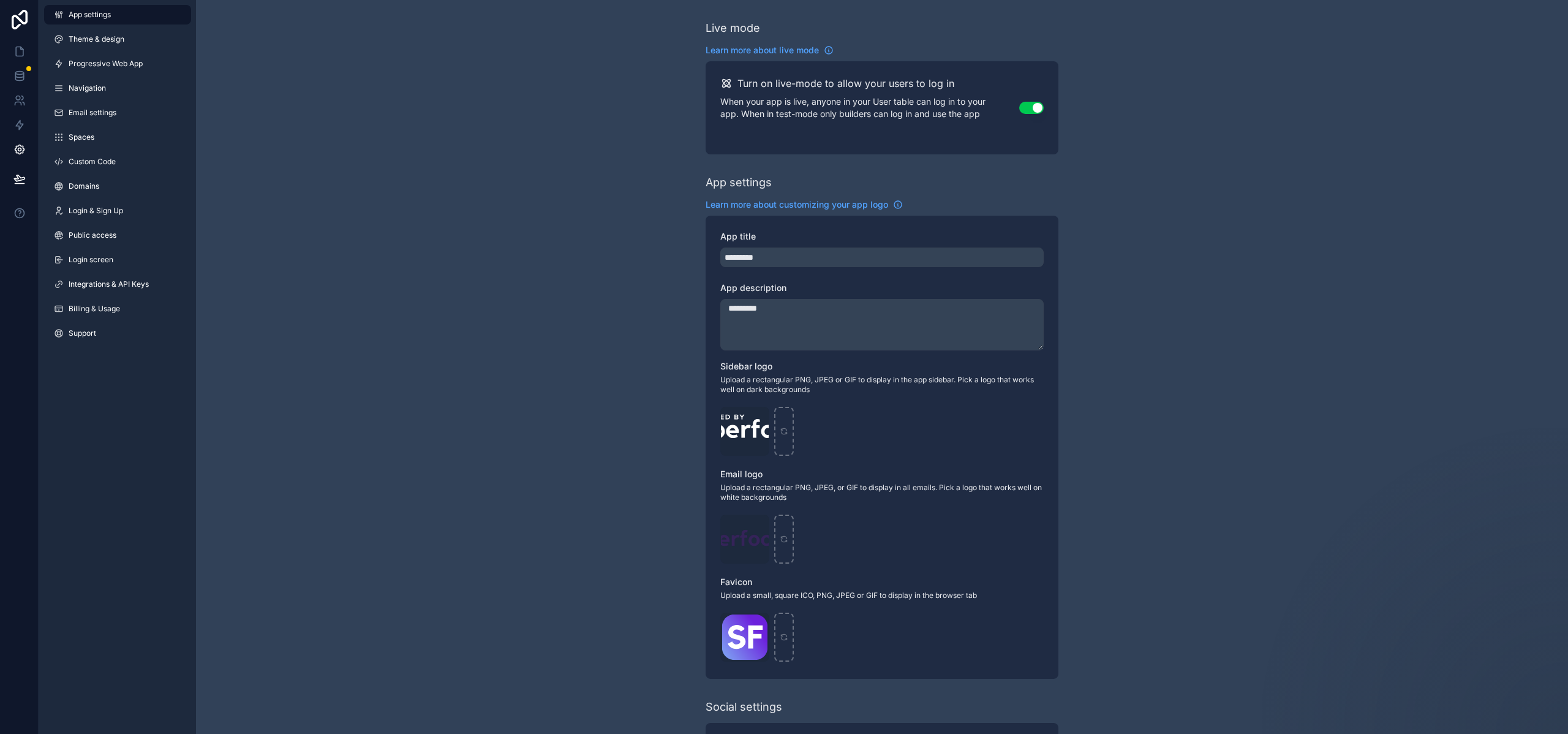
click at [95, 165] on span "Custom Code" at bounding box center [91, 162] width 47 height 10
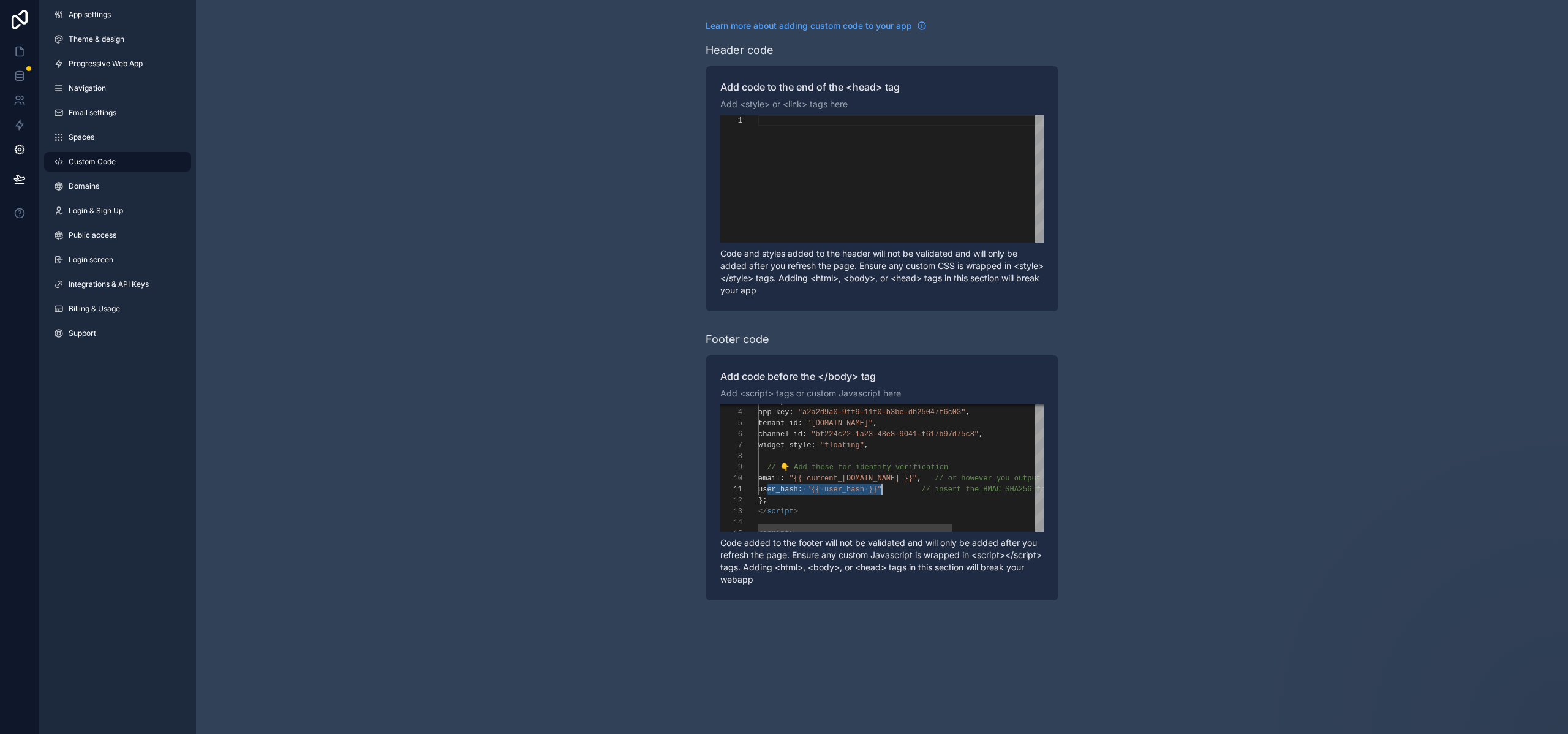
scroll to position [0, 129]
click at [882, 491] on span "}}"" at bounding box center [875, 489] width 13 height 8
drag, startPoint x: 888, startPoint y: 490, endPoint x: 820, endPoint y: 493, distance: 68.1
click at [890, 495] on div "};" at bounding box center [968, 500] width 420 height 11
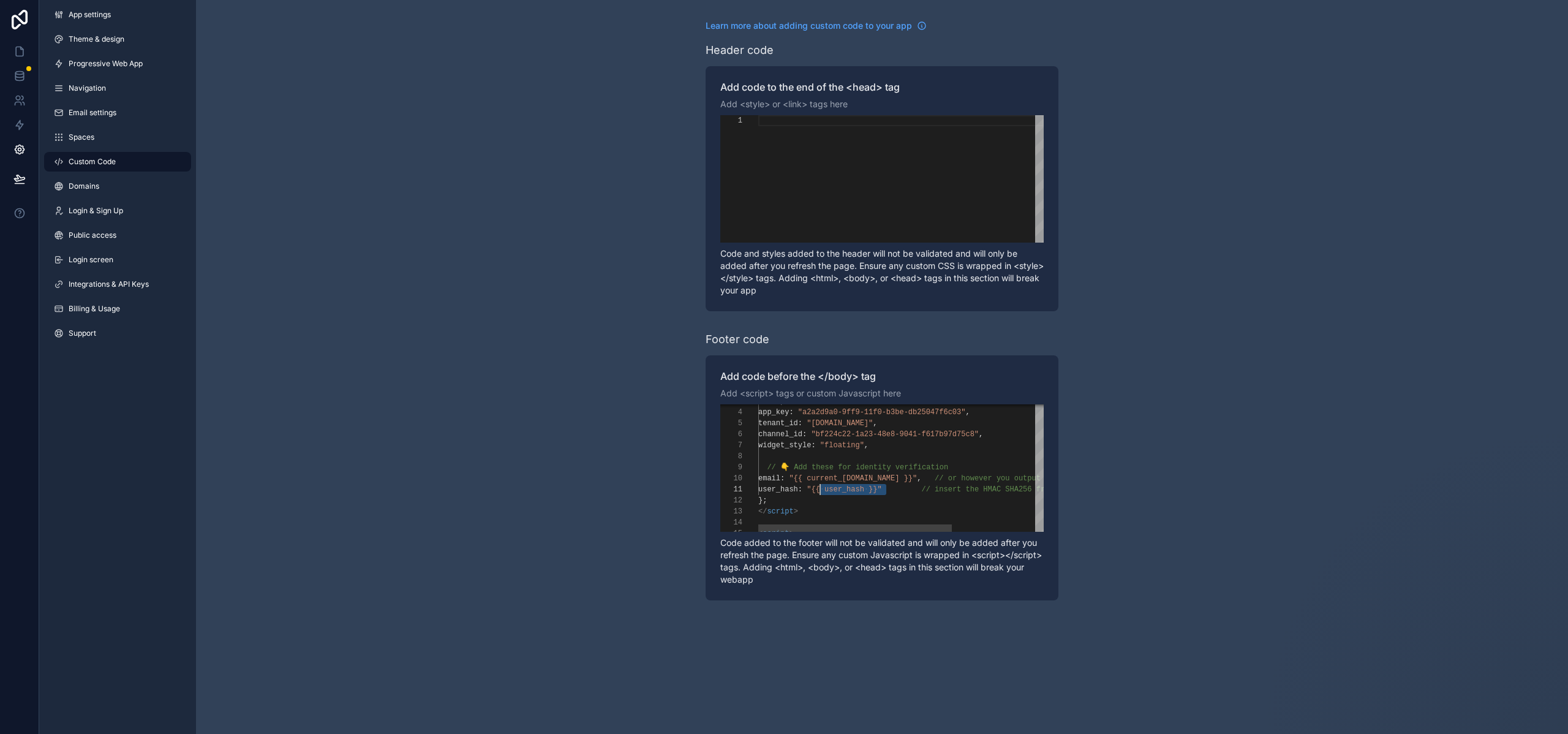
drag, startPoint x: 887, startPoint y: 488, endPoint x: 822, endPoint y: 491, distance: 65.1
drag, startPoint x: 805, startPoint y: 479, endPoint x: 911, endPoint y: 479, distance: 106.0
click at [1531, 733] on div at bounding box center [784, 734] width 1568 height 0
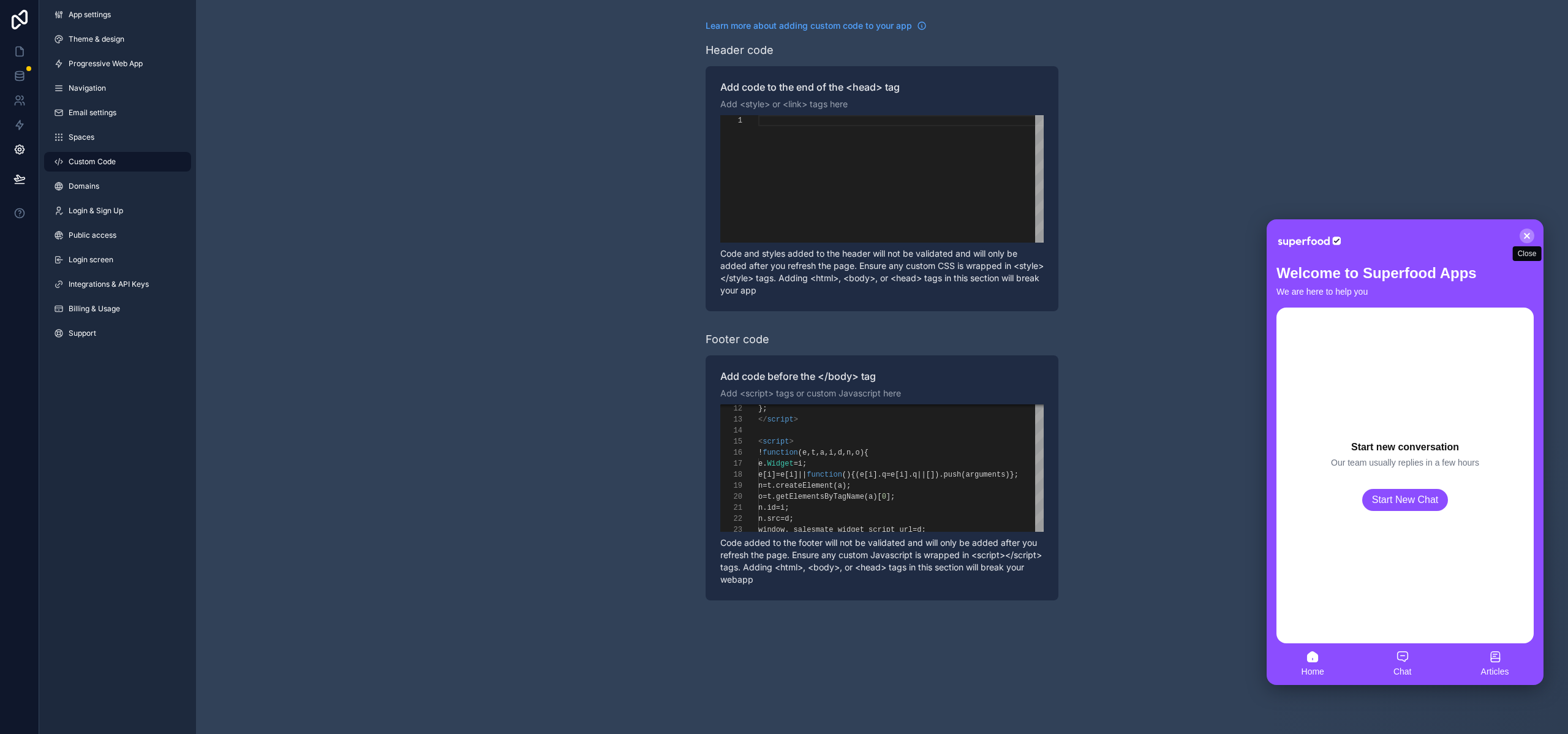
click at [1526, 234] on icon at bounding box center [1527, 236] width 5 height 5
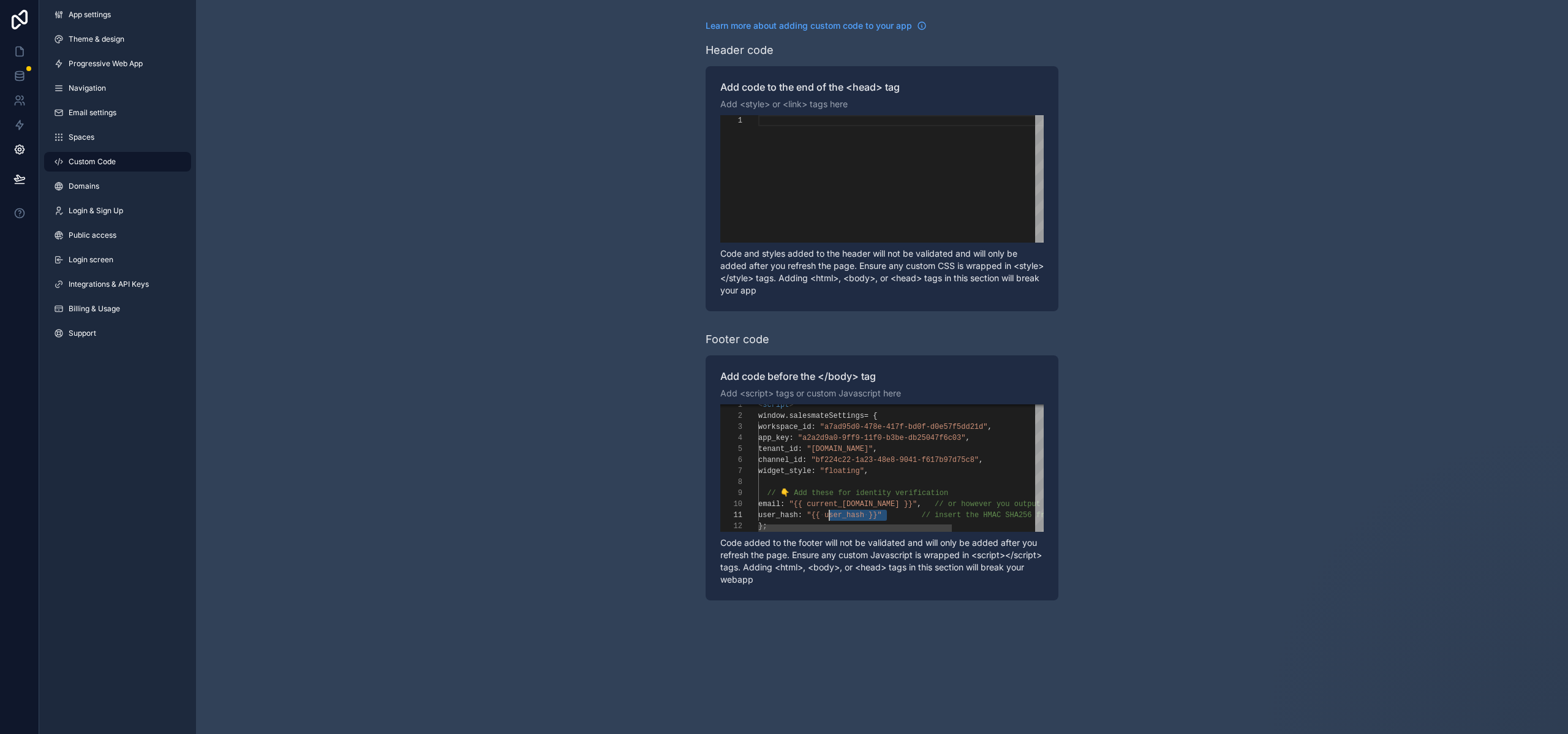
scroll to position [0, 66]
drag, startPoint x: 887, startPoint y: 519, endPoint x: 823, endPoint y: 517, distance: 64.0
click at [821, 517] on span ""{{" at bounding box center [813, 515] width 13 height 8
click at [823, 439] on span ""a2a2d9a0-9ff9-11f0-b3be-db25047f6c03"" at bounding box center [882, 438] width 168 height 8
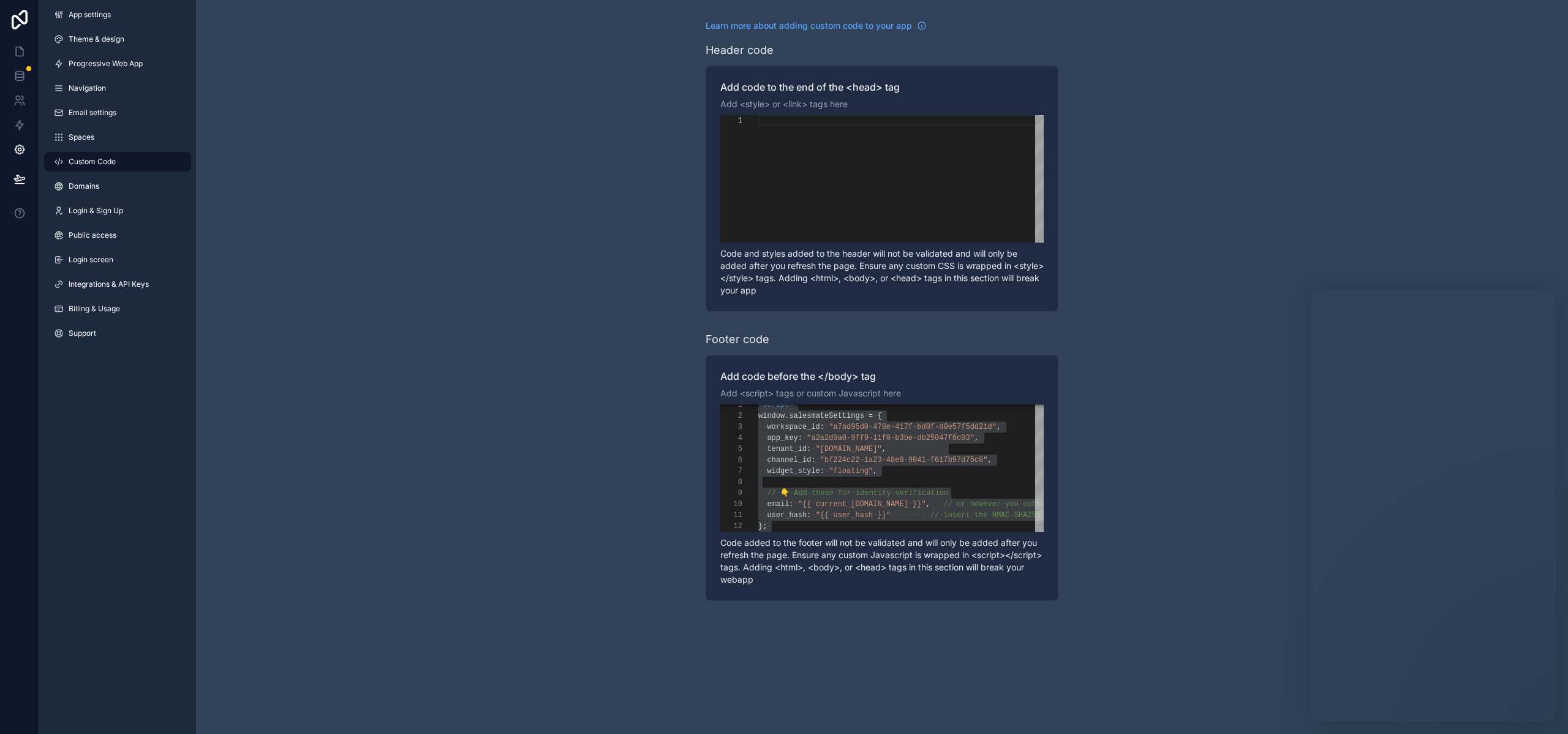
click at [868, 472] on span ""floating"" at bounding box center [851, 471] width 44 height 8
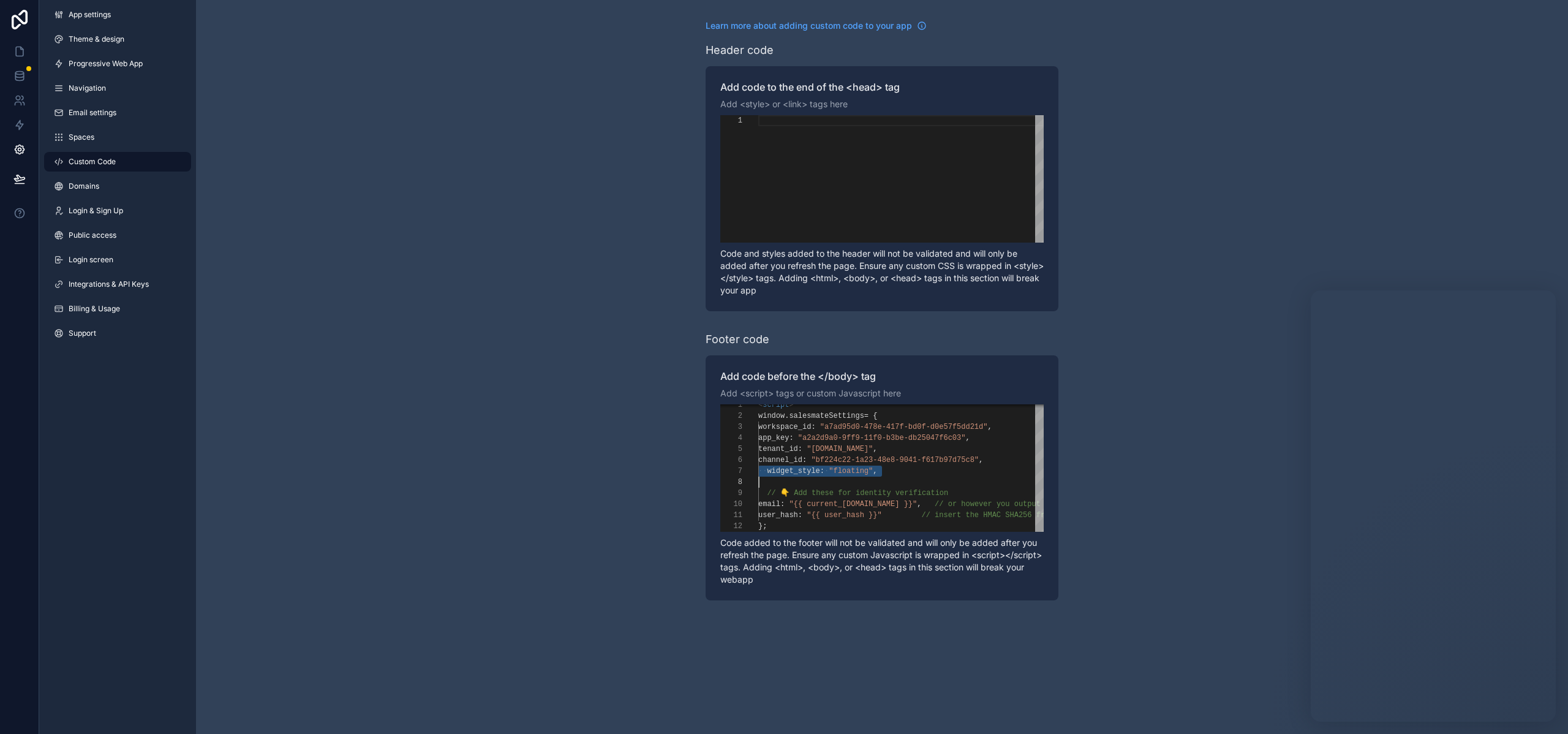
type textarea "**********"
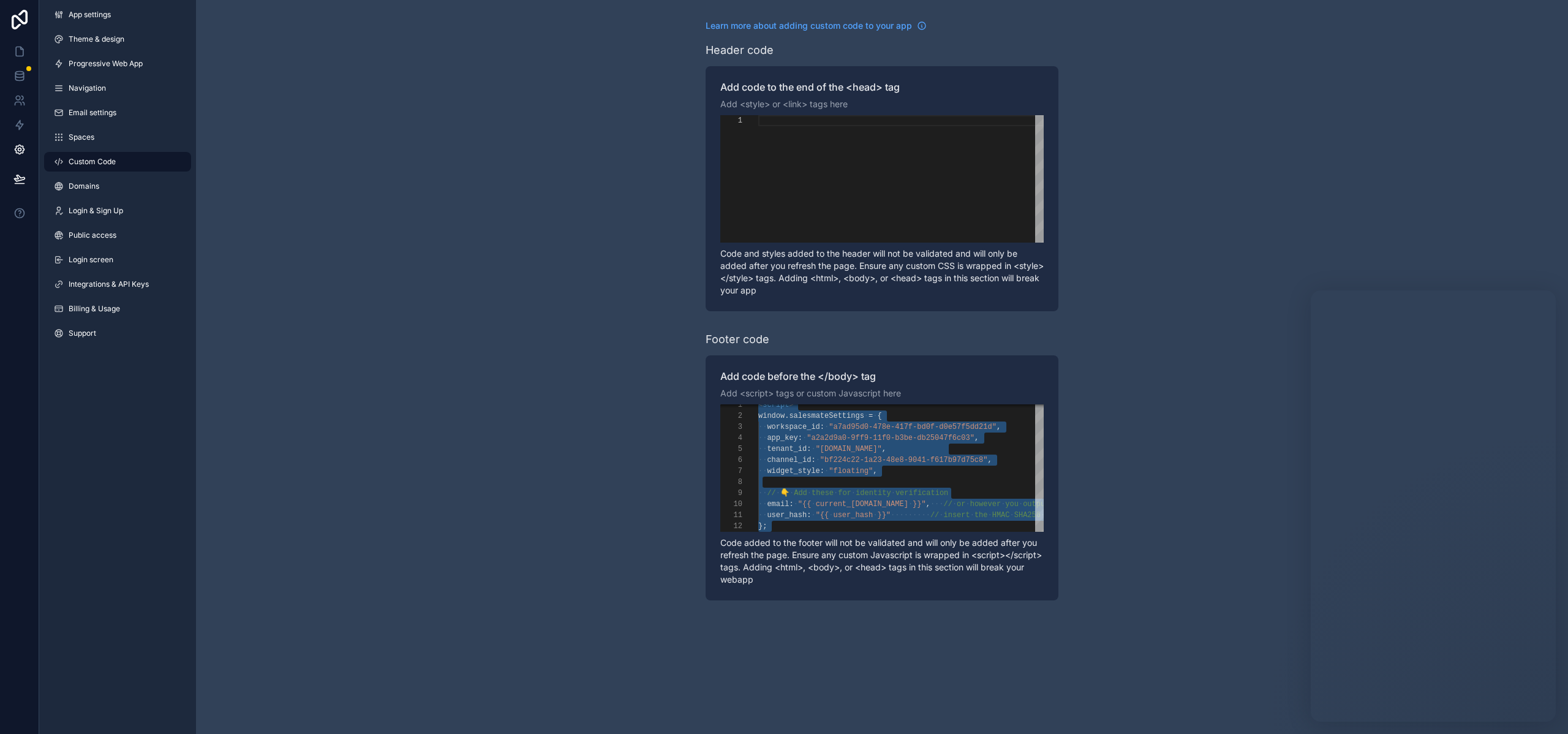
scroll to position [66, 0]
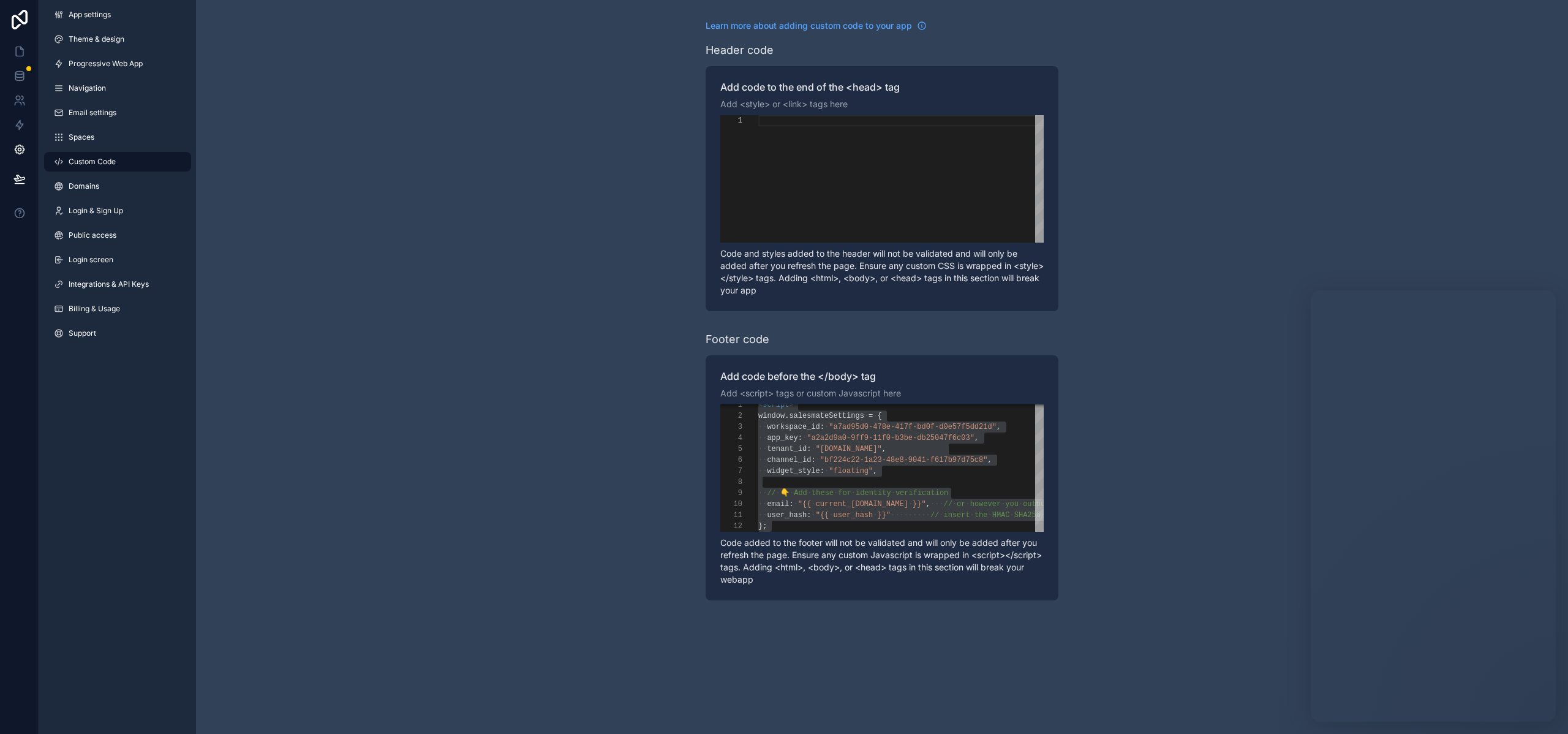
click at [674, 322] on div "Learn more about adding custom code to your app Header code Add code to the end…" at bounding box center [883, 310] width 1372 height 620
